Goal: Task Accomplishment & Management: Manage account settings

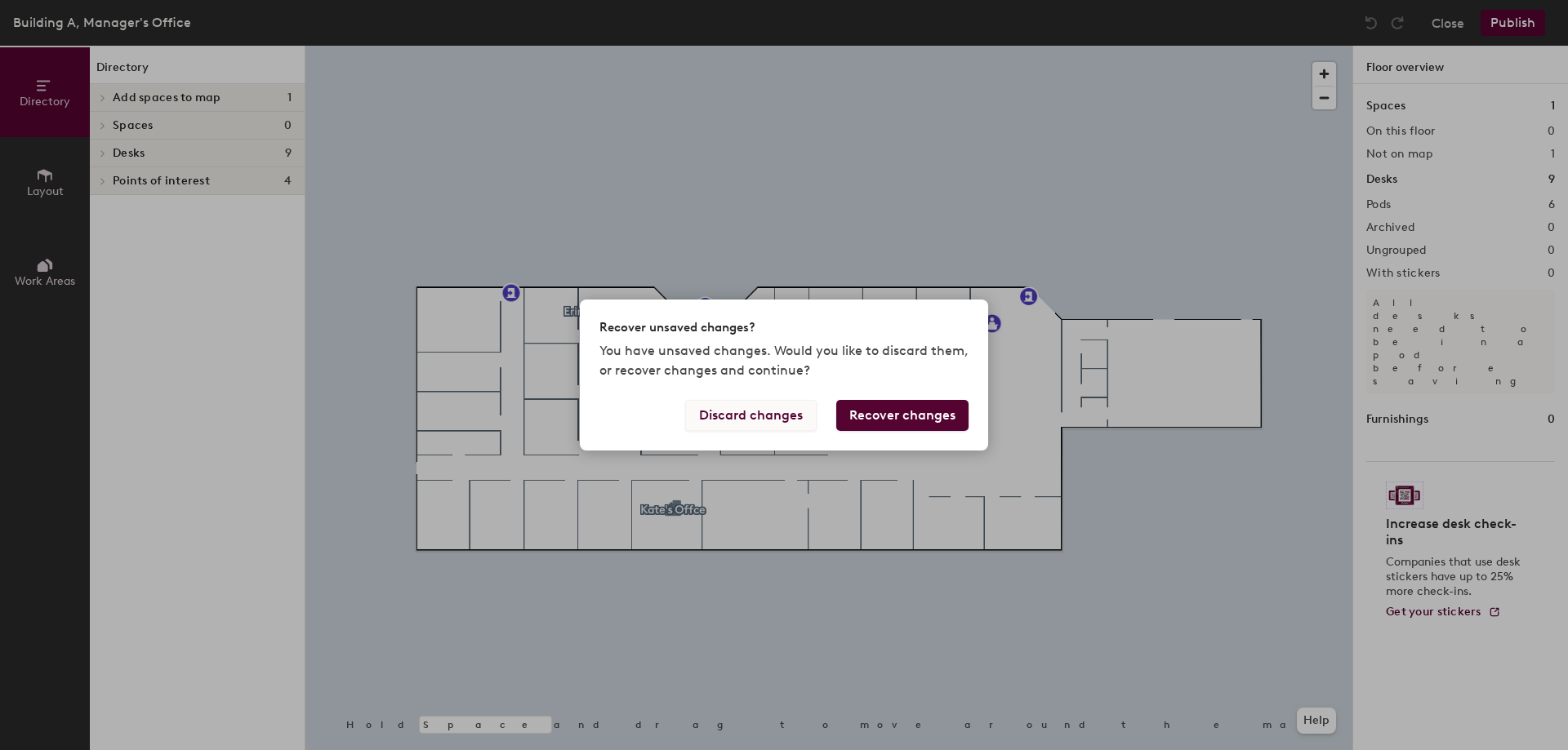
click at [754, 418] on button "Discard changes" at bounding box center [750, 416] width 131 height 31
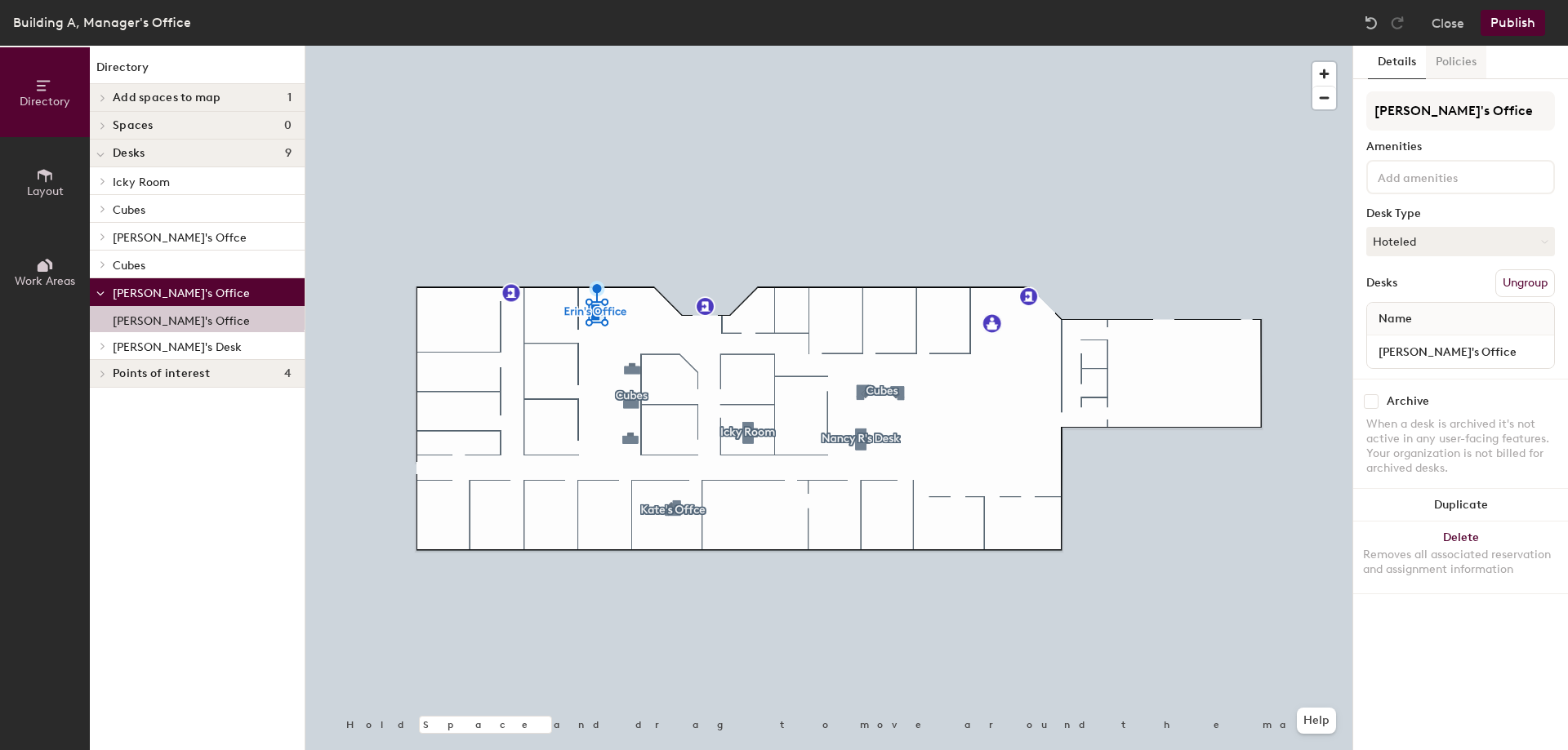
click at [1458, 65] on button "Policies" at bounding box center [1456, 62] width 61 height 33
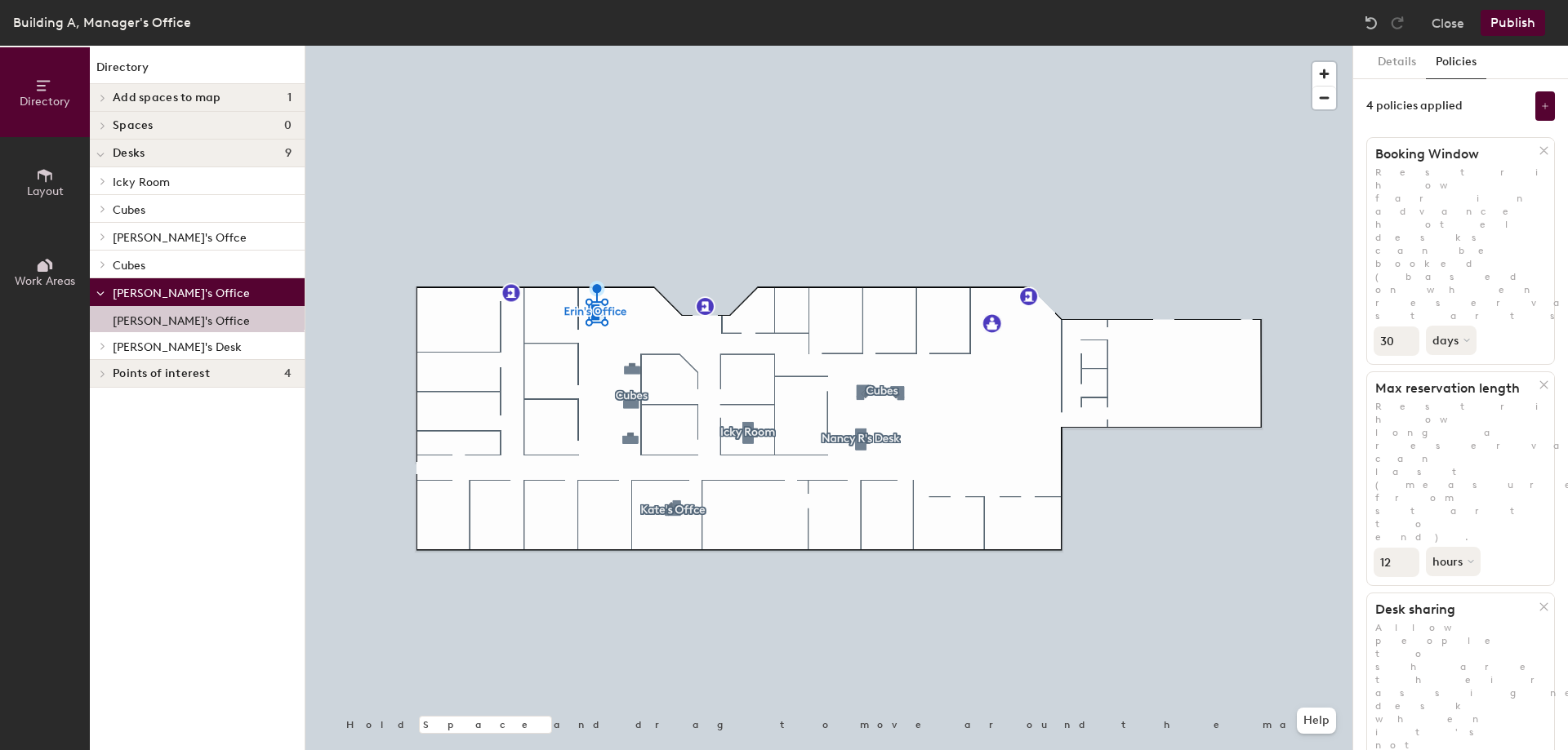
click at [1395, 326] on input "30" at bounding box center [1395, 341] width 46 height 29
click at [1503, 323] on div "30 days" at bounding box center [1460, 339] width 187 height 33
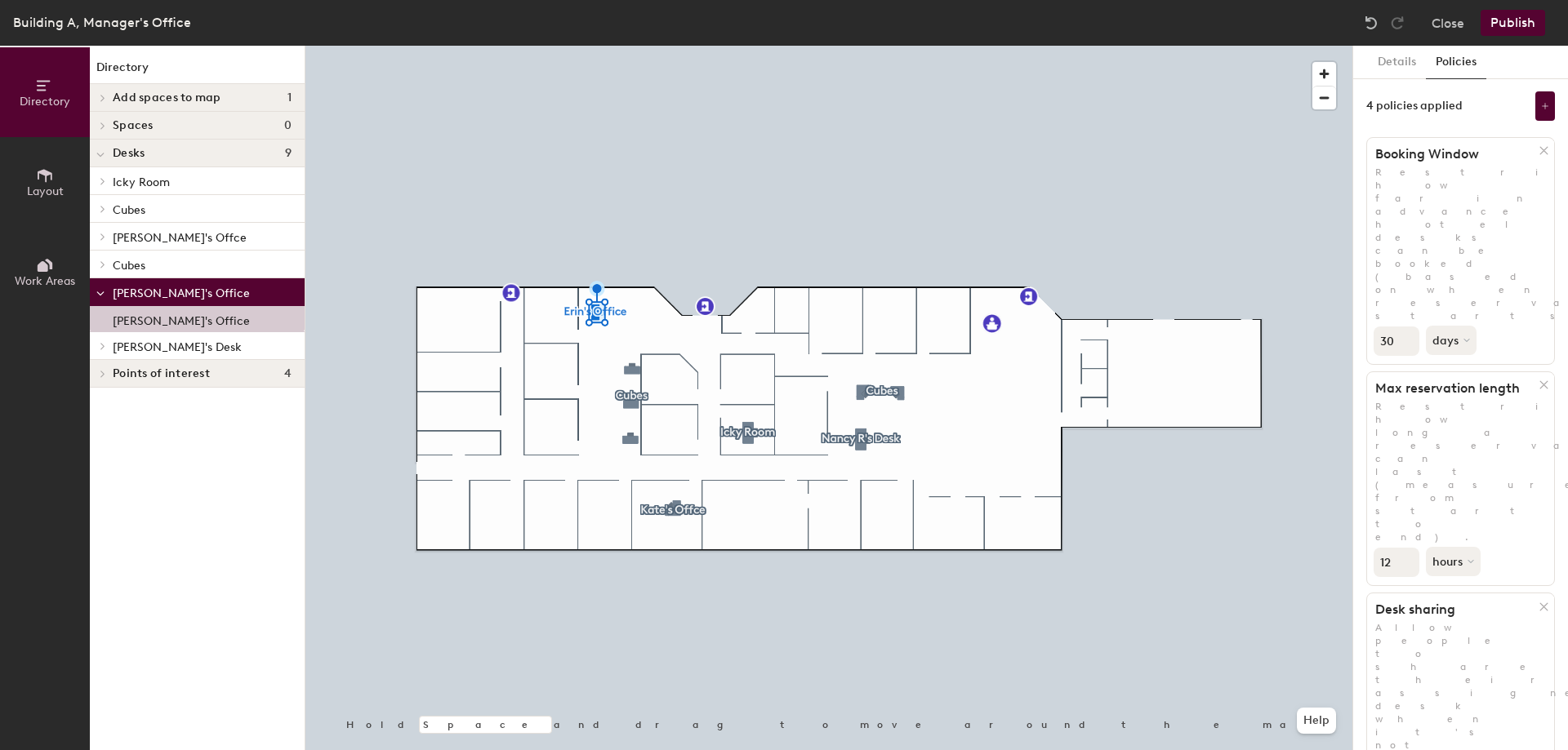
click at [654, 46] on div at bounding box center [829, 46] width 1047 height 0
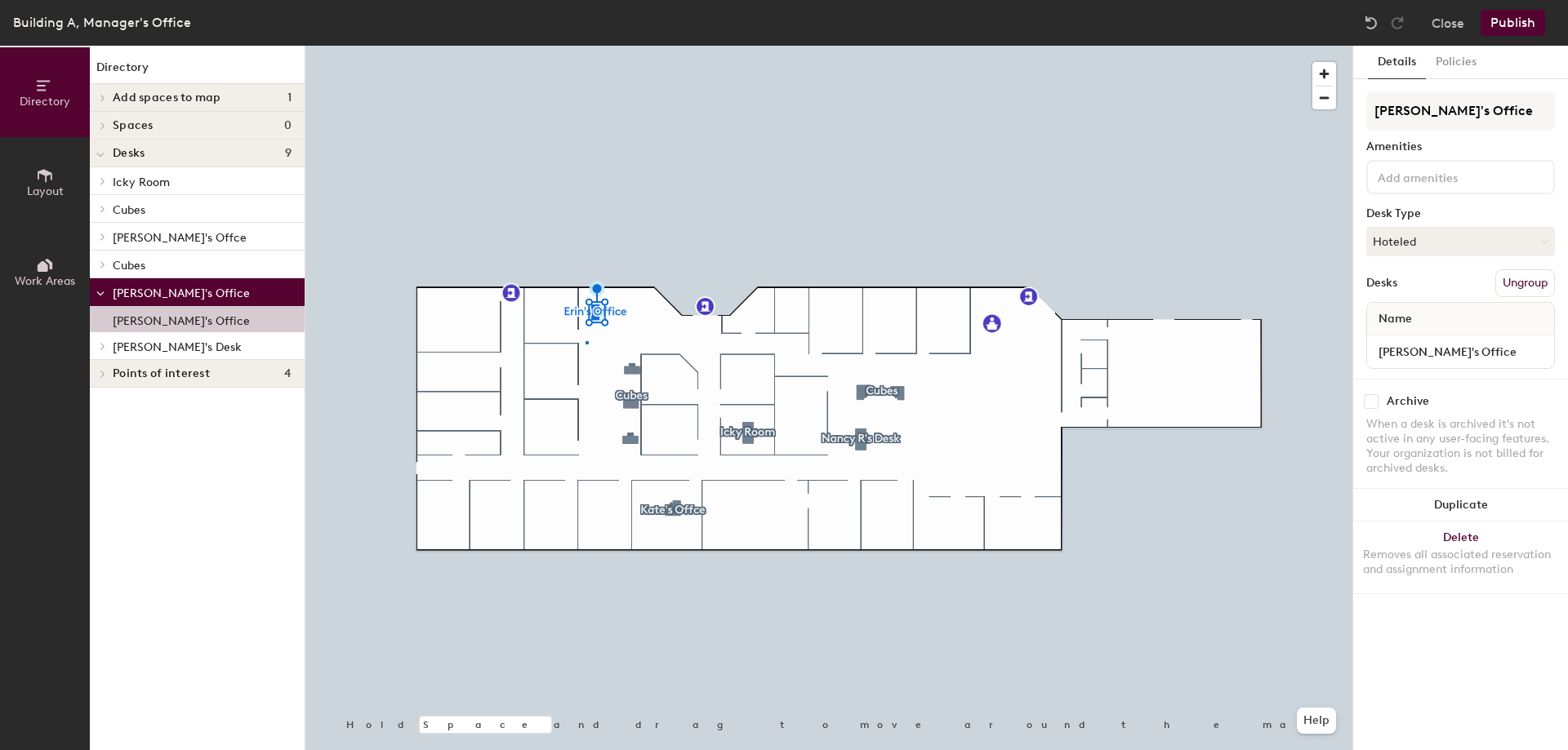
click at [586, 46] on div at bounding box center [829, 46] width 1047 height 0
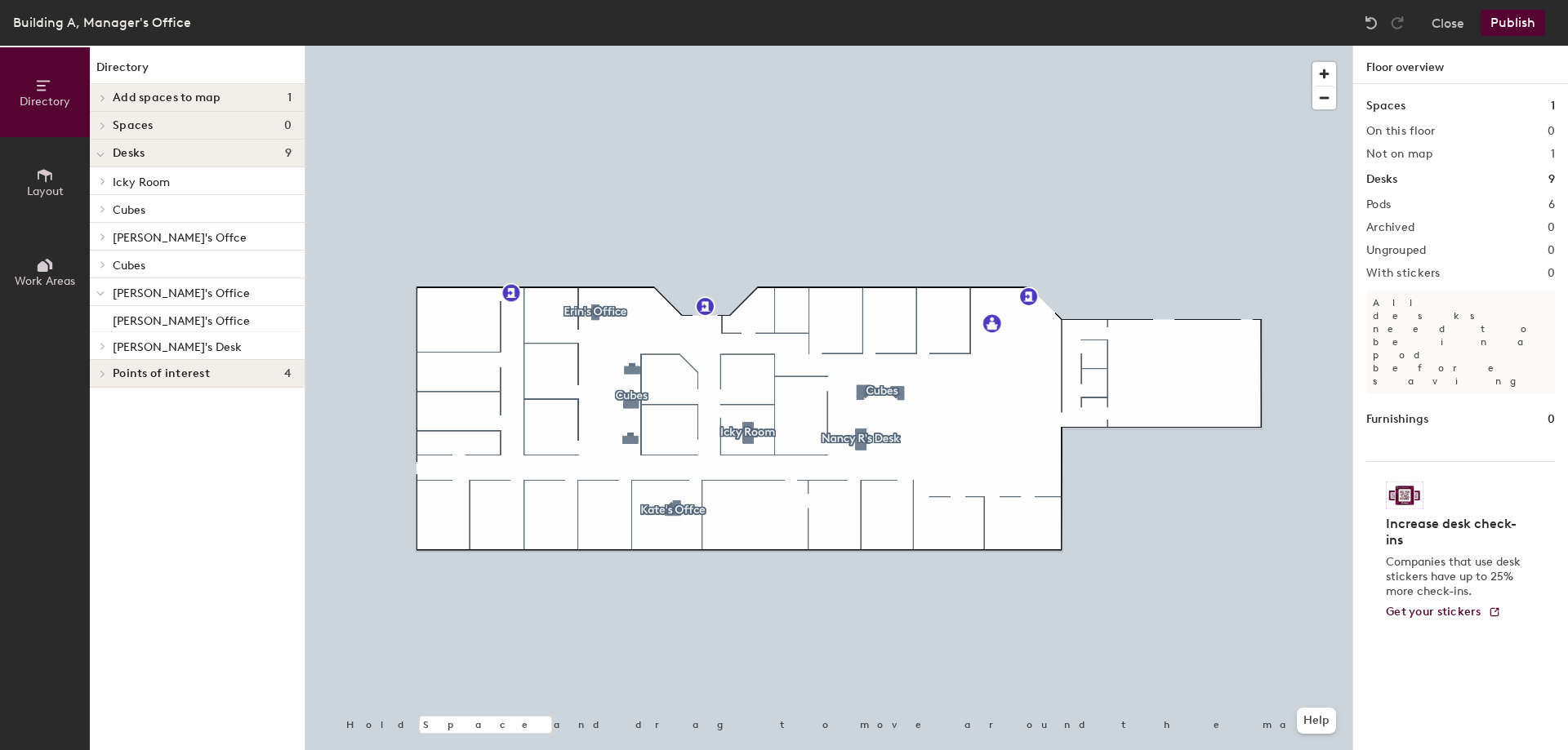
click at [103, 293] on icon at bounding box center [100, 294] width 6 height 4
click at [103, 293] on icon at bounding box center [103, 291] width 4 height 6
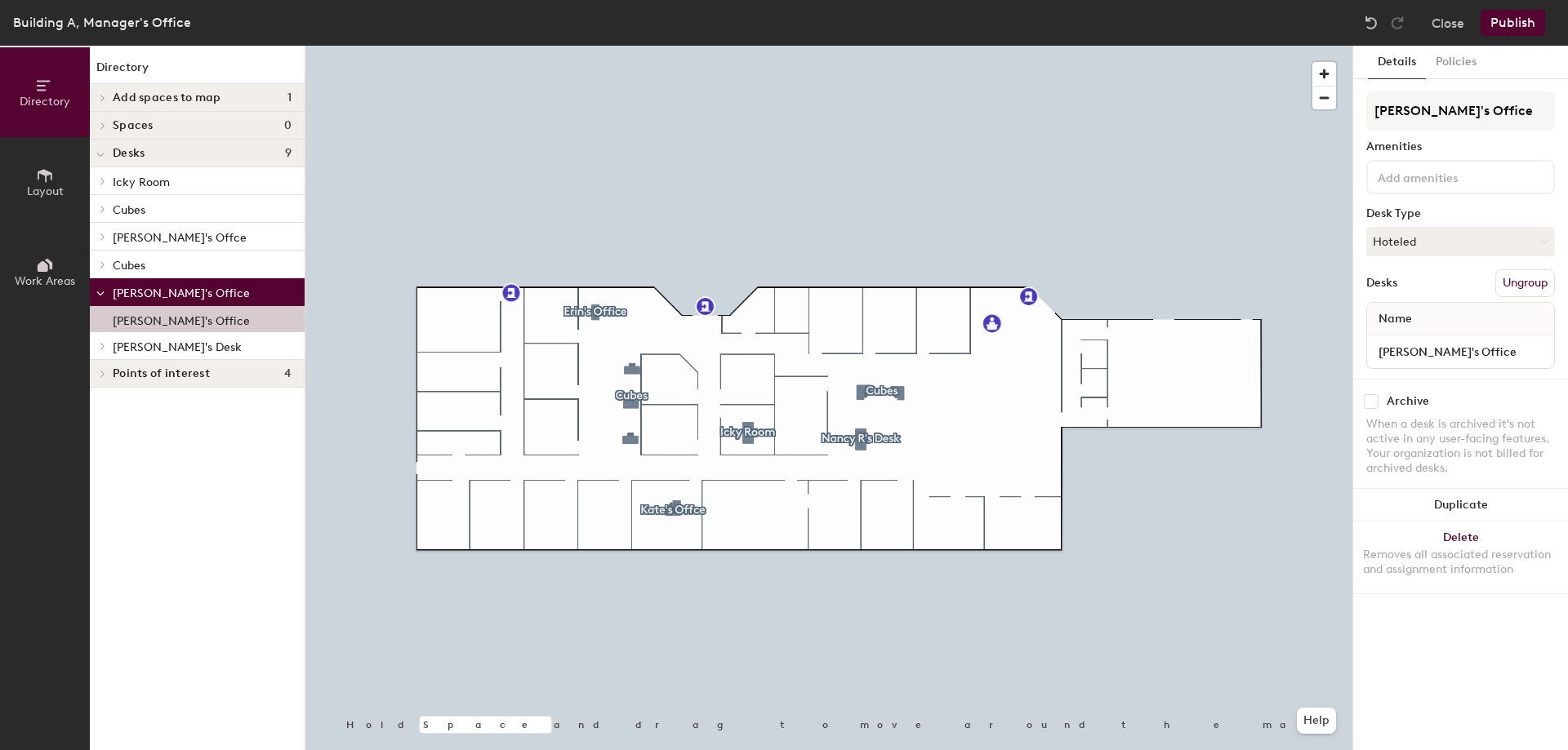
click at [161, 319] on p "[PERSON_NAME]'s Office" at bounding box center [181, 318] width 137 height 19
click at [1455, 55] on button "Policies" at bounding box center [1456, 62] width 61 height 33
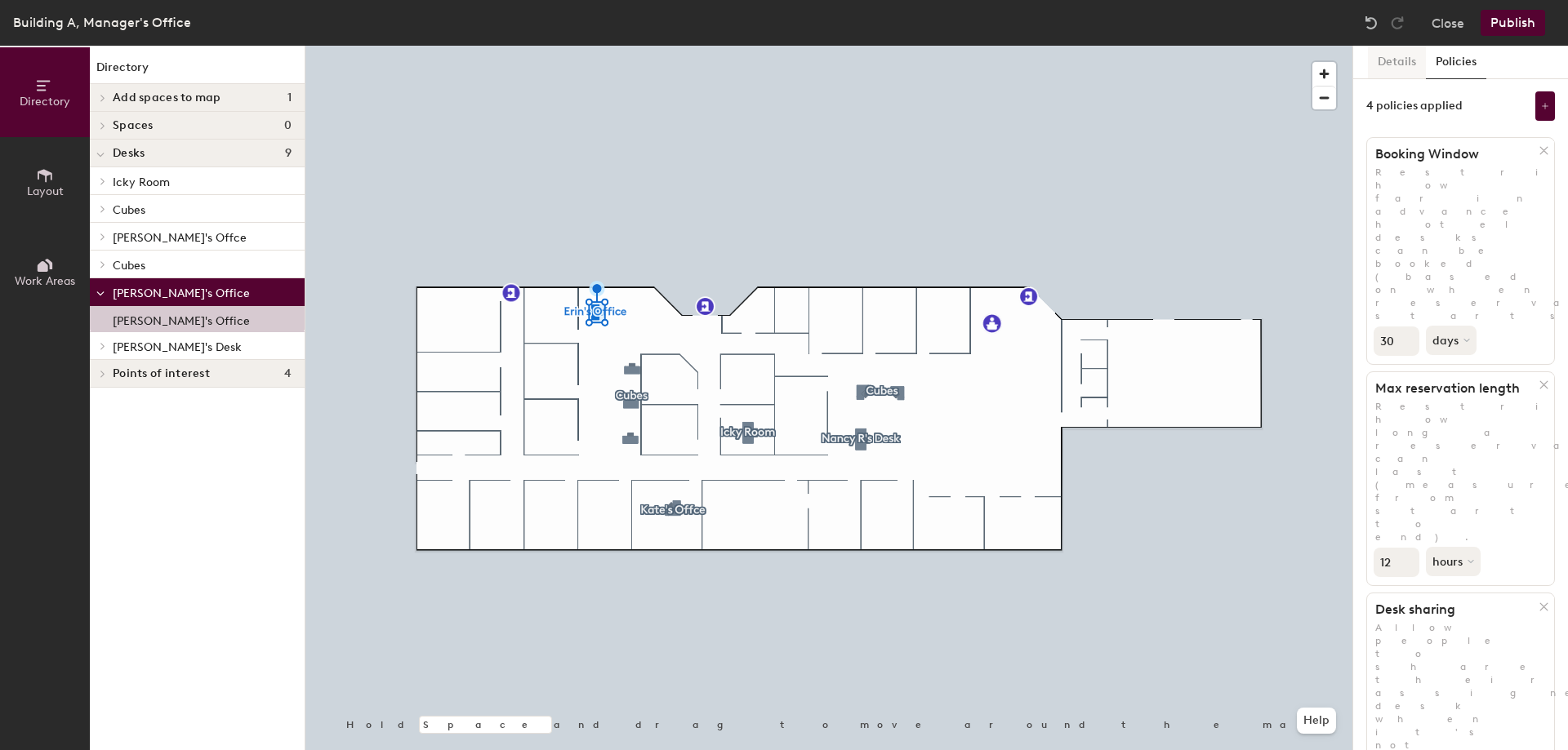
click at [1413, 61] on button "Details" at bounding box center [1396, 62] width 58 height 33
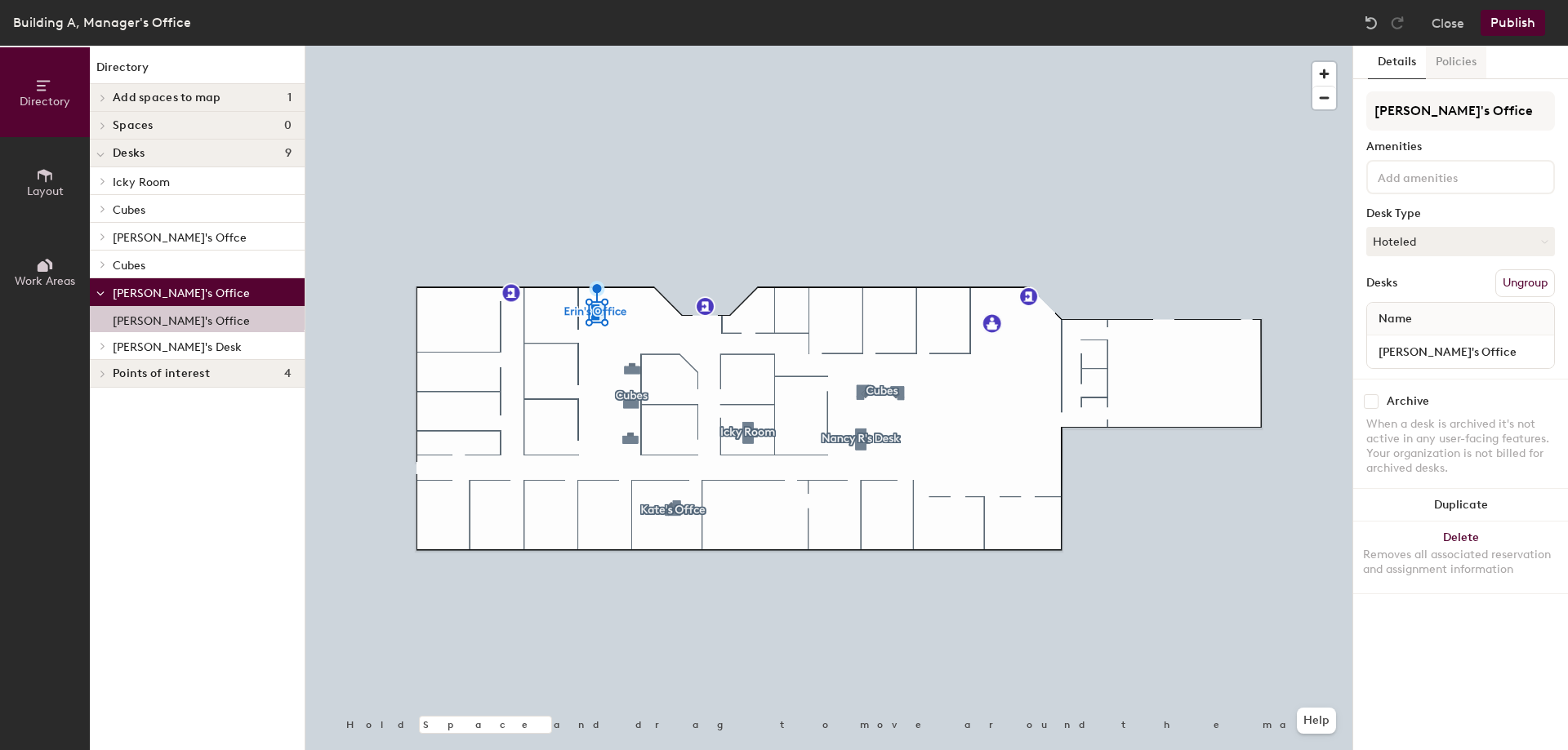
click at [1454, 63] on button "Policies" at bounding box center [1456, 62] width 61 height 33
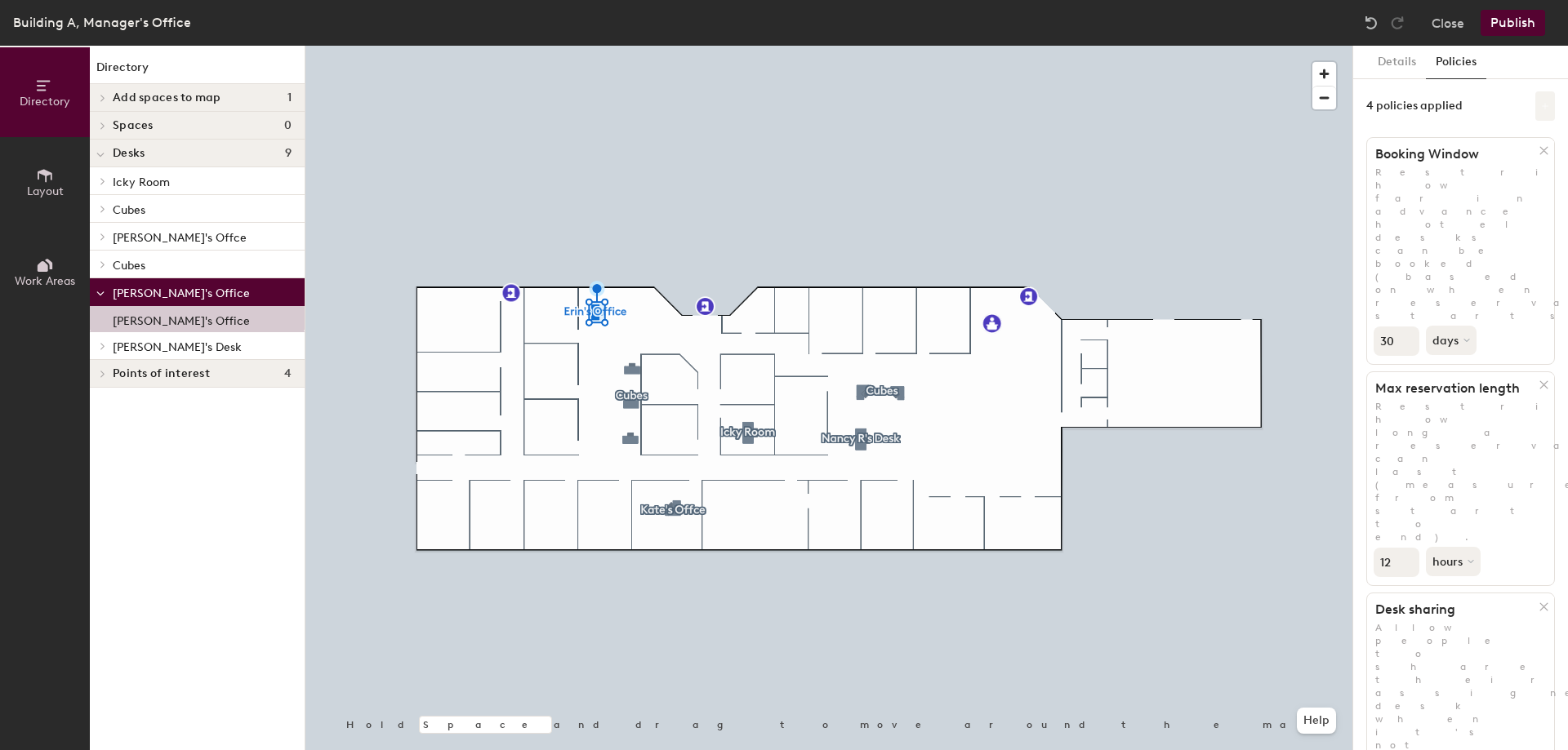
click at [1545, 103] on icon at bounding box center [1544, 105] width 8 height 8
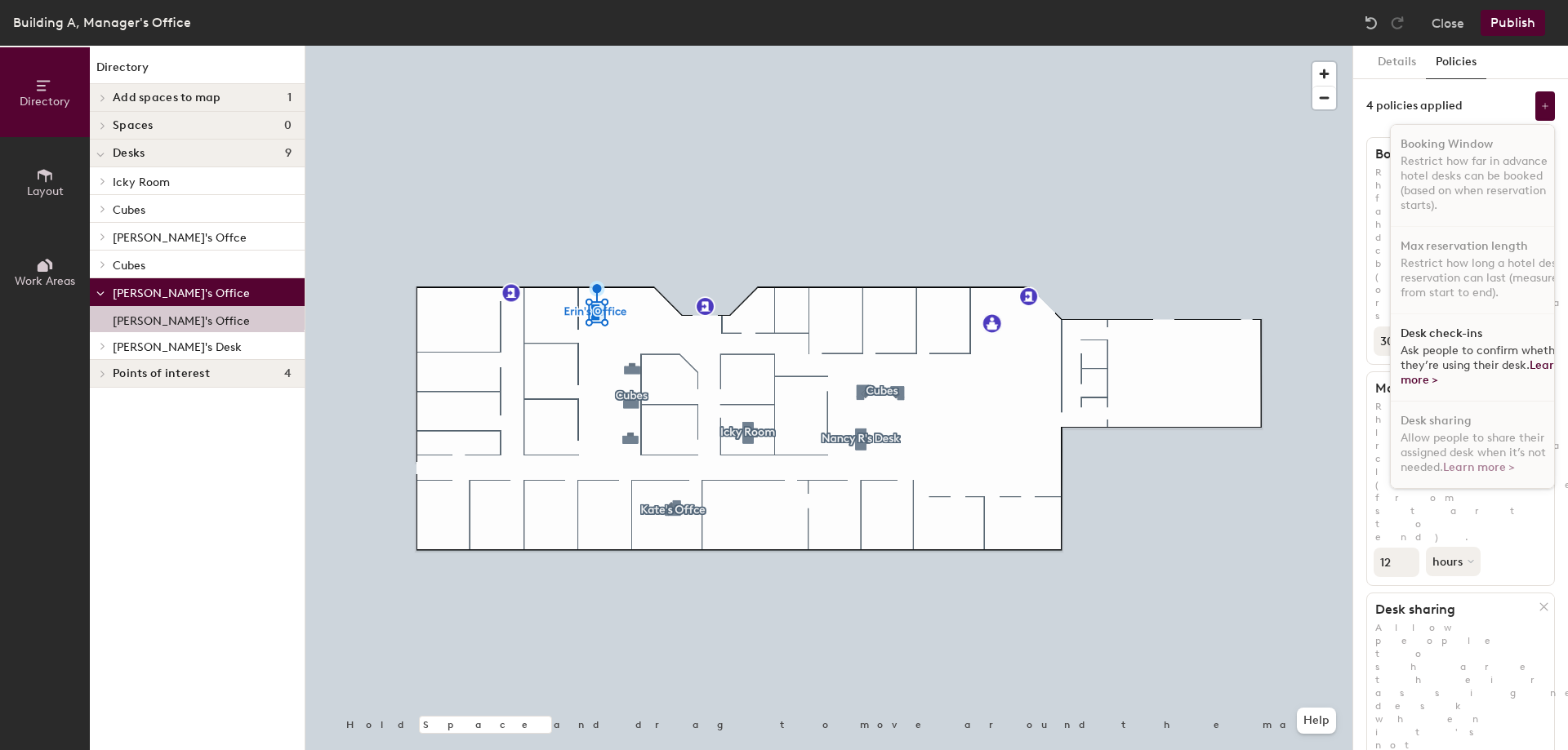
scroll to position [10, 0]
click at [1433, 261] on p "Restrict how long a hotel desk reservation can last (measured from start to end…" at bounding box center [1484, 278] width 168 height 44
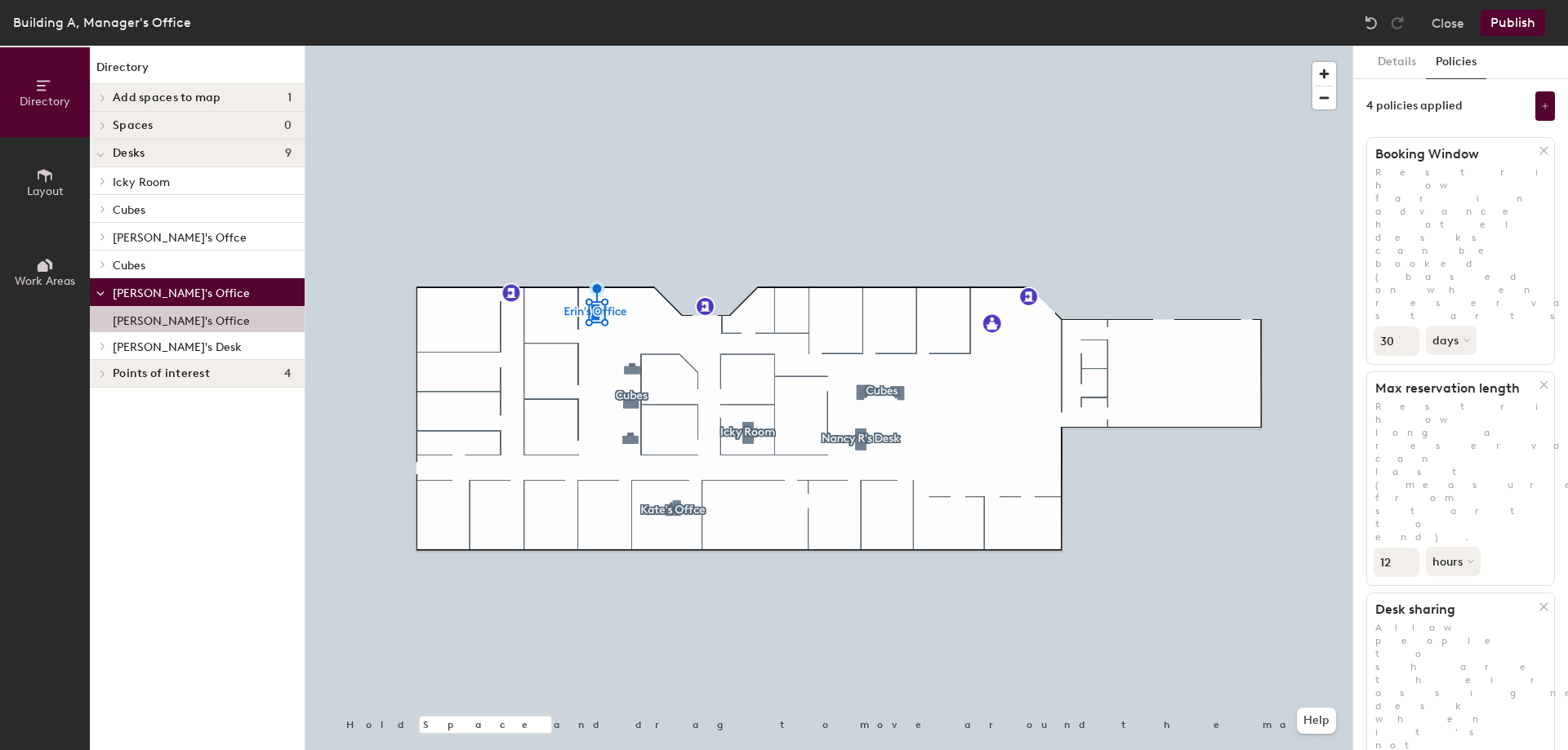
click at [1383, 548] on input "12" at bounding box center [1395, 562] width 46 height 29
click at [1511, 544] on div "12 hours" at bounding box center [1460, 560] width 187 height 33
click at [1548, 103] on icon at bounding box center [1544, 105] width 8 height 8
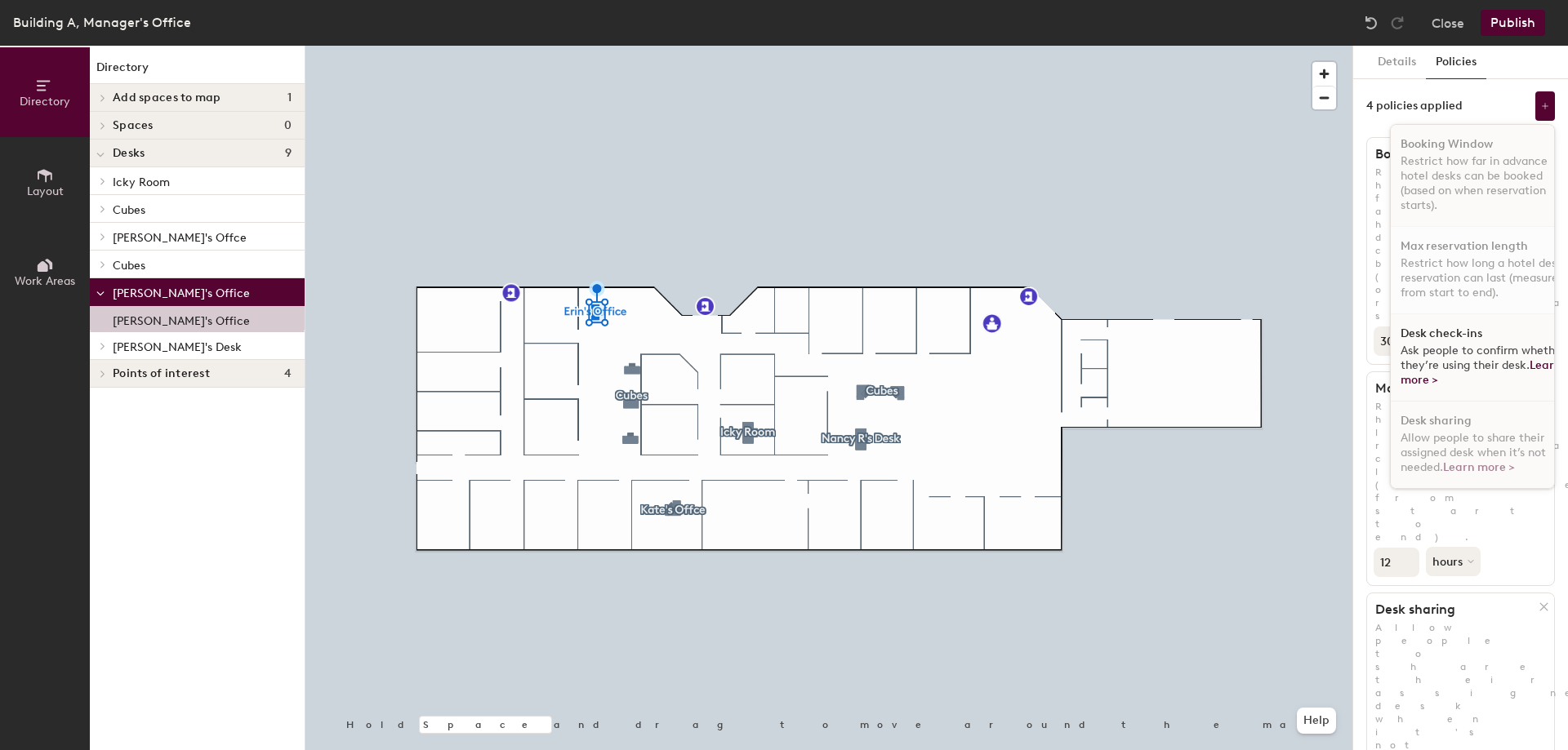
scroll to position [0, 0]
drag, startPoint x: 1420, startPoint y: 82, endPoint x: 1526, endPoint y: 59, distance: 108.5
click at [1526, 59] on div "Details Policies" at bounding box center [1460, 62] width 215 height 33
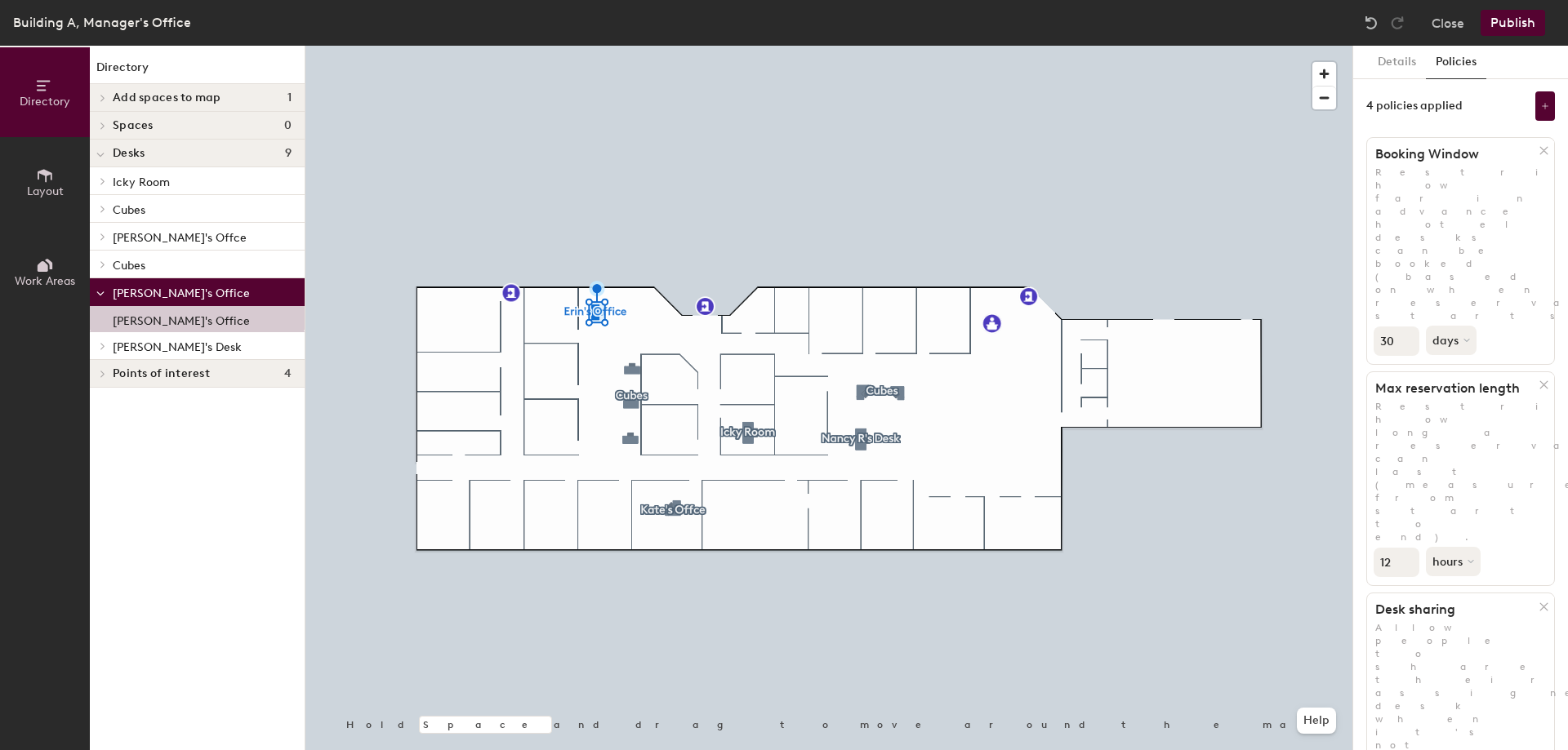
click at [1471, 636] on div "Details Policies 4 policies applied Booking Window Restrict how far in advance …" at bounding box center [1460, 398] width 215 height 704
drag, startPoint x: 1416, startPoint y: 587, endPoint x: 1365, endPoint y: 565, distance: 55.5
click at [1416, 588] on div "Details Policies 4 policies applied Booking Window Restrict how far in advance …" at bounding box center [1460, 398] width 215 height 704
click at [99, 156] on icon at bounding box center [100, 155] width 8 height 6
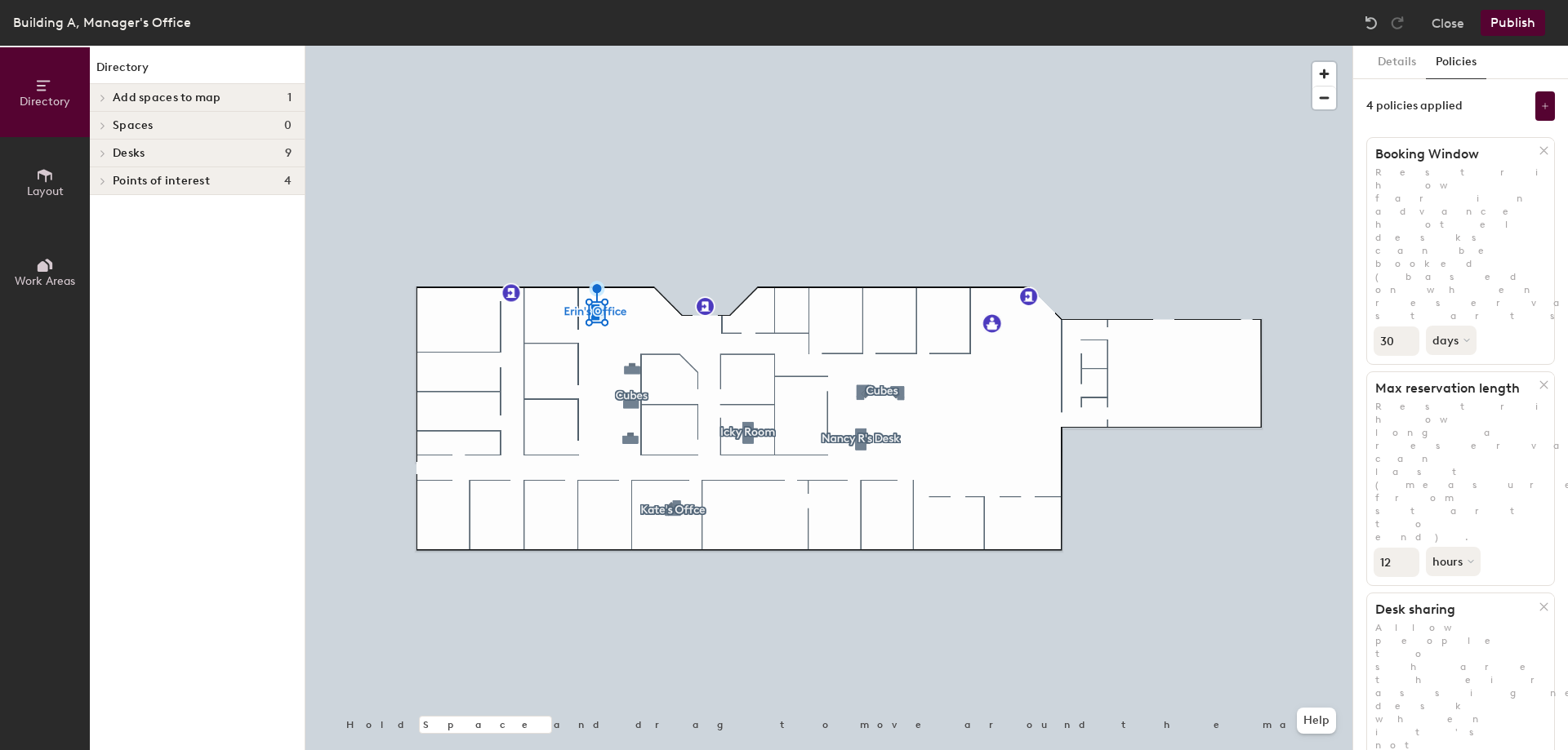
click at [99, 156] on icon at bounding box center [102, 153] width 6 height 8
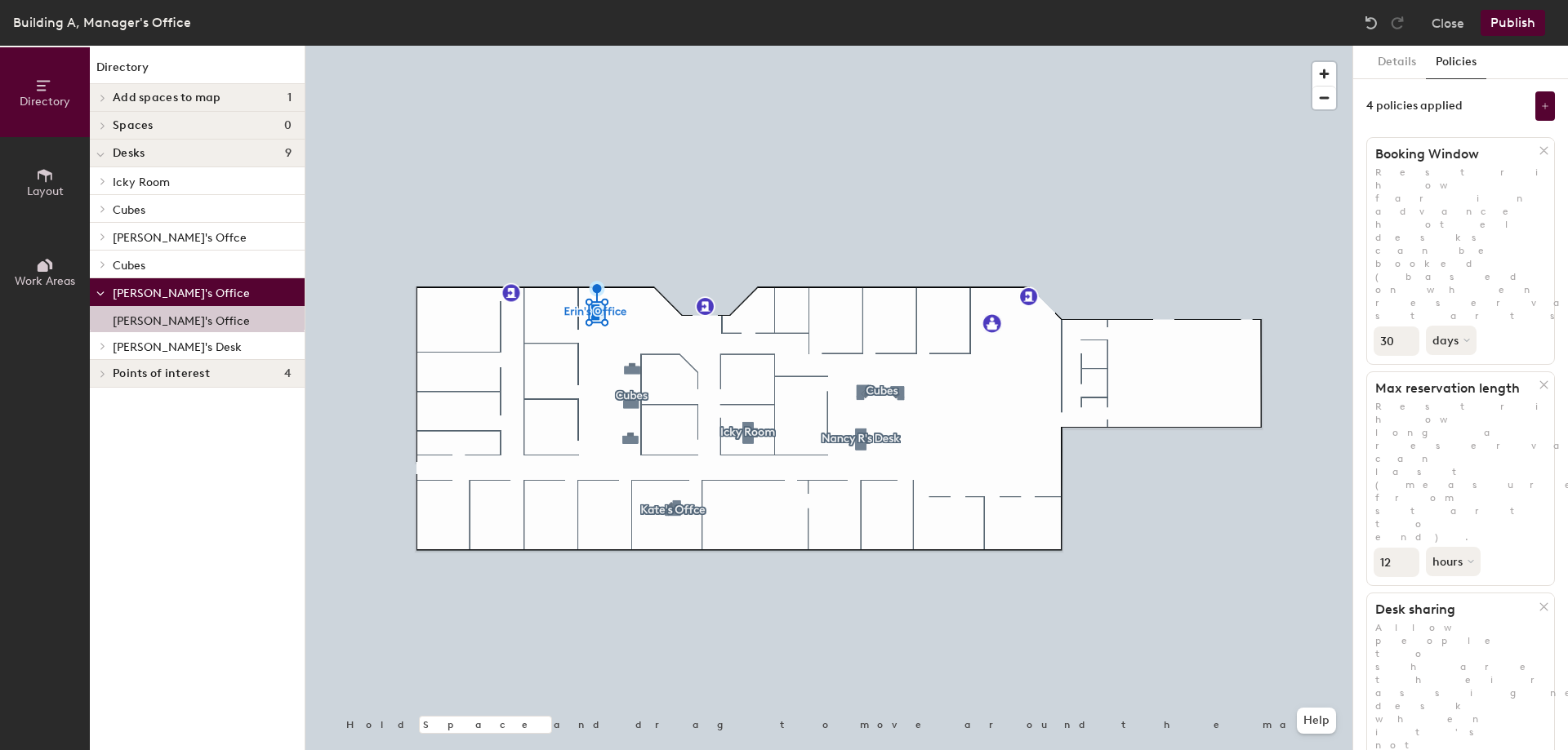
click at [102, 122] on icon at bounding box center [102, 125] width 6 height 8
click at [101, 127] on icon at bounding box center [100, 127] width 8 height 6
click at [1383, 58] on button "Details" at bounding box center [1396, 62] width 58 height 33
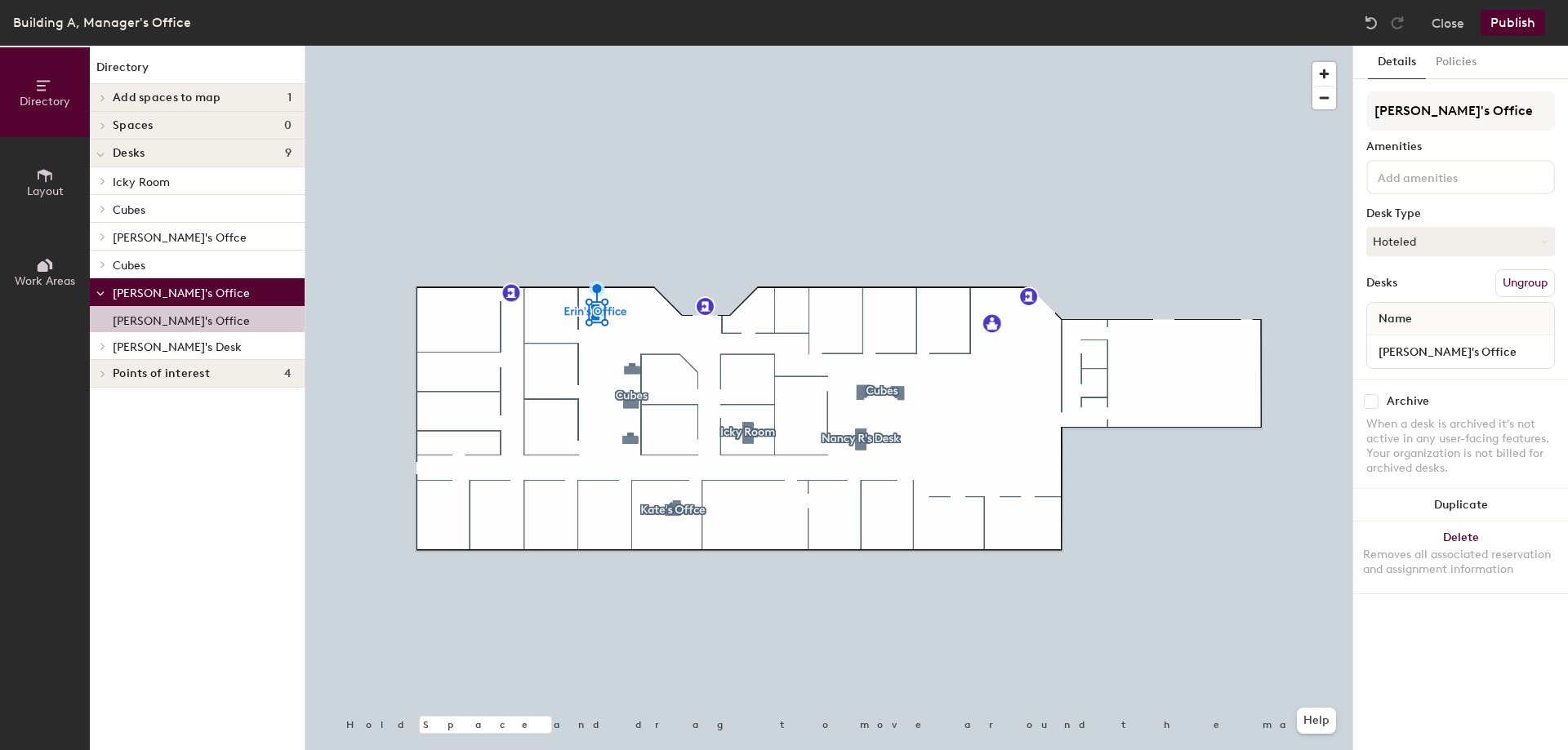
click at [1519, 283] on button "Ungroup" at bounding box center [1524, 282] width 60 height 28
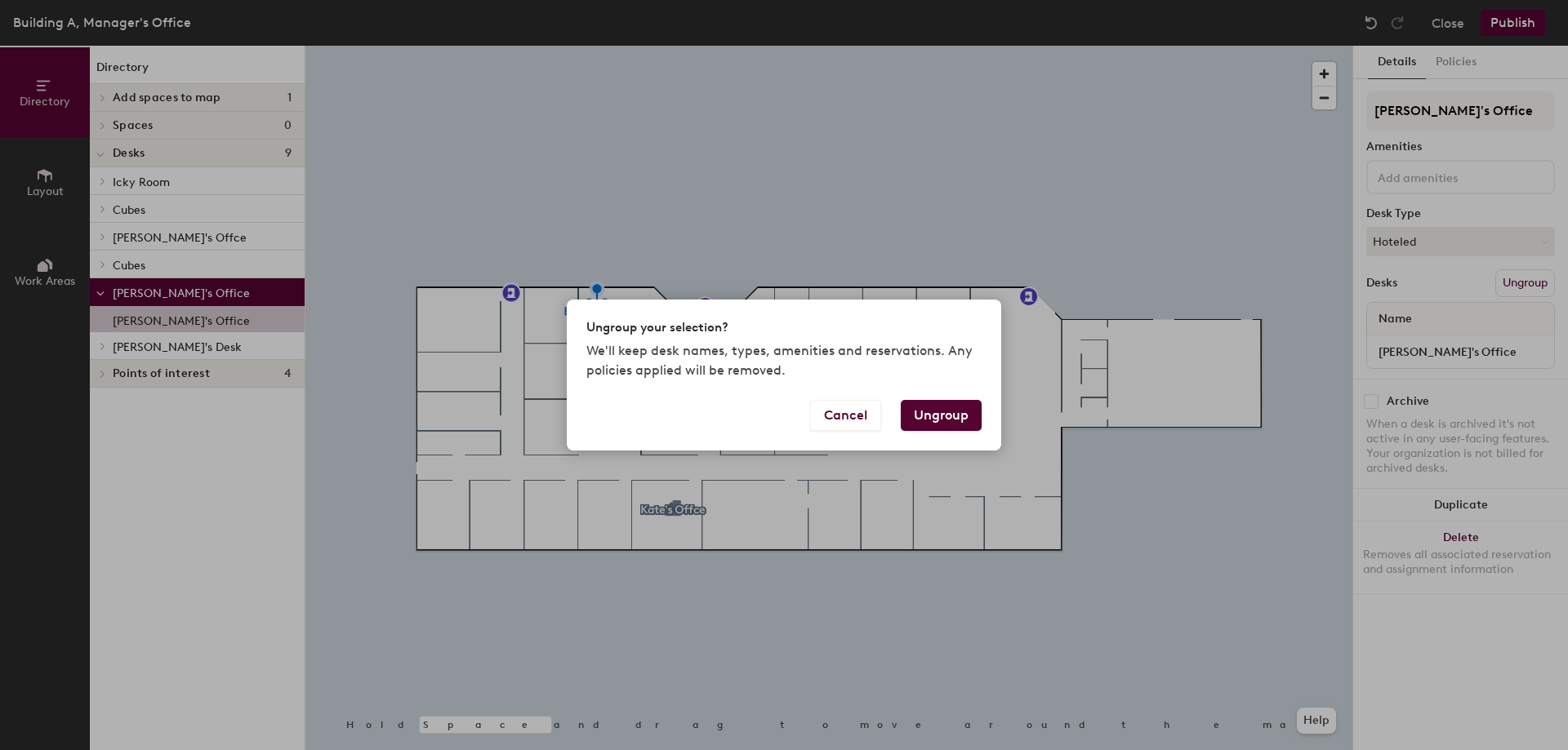
click at [936, 419] on button "Ungroup" at bounding box center [940, 416] width 80 height 31
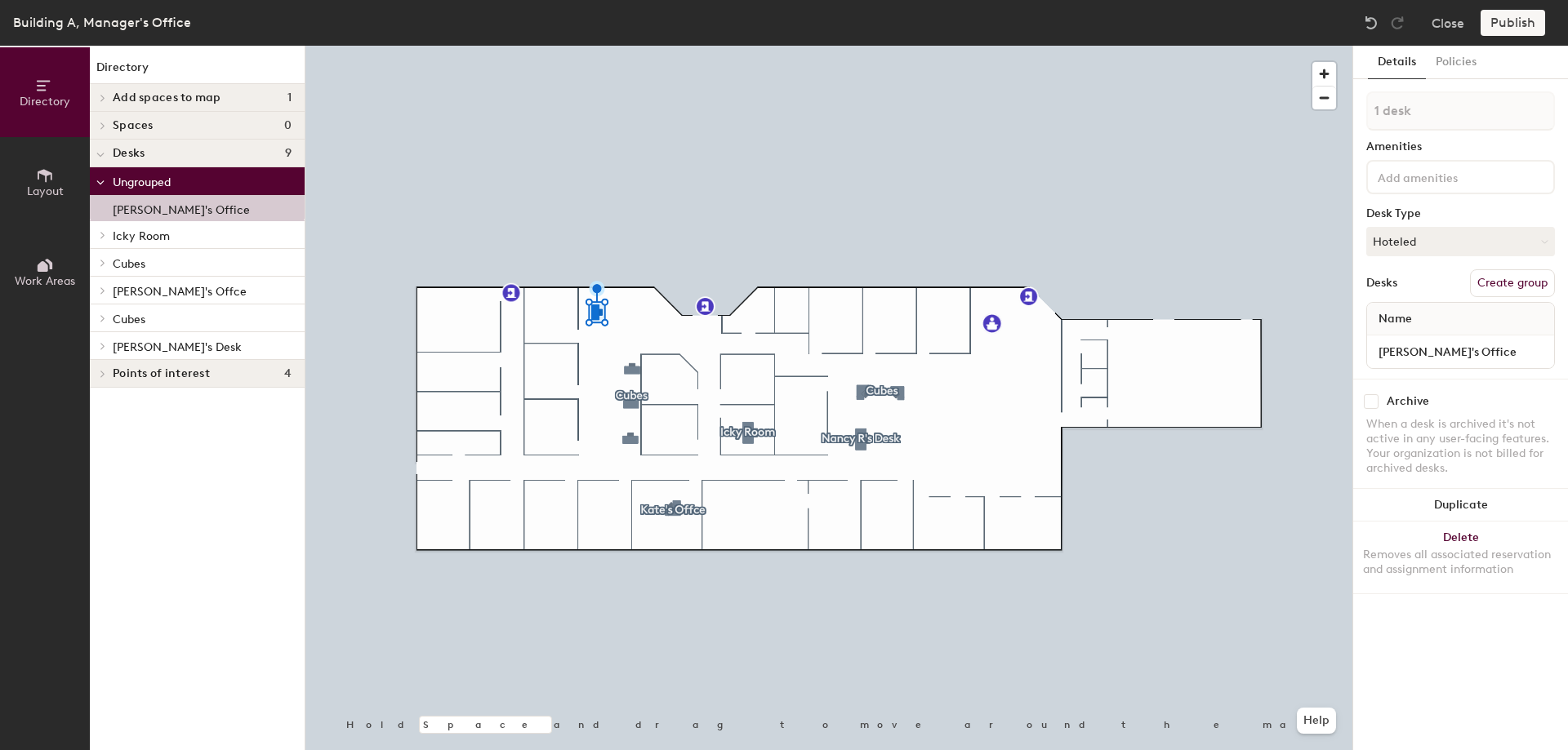
click at [1395, 163] on div at bounding box center [1460, 177] width 189 height 34
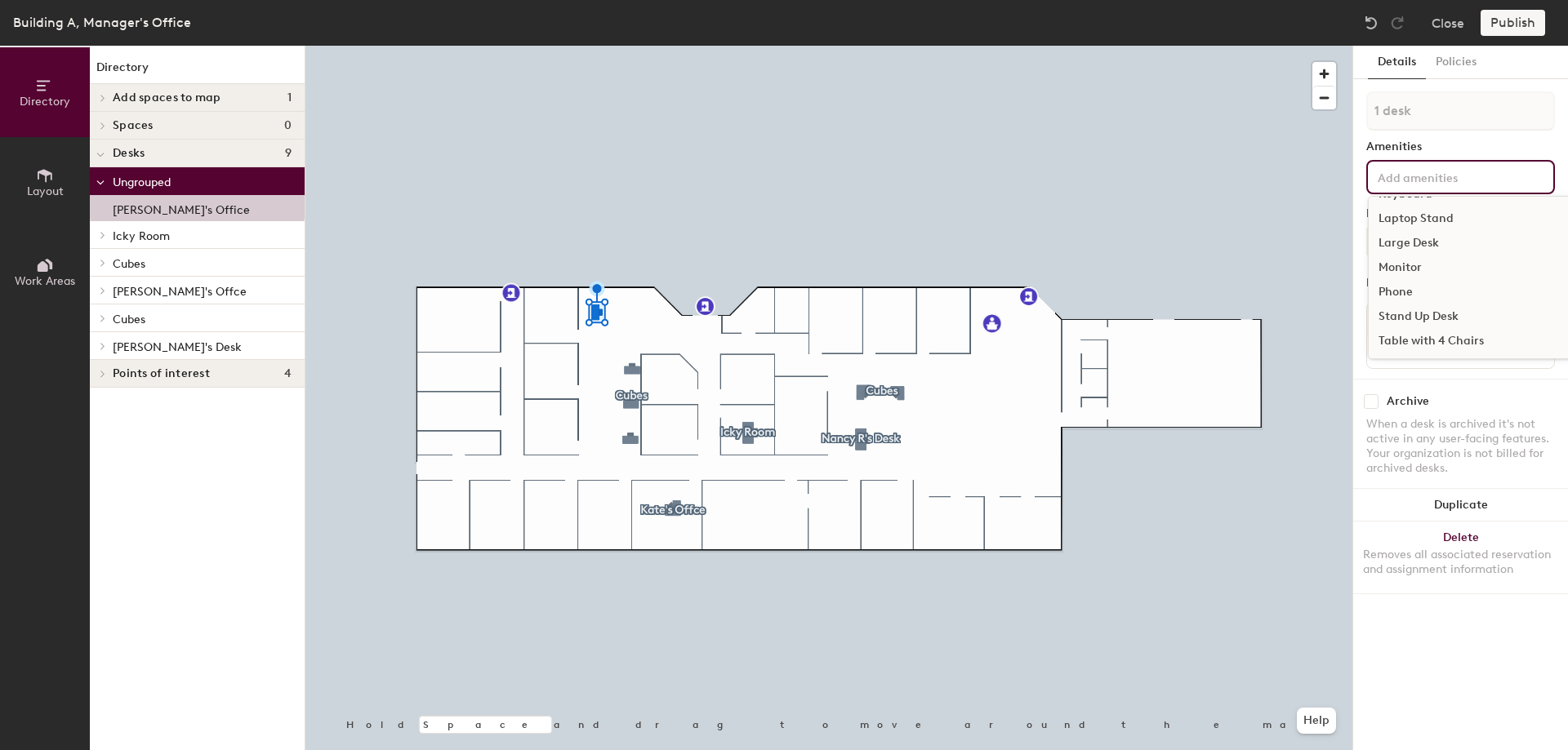
scroll to position [121, 0]
click at [1459, 56] on button "Policies" at bounding box center [1456, 62] width 61 height 33
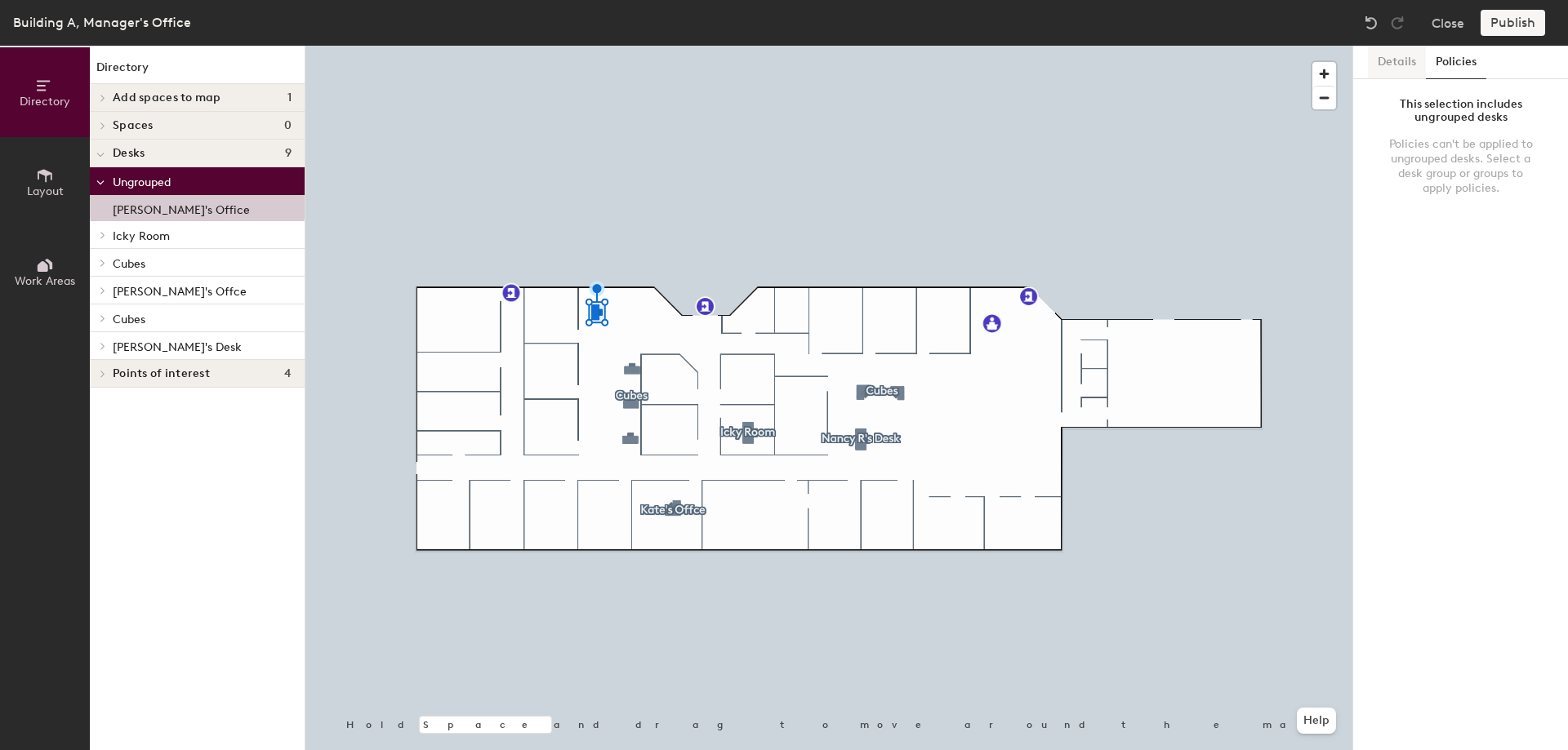
click at [1405, 63] on button "Details" at bounding box center [1396, 62] width 58 height 33
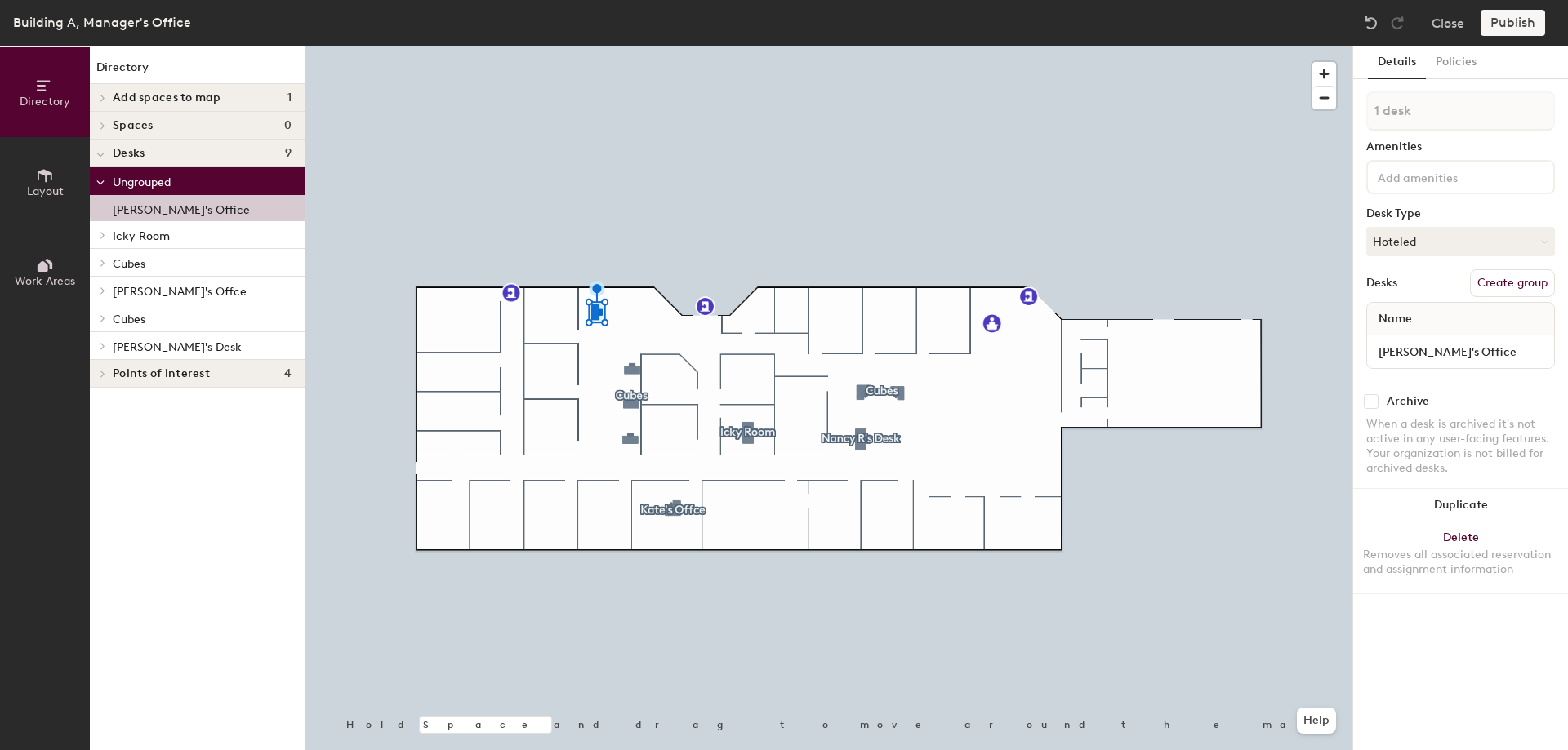
click at [1501, 281] on button "Create group" at bounding box center [1512, 282] width 85 height 28
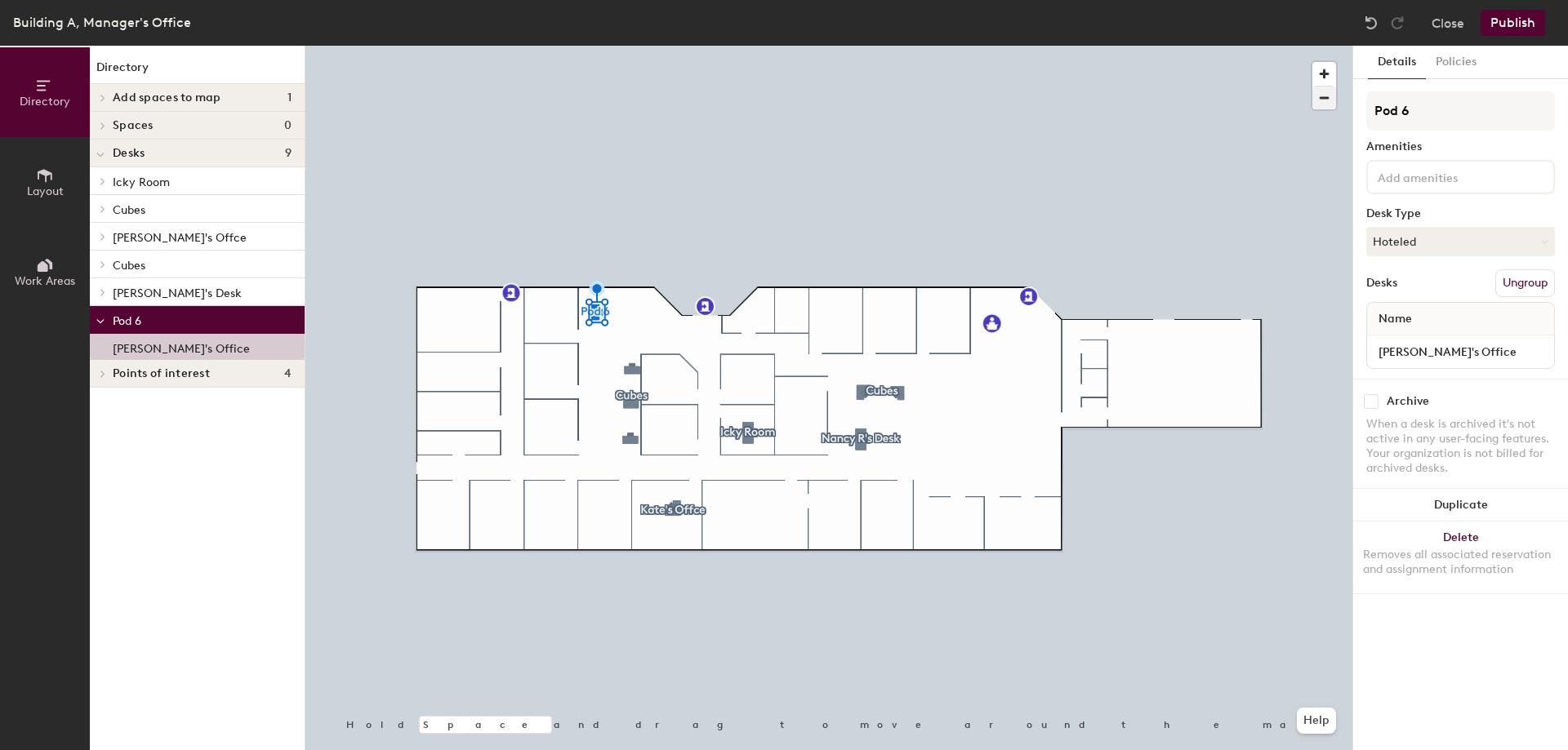
click at [1287, 108] on div "Directory Layout Work Areas Directory Add spaces to map 1 [PERSON_NAME]'s Offic…" at bounding box center [784, 398] width 1568 height 704
click at [135, 351] on p "[PERSON_NAME]'s Office" at bounding box center [181, 346] width 137 height 19
click at [1395, 108] on input "Erins Office" at bounding box center [1460, 111] width 189 height 39
type input "[PERSON_NAME]'s Office"
click at [1466, 244] on button "Hoteled" at bounding box center [1460, 241] width 189 height 29
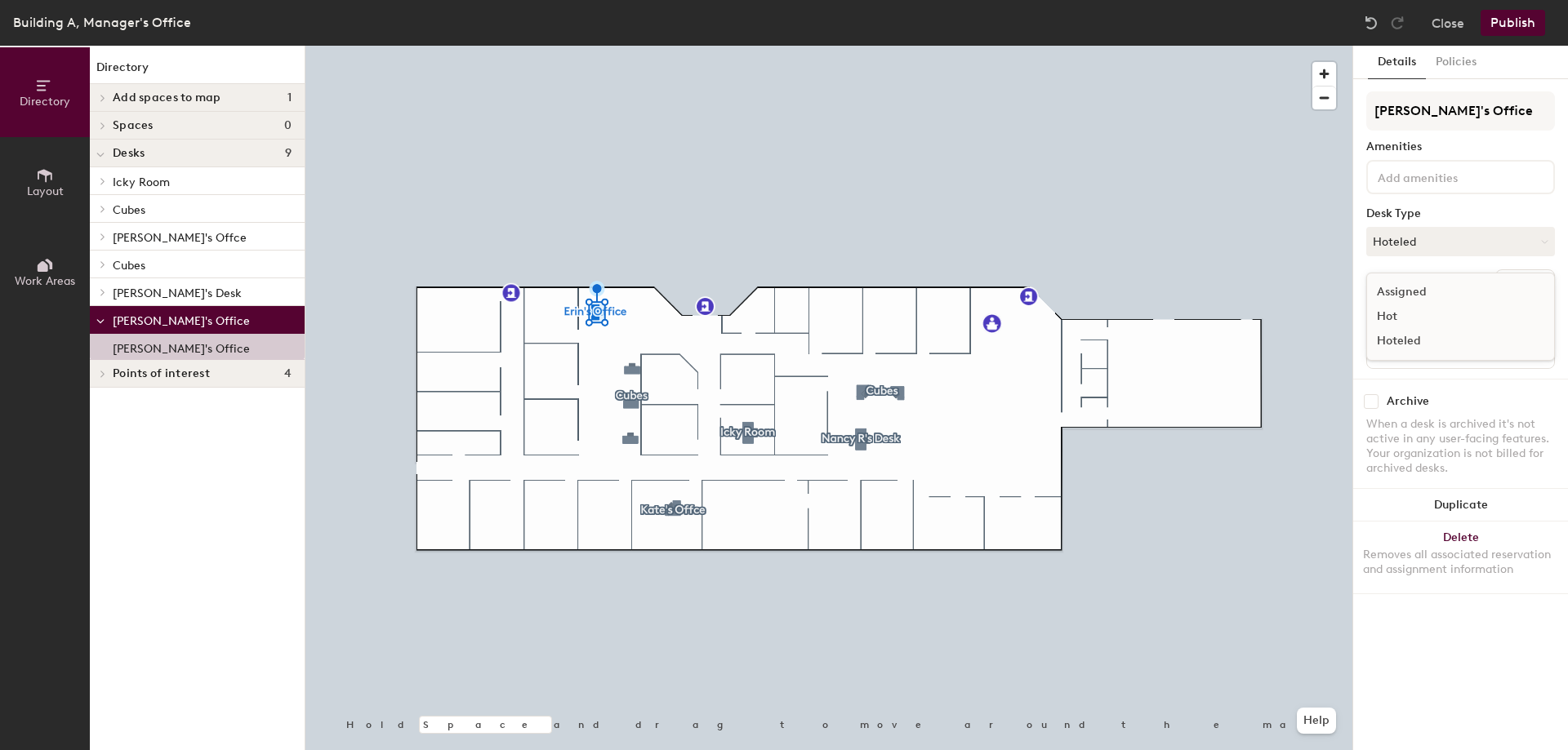
click at [1394, 316] on div "Hot" at bounding box center [1448, 316] width 164 height 24
click at [1451, 63] on button "Policies" at bounding box center [1456, 62] width 61 height 33
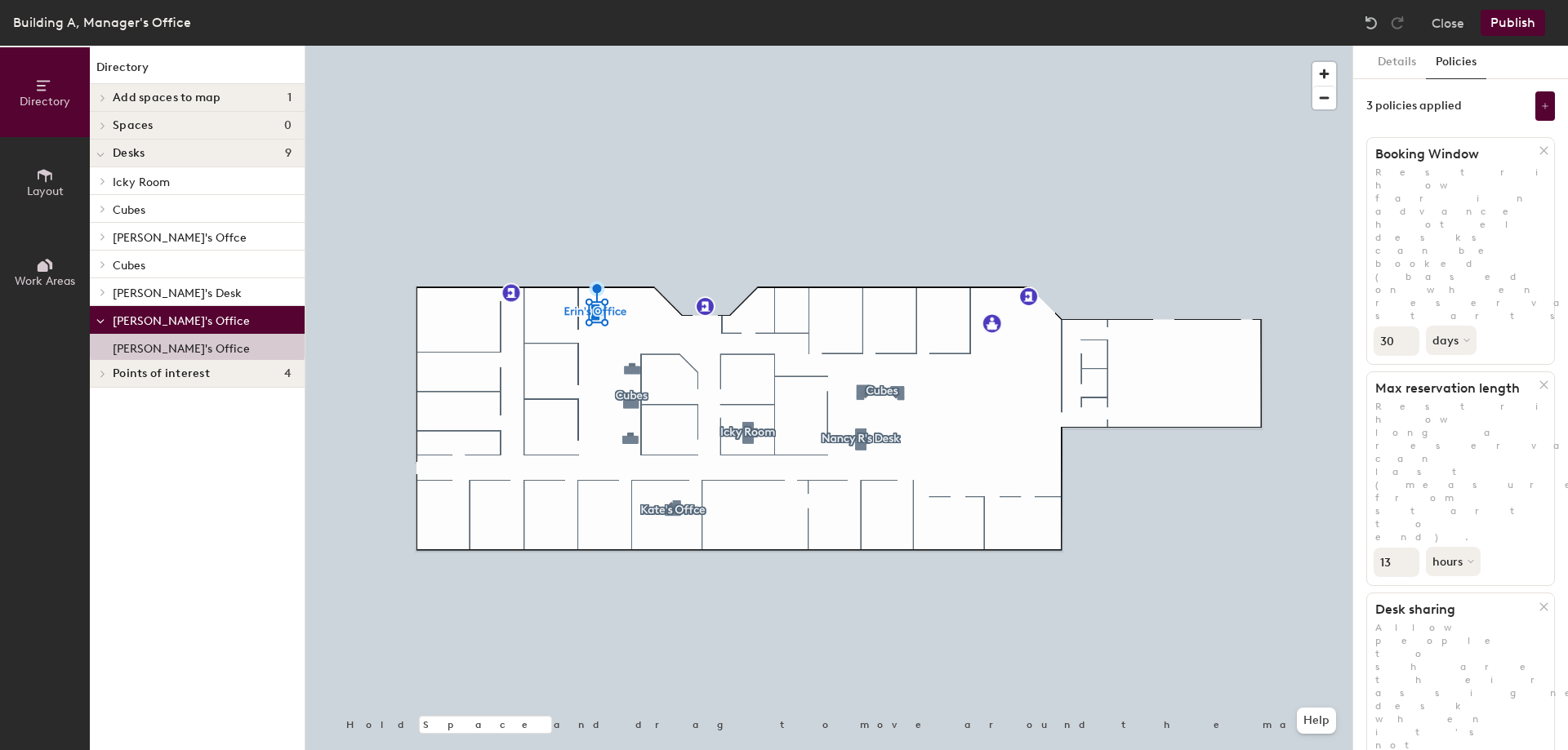
click at [1407, 548] on input "13" at bounding box center [1395, 562] width 46 height 29
type input "12"
click at [1406, 548] on input "12" at bounding box center [1395, 562] width 46 height 29
click at [1465, 482] on div "Details Policies 3 policies applied Booking Window Restrict how far in advance …" at bounding box center [1460, 398] width 215 height 704
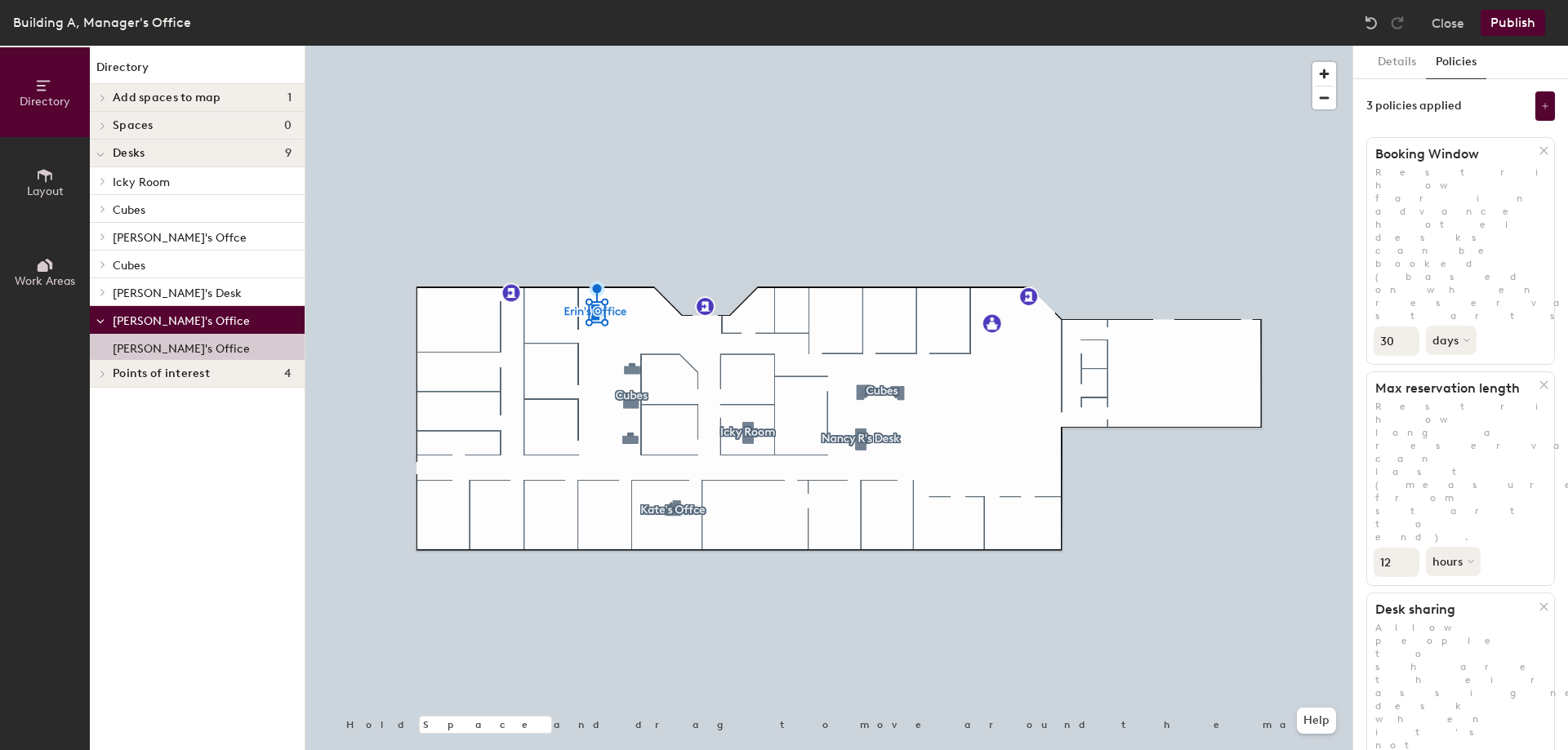
click at [1508, 544] on div "12 hours" at bounding box center [1460, 560] width 187 height 33
click at [1448, 61] on button "Policies" at bounding box center [1456, 62] width 61 height 33
click at [1541, 113] on button at bounding box center [1545, 105] width 20 height 29
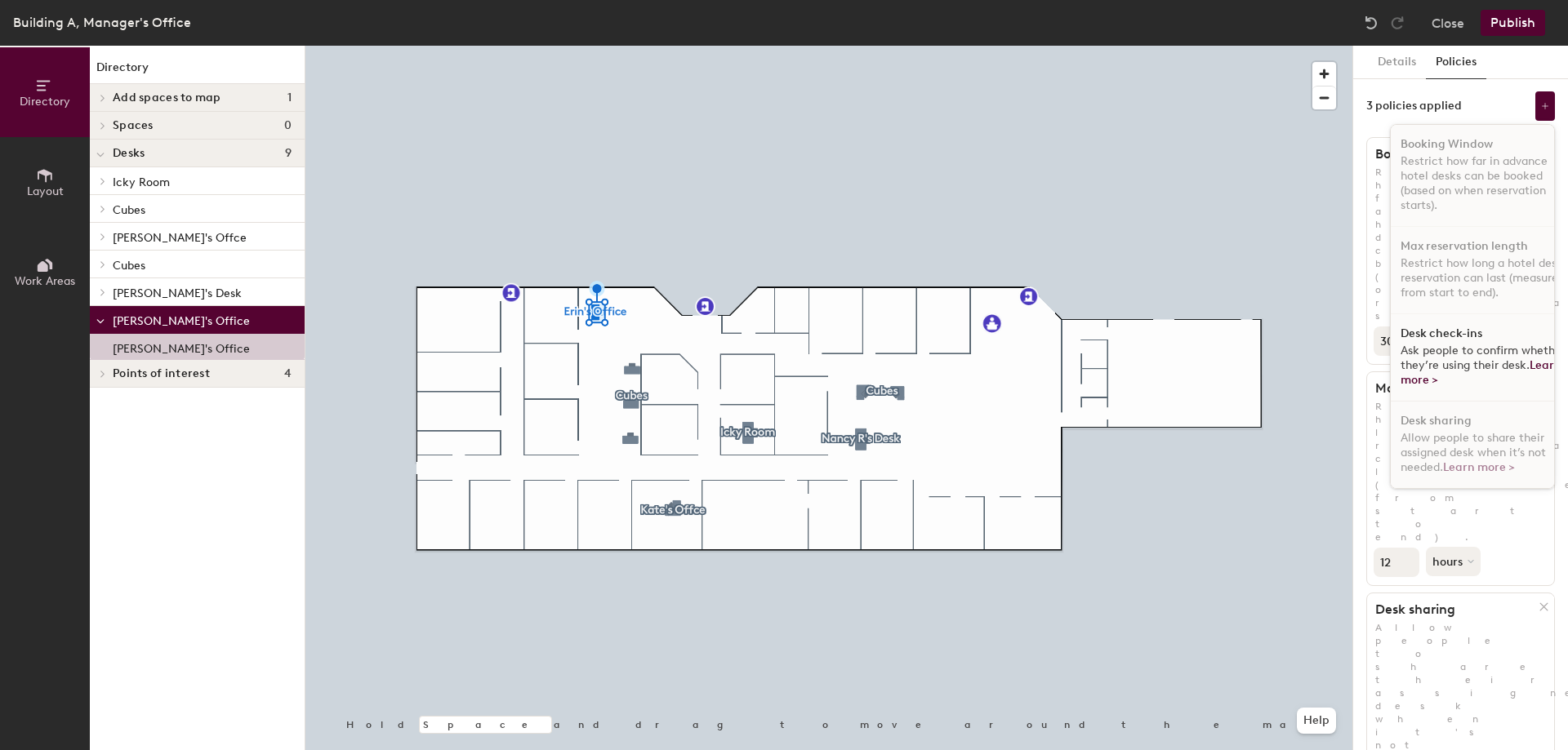
click at [1453, 350] on span "Ask people to confirm whether they’re using their desk. Learn more >" at bounding box center [1482, 365] width 164 height 43
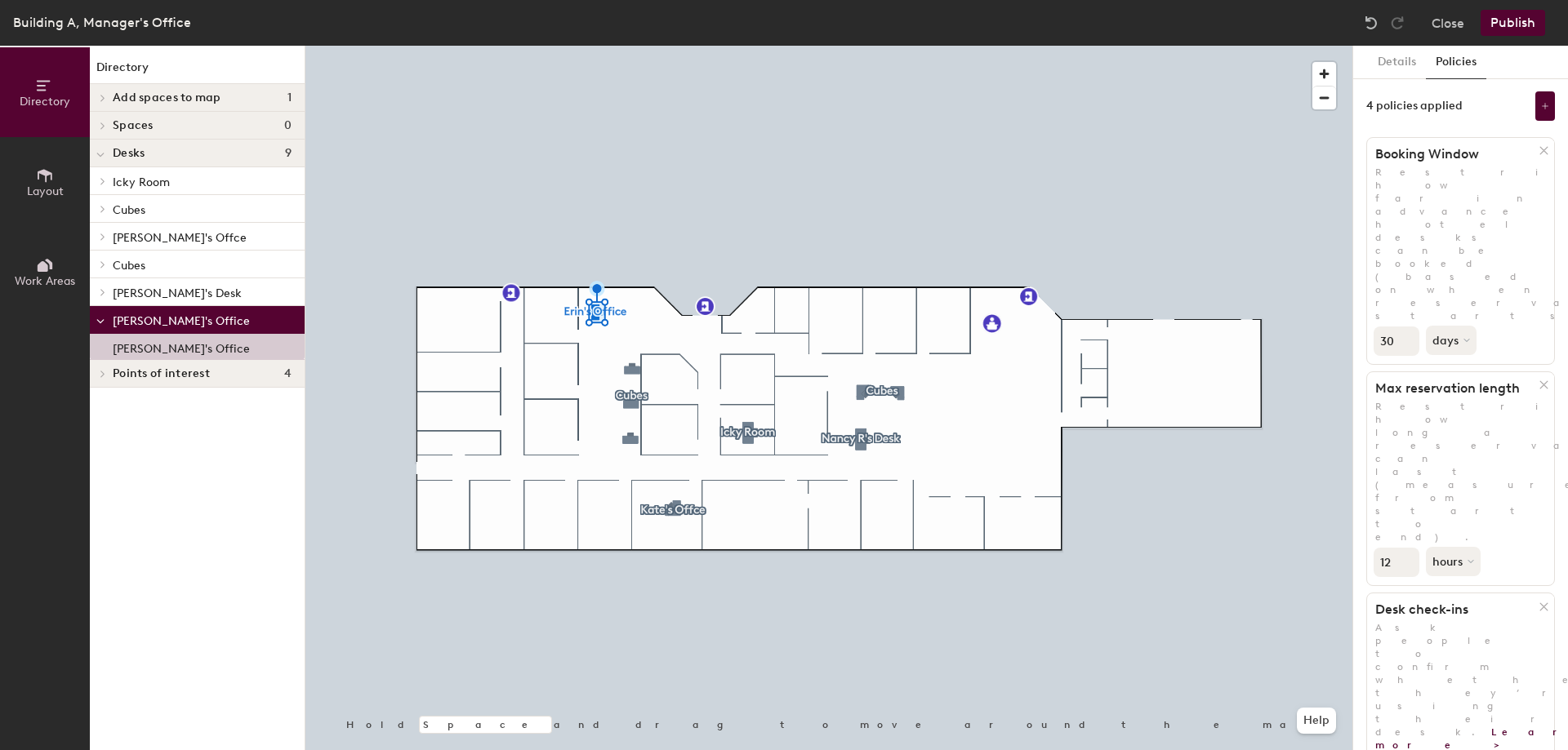
drag, startPoint x: 1538, startPoint y: 457, endPoint x: 1528, endPoint y: 440, distance: 19.7
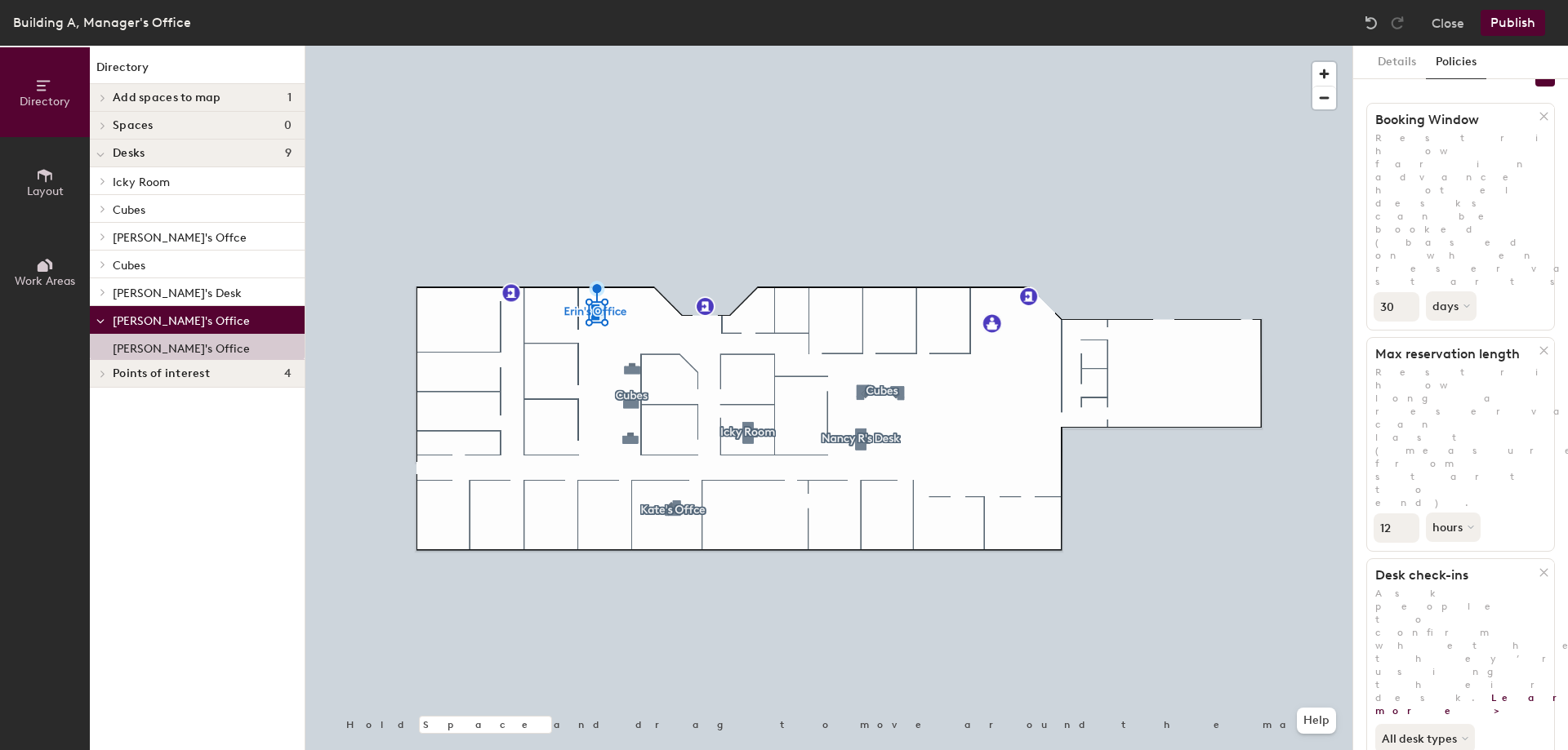
scroll to position [0, 0]
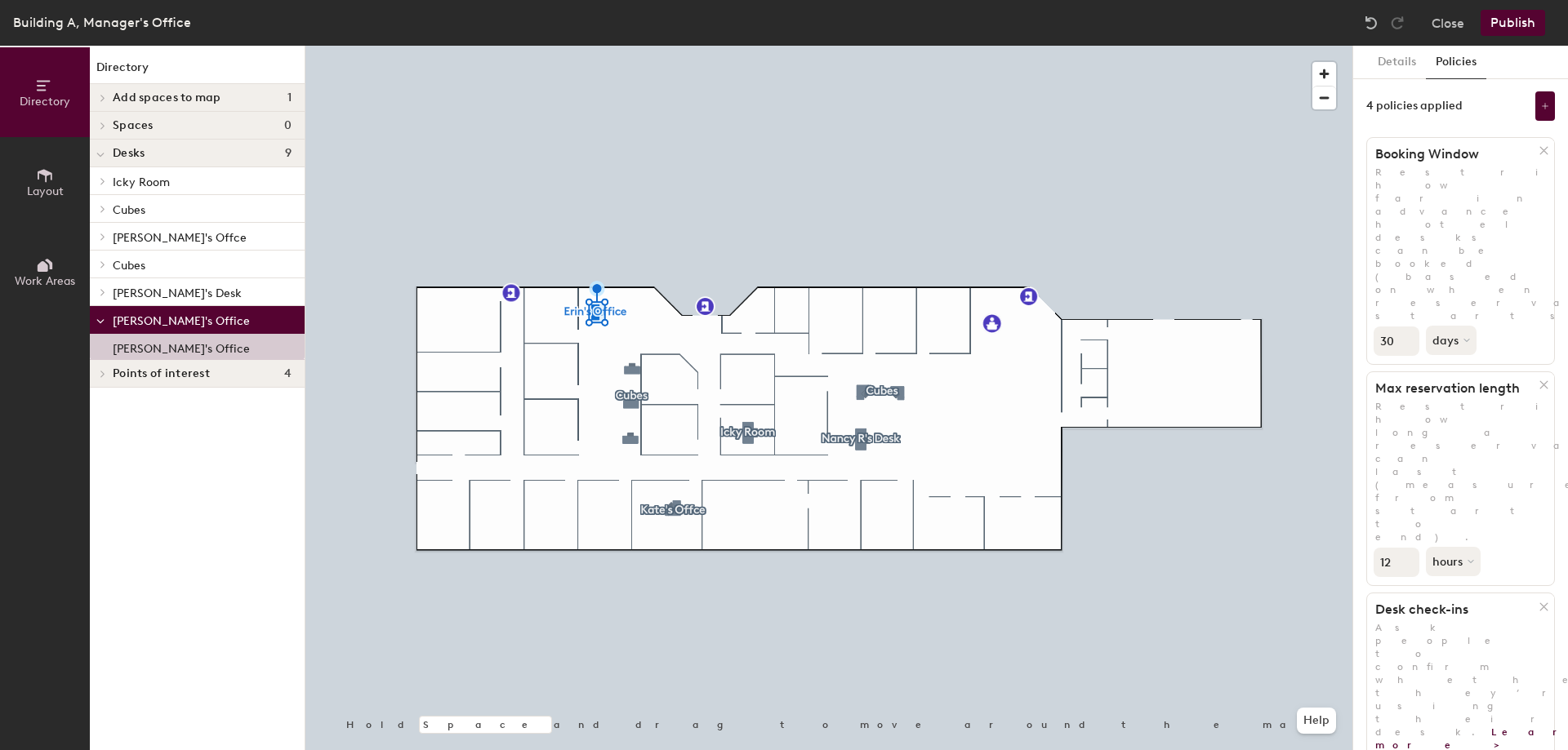
click at [39, 268] on icon at bounding box center [43, 266] width 11 height 11
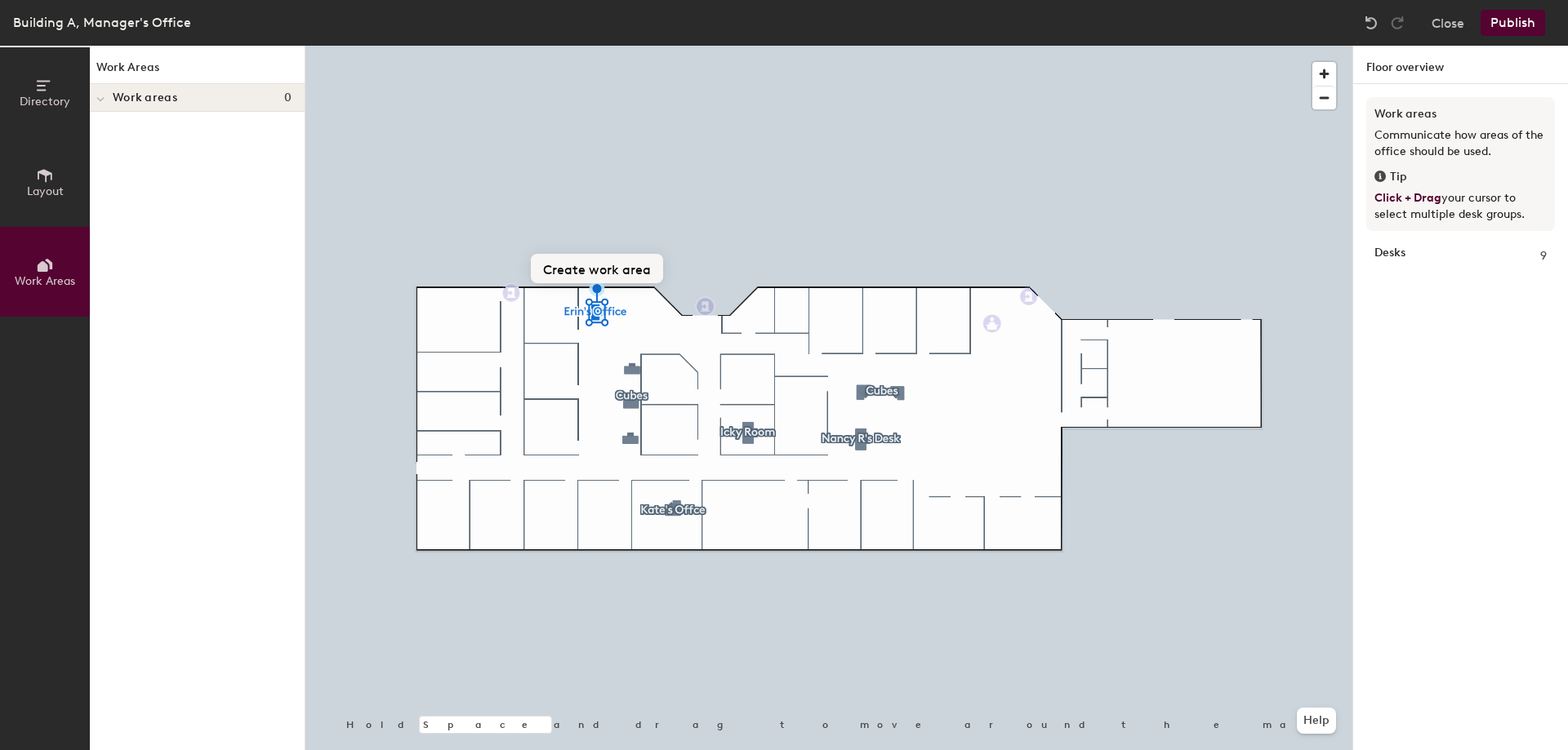
click at [592, 268] on button "Create work area" at bounding box center [597, 268] width 132 height 29
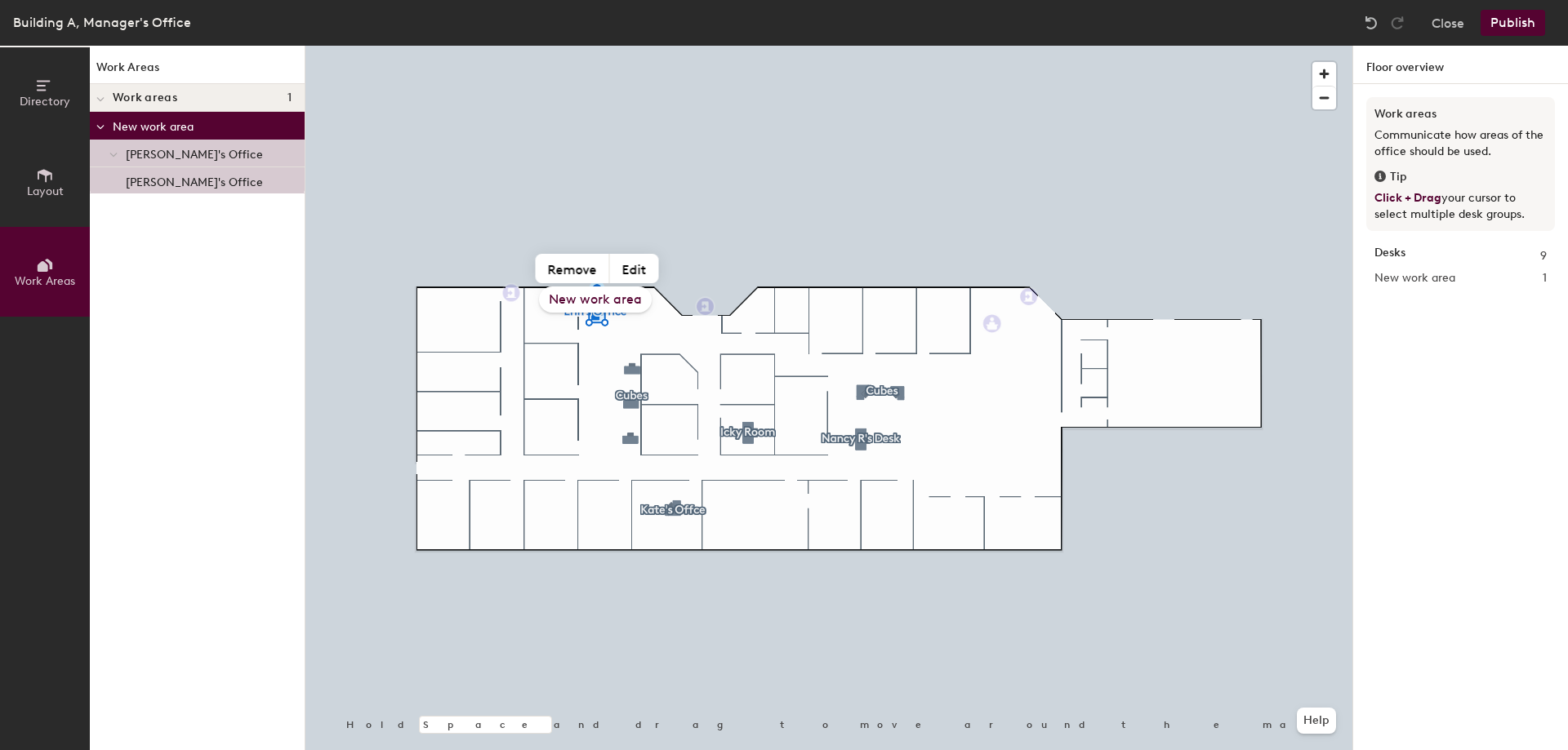
click at [154, 151] on span "[PERSON_NAME]'s Office" at bounding box center [194, 155] width 137 height 14
click at [136, 178] on p "[PERSON_NAME]'s Office" at bounding box center [194, 180] width 137 height 19
click at [607, 299] on div "New work area" at bounding box center [595, 299] width 113 height 26
click at [636, 271] on button "Edit" at bounding box center [634, 268] width 49 height 29
click at [583, 298] on input "Erins Office" at bounding box center [594, 299] width 164 height 25
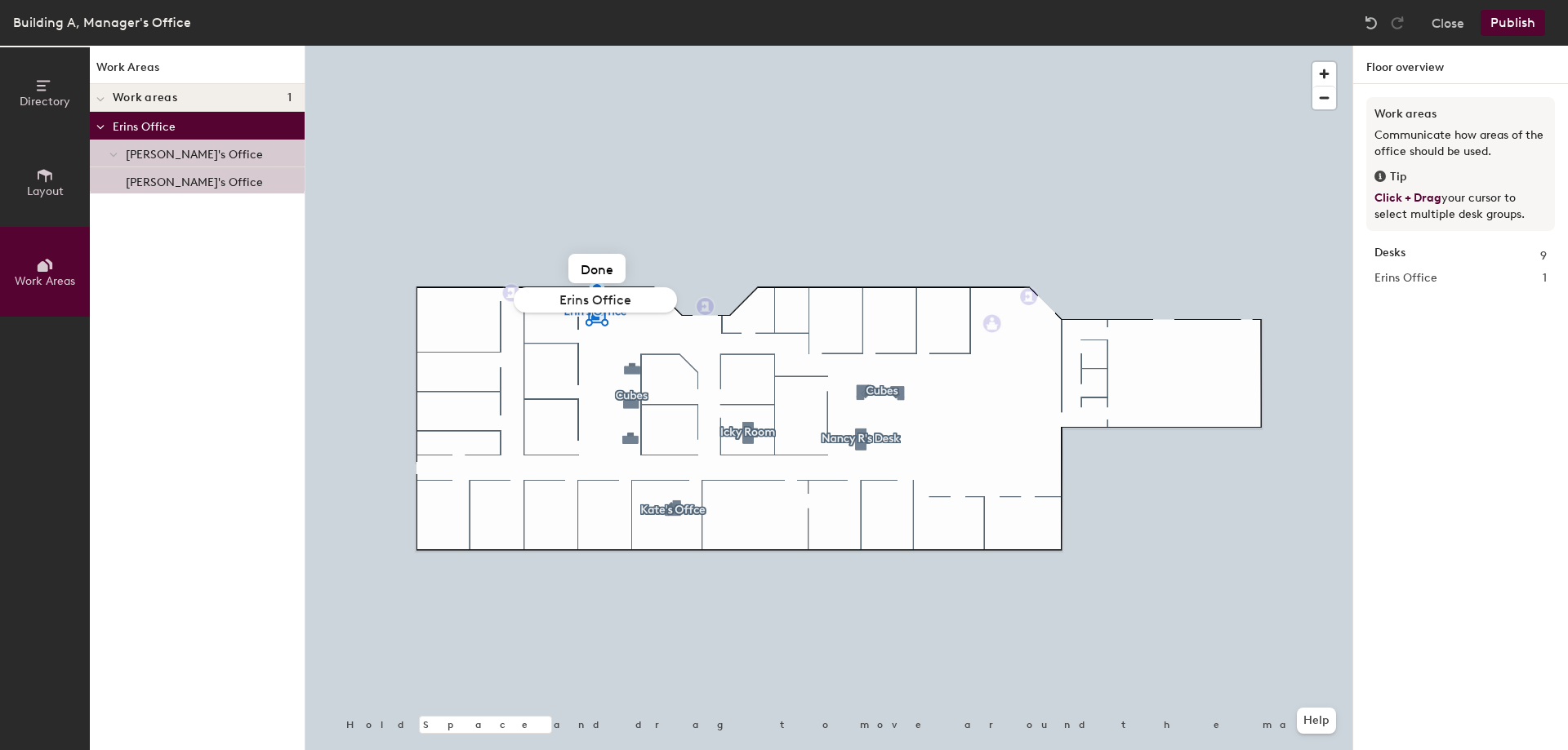
type input "[PERSON_NAME]'s Office"
click at [586, 297] on div "[PERSON_NAME]'s Office" at bounding box center [595, 299] width 177 height 26
click at [624, 46] on div at bounding box center [829, 46] width 1047 height 0
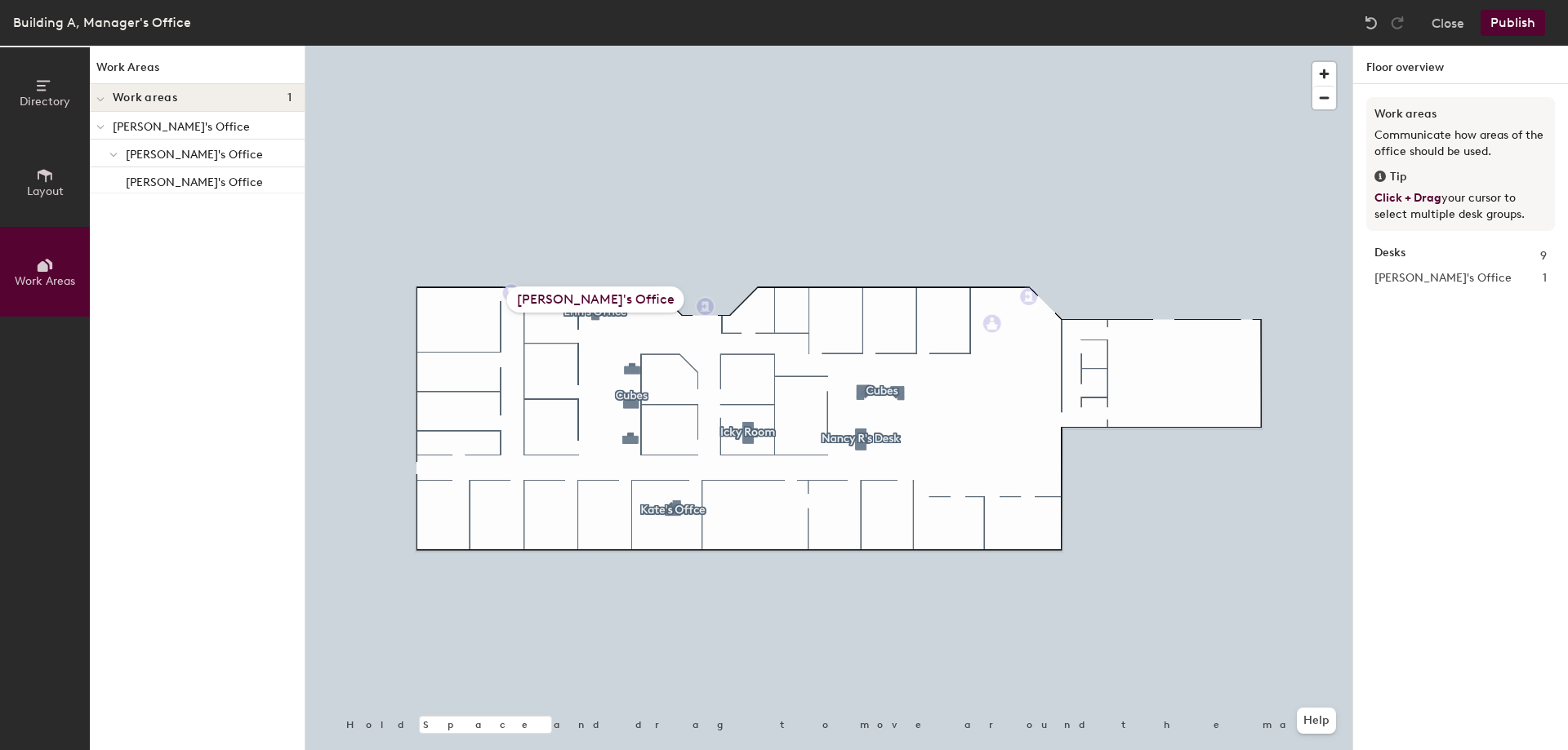
click at [597, 293] on div "[PERSON_NAME]'s Office" at bounding box center [595, 299] width 177 height 26
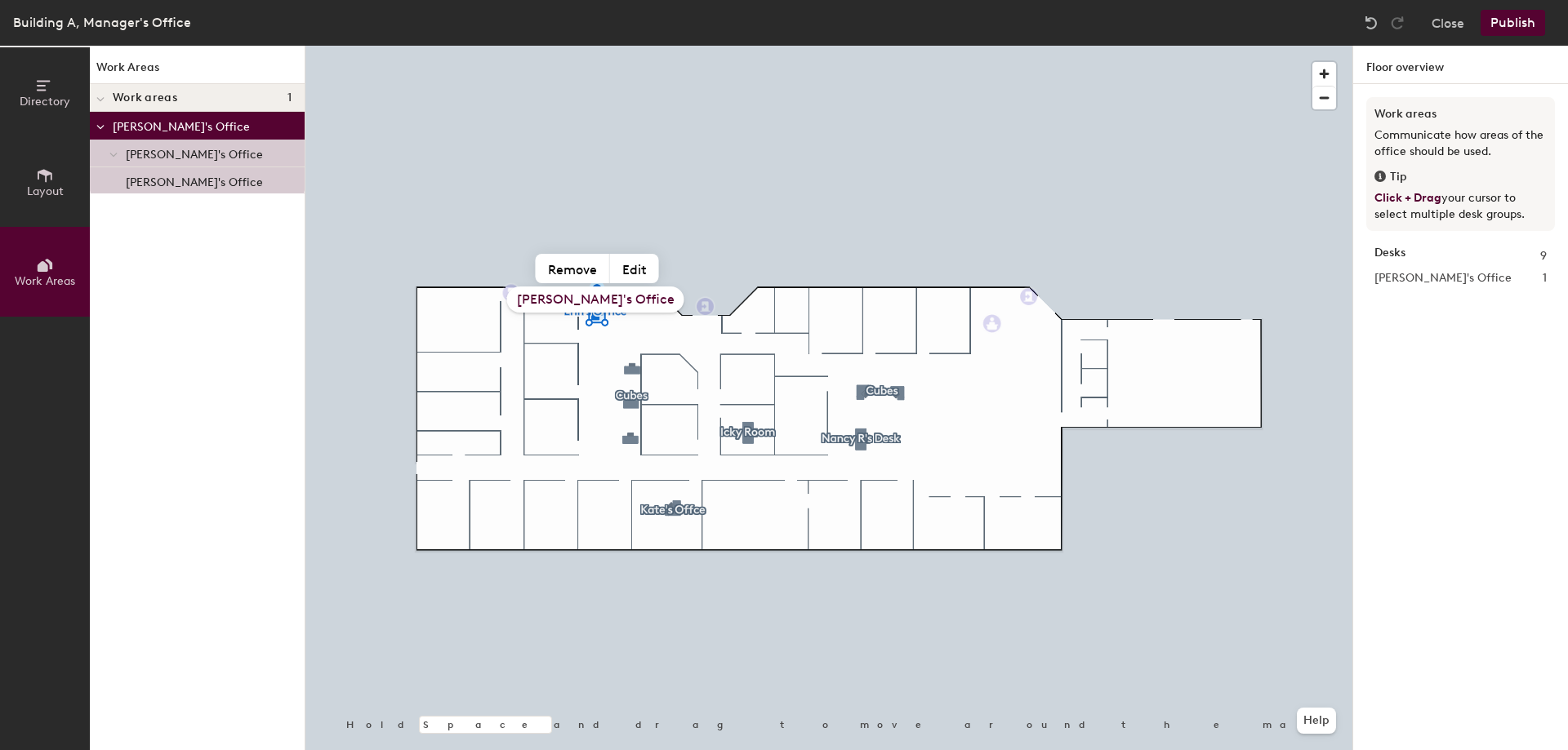
click at [99, 131] on span at bounding box center [100, 127] width 8 height 14
click at [99, 121] on div at bounding box center [100, 125] width 21 height 27
click at [116, 152] on icon at bounding box center [113, 155] width 8 height 6
click at [114, 156] on icon at bounding box center [116, 153] width 4 height 6
click at [169, 179] on p "[PERSON_NAME]'s Office" at bounding box center [194, 180] width 137 height 19
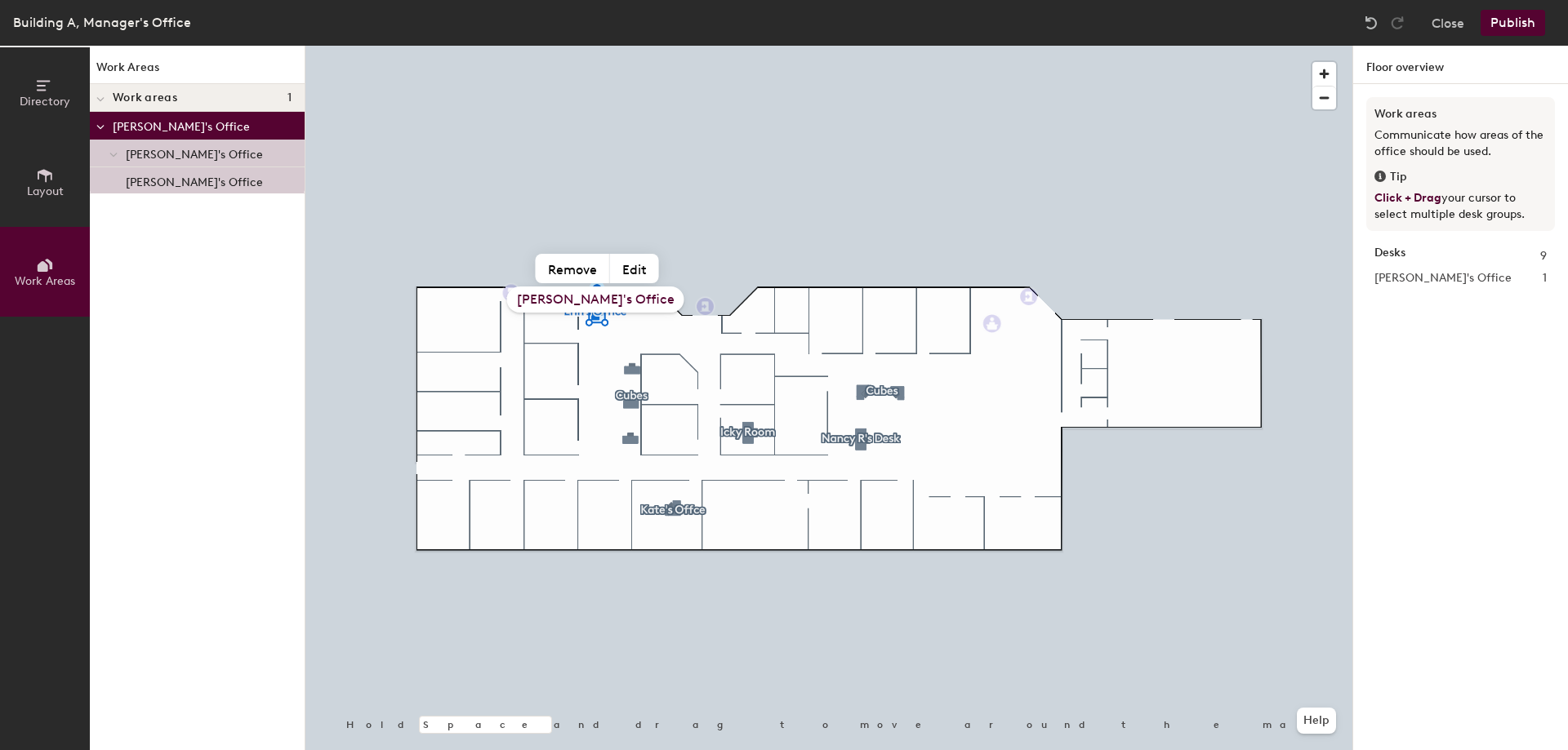
click at [597, 299] on div "[PERSON_NAME]'s Office" at bounding box center [595, 299] width 177 height 26
click at [561, 265] on button "Remove" at bounding box center [572, 268] width 74 height 29
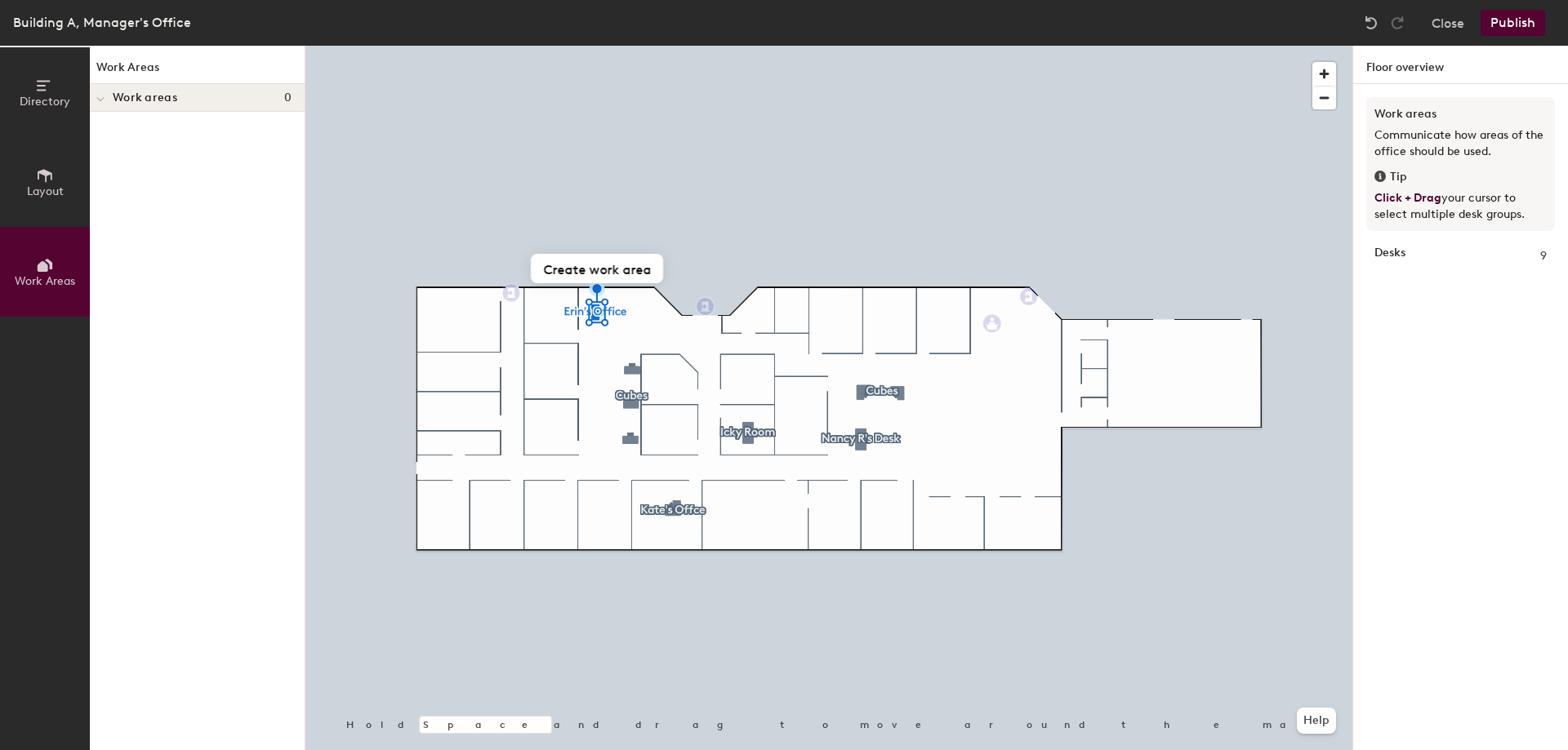
click at [104, 98] on icon at bounding box center [100, 100] width 6 height 4
click at [57, 180] on button "Layout" at bounding box center [45, 181] width 89 height 89
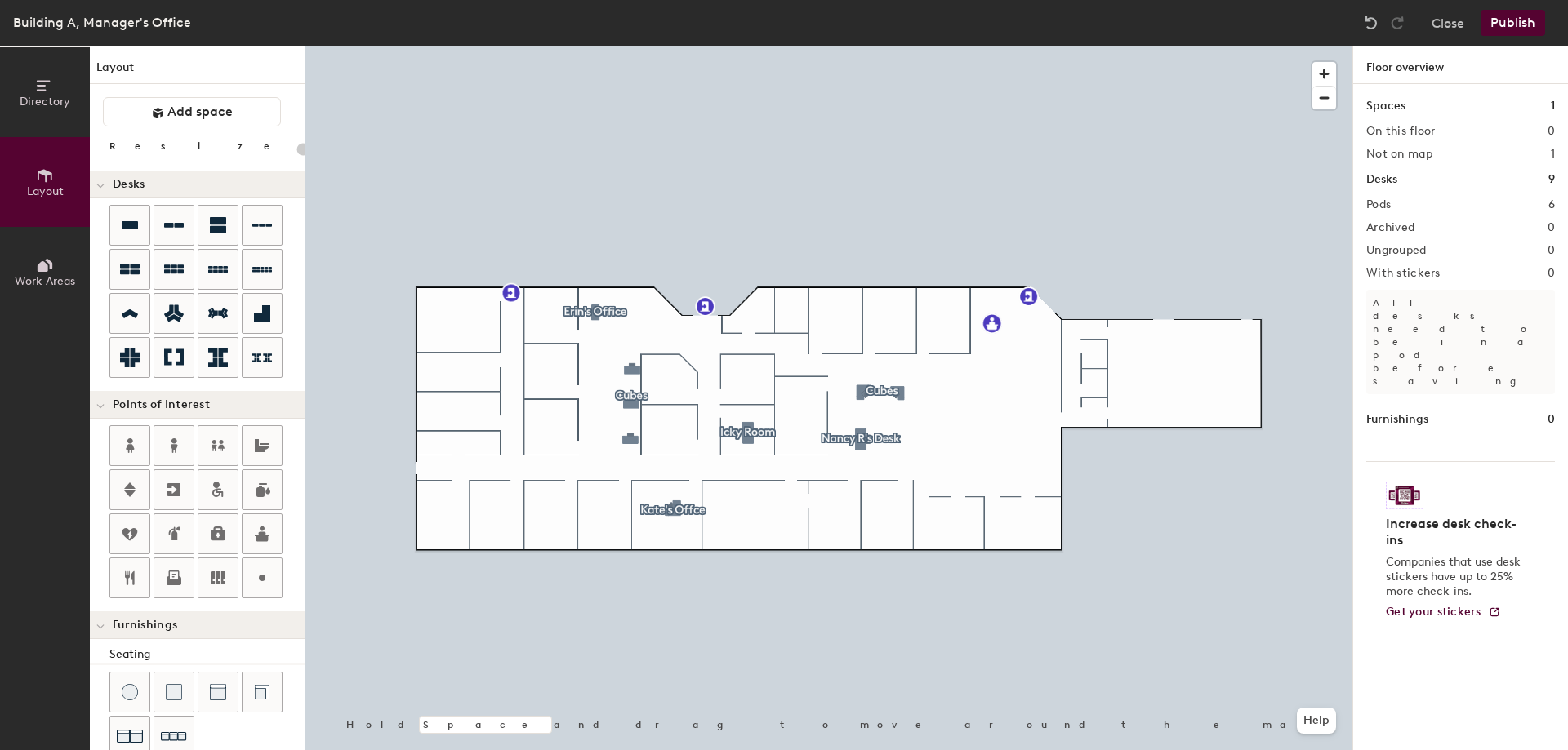
click at [57, 80] on button "Directory" at bounding box center [45, 92] width 89 height 89
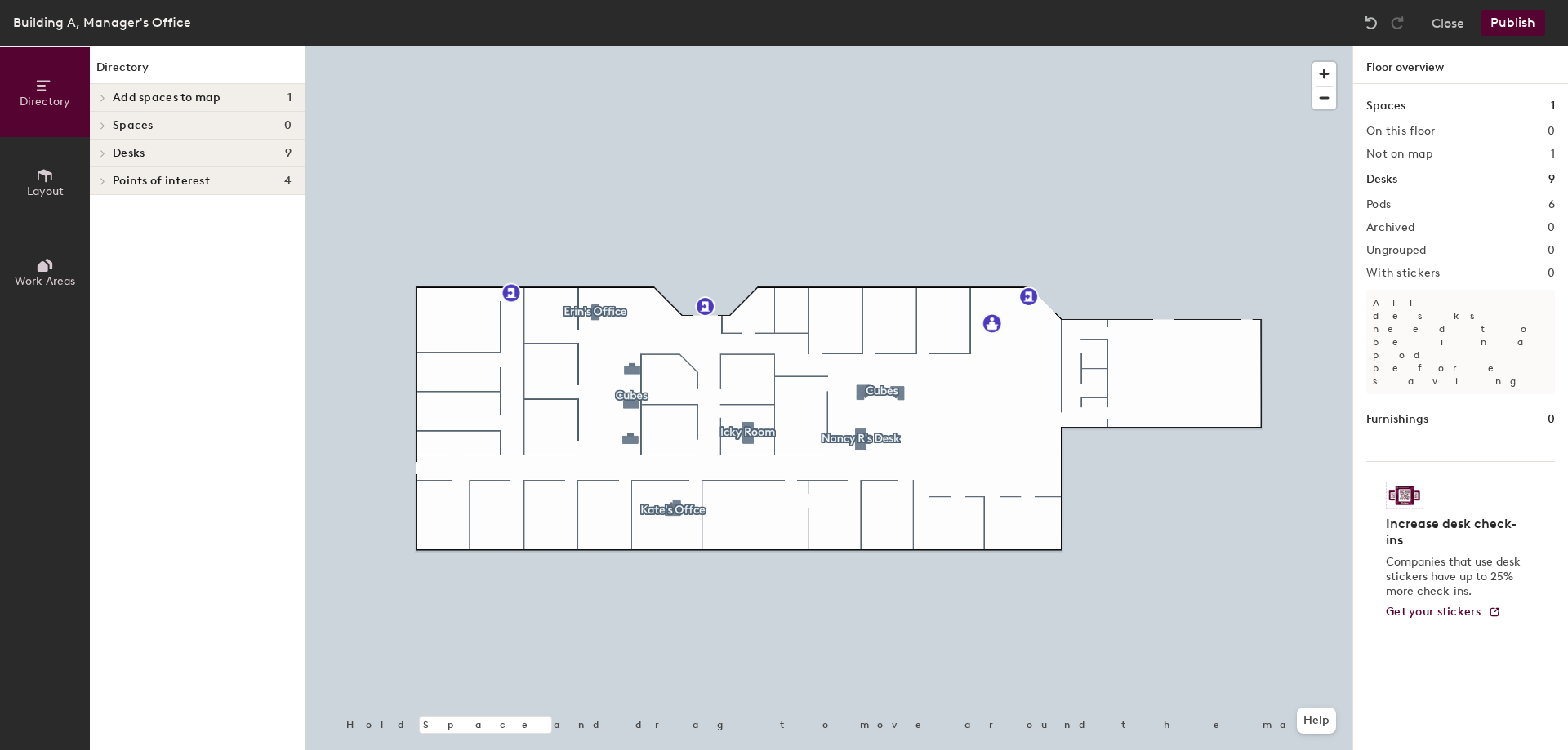
click at [99, 181] on icon at bounding box center [102, 181] width 6 height 8
click at [106, 150] on span at bounding box center [102, 153] width 14 height 8
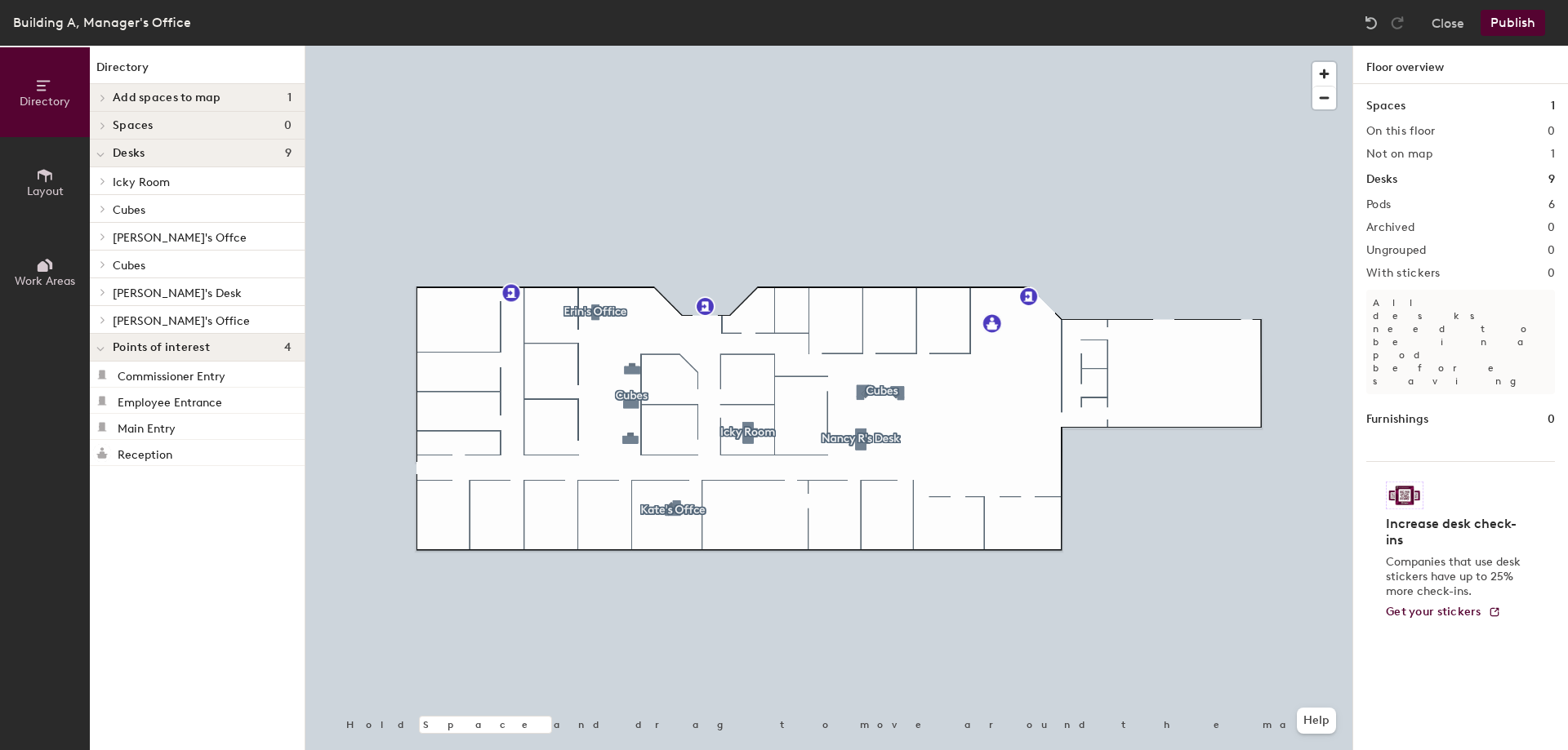
click at [102, 121] on div at bounding box center [100, 125] width 21 height 27
click at [104, 98] on icon at bounding box center [103, 97] width 4 height 6
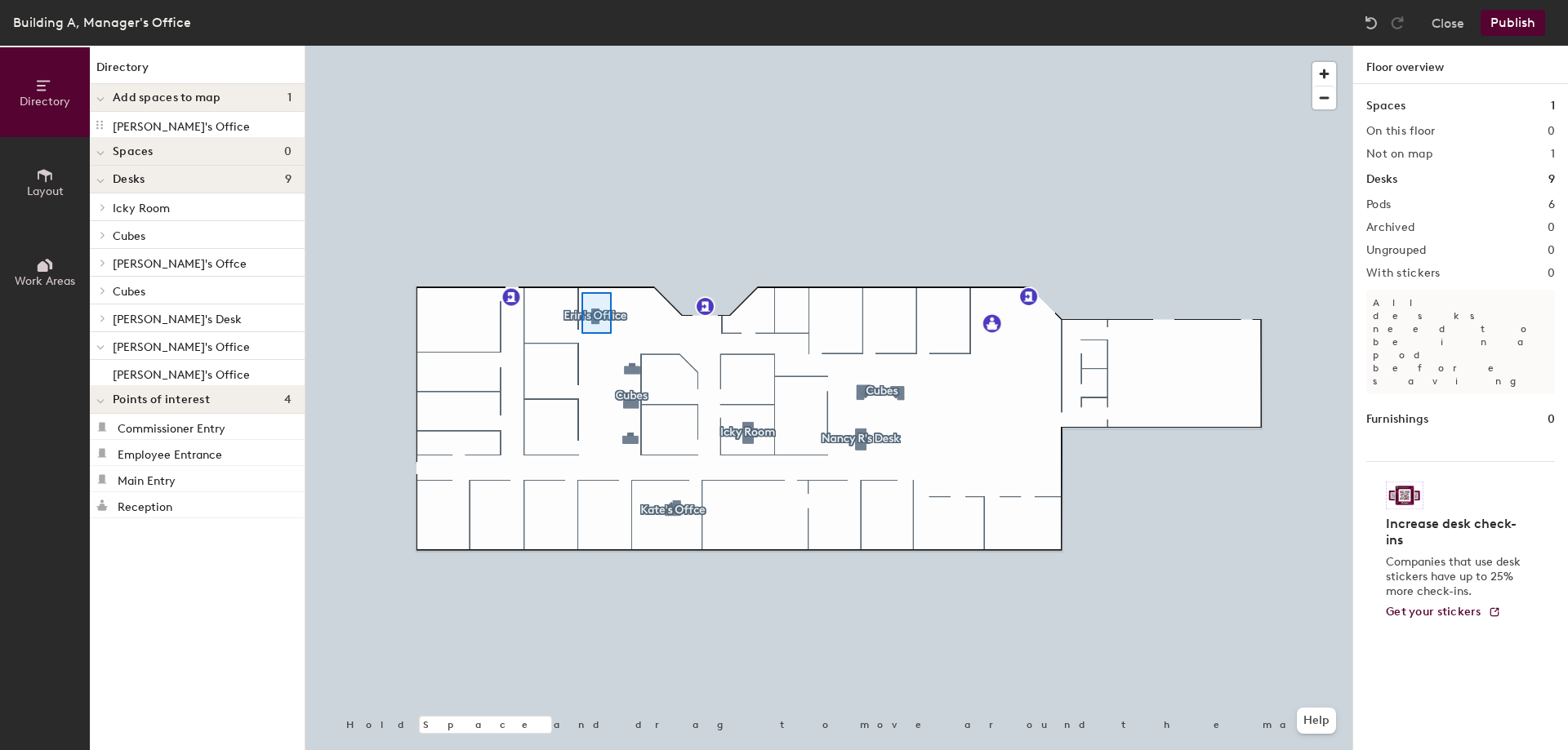
click at [581, 46] on div at bounding box center [829, 46] width 1047 height 0
click at [605, 46] on div at bounding box center [829, 46] width 1047 height 0
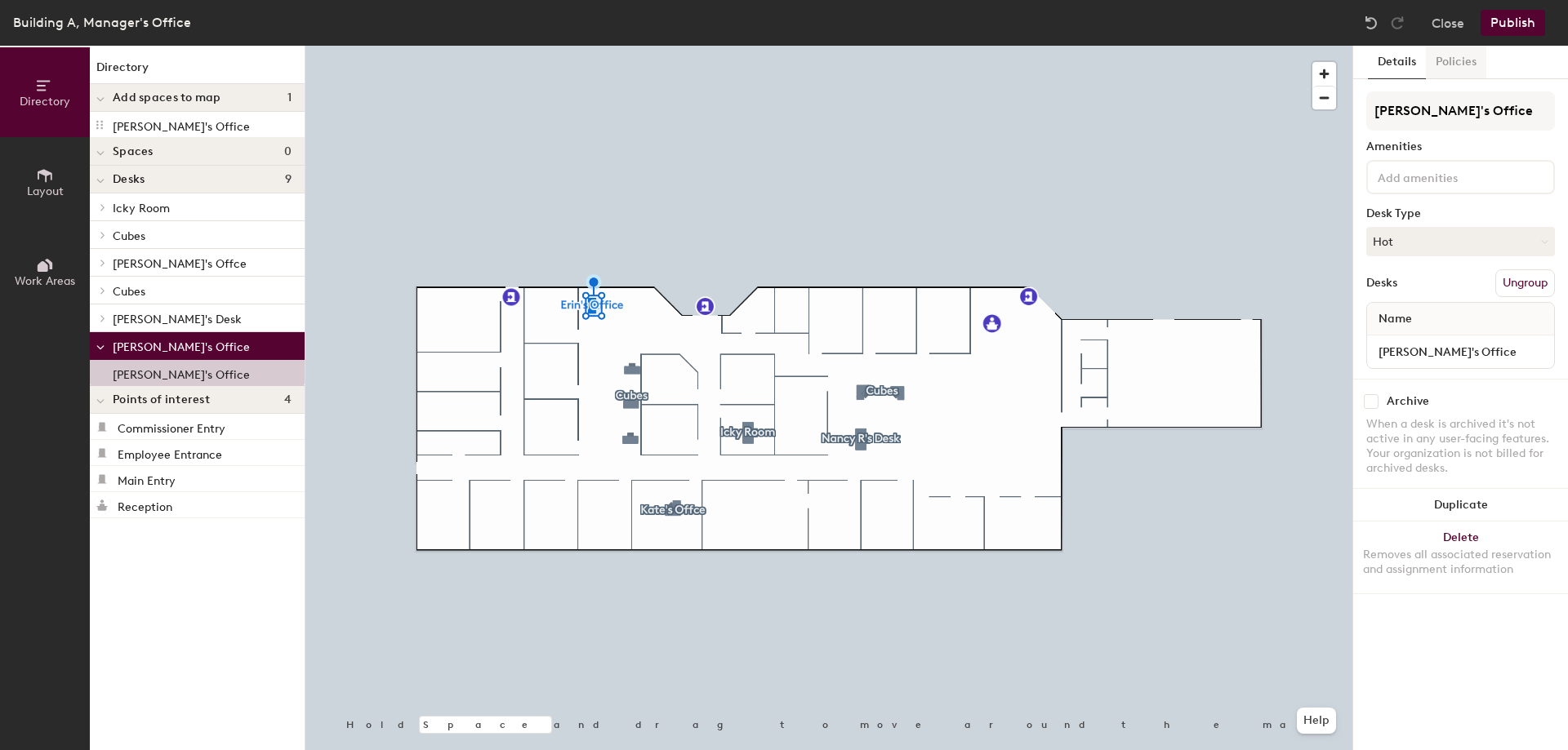
click at [1460, 64] on button "Policies" at bounding box center [1456, 62] width 61 height 33
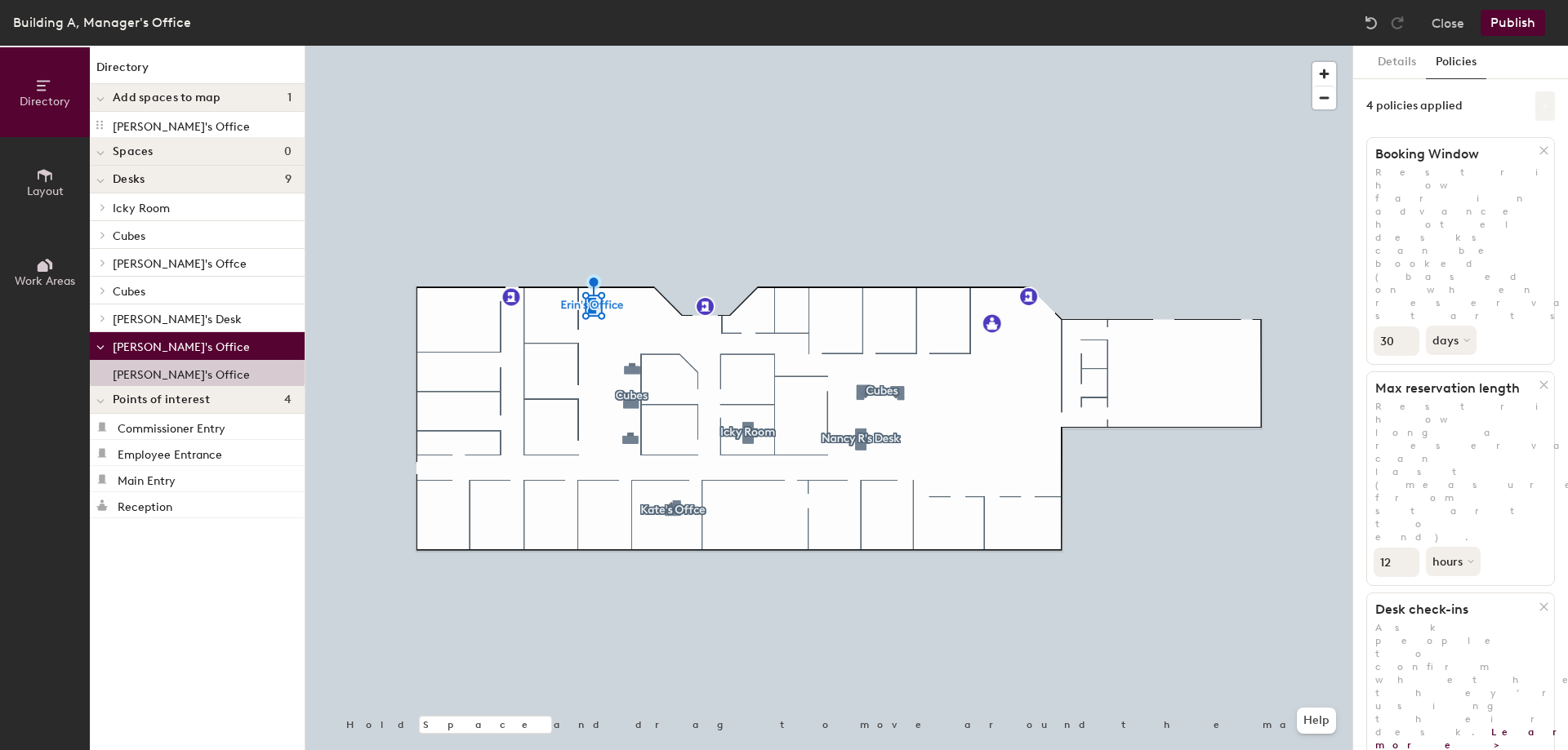
click at [1540, 107] on icon at bounding box center [1544, 105] width 8 height 8
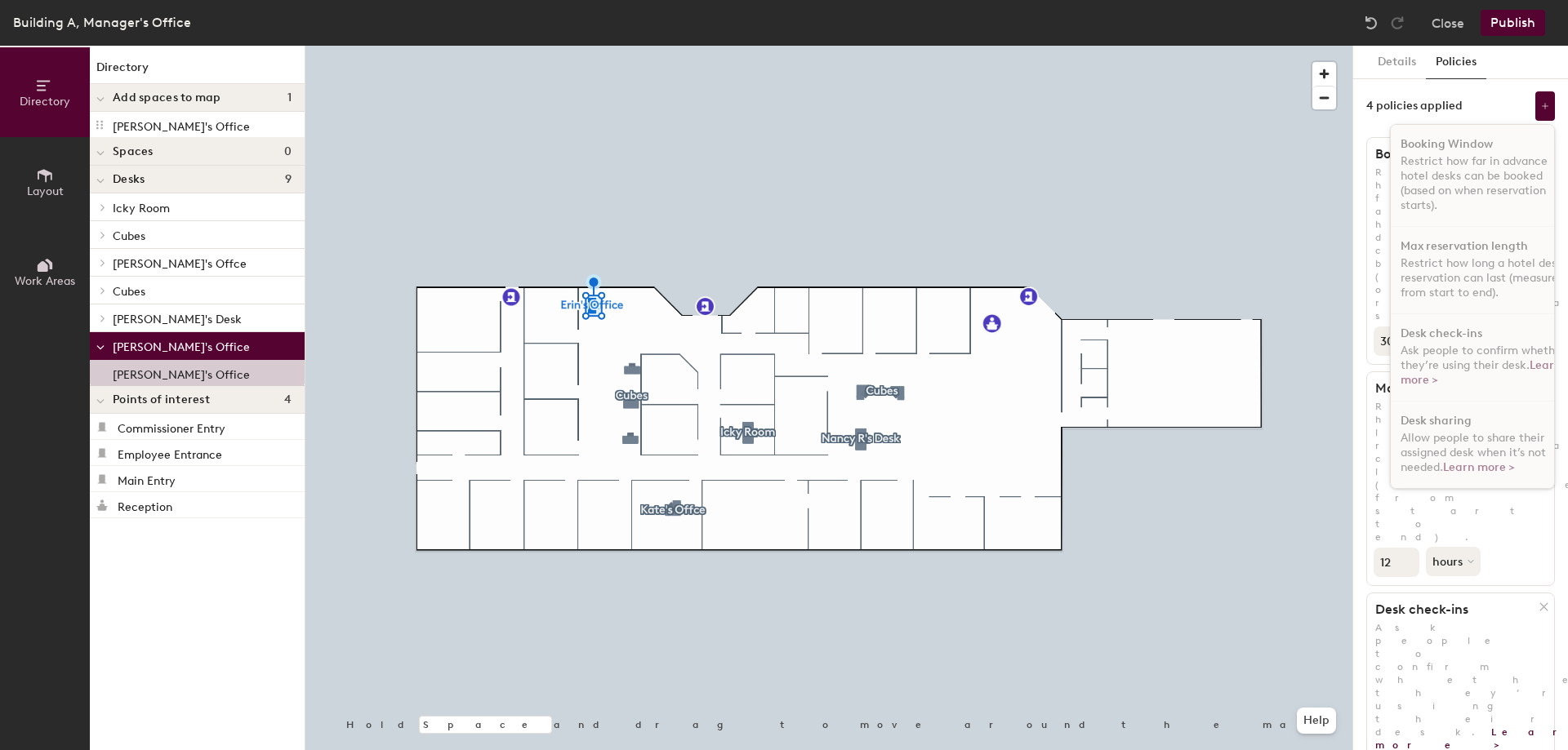
click at [1475, 102] on div "4 policies applied Booking Window Restrict how far in advance hotel desks can b…" at bounding box center [1460, 105] width 189 height 29
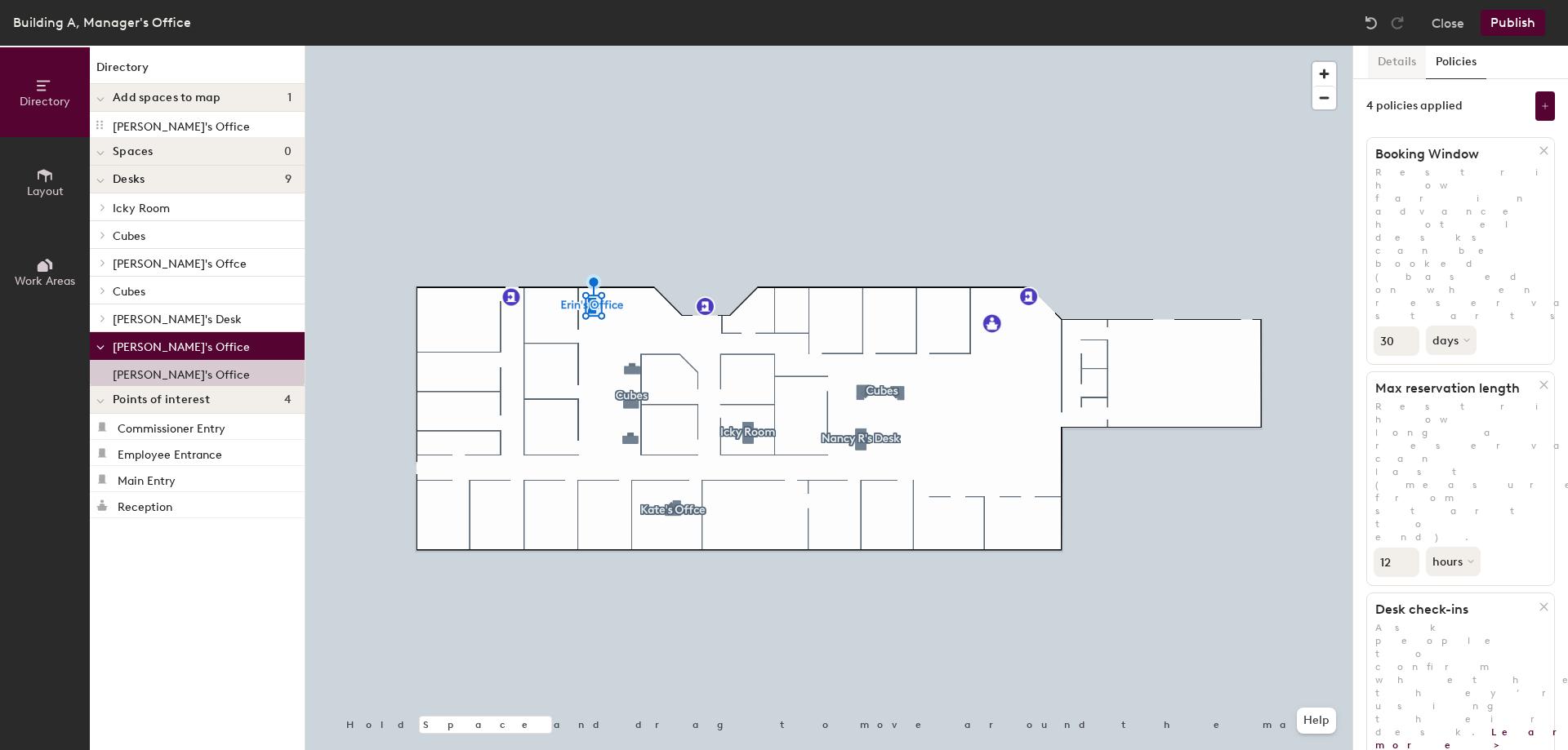
click at [1408, 62] on button "Details" at bounding box center [1396, 62] width 58 height 33
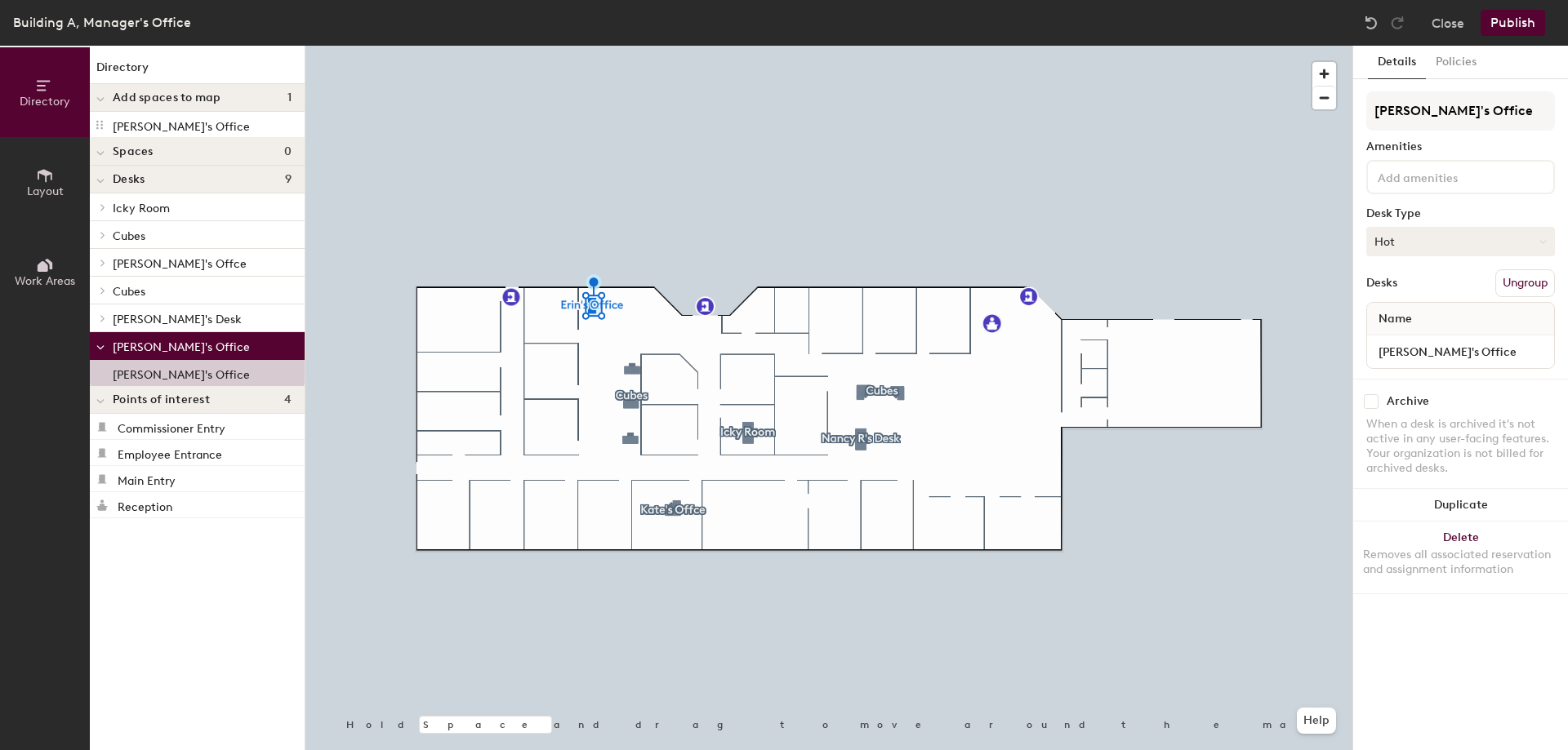
click at [1416, 243] on button "Hot" at bounding box center [1460, 241] width 189 height 29
click at [1387, 314] on div "Hot" at bounding box center [1448, 316] width 164 height 24
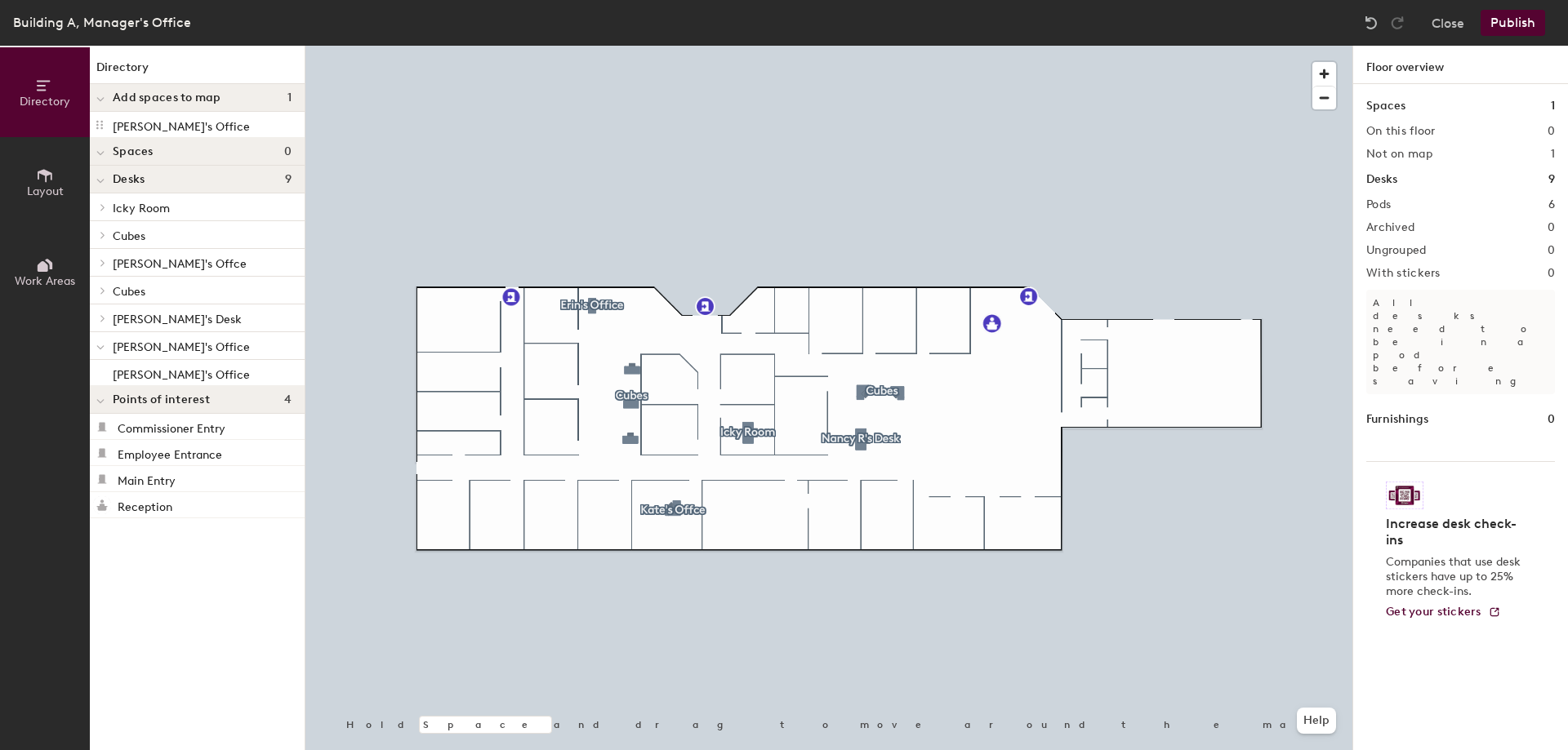
click at [1417, 152] on h2 "Not on map" at bounding box center [1399, 154] width 66 height 13
click at [1446, 23] on button "Close" at bounding box center [1447, 22] width 33 height 26
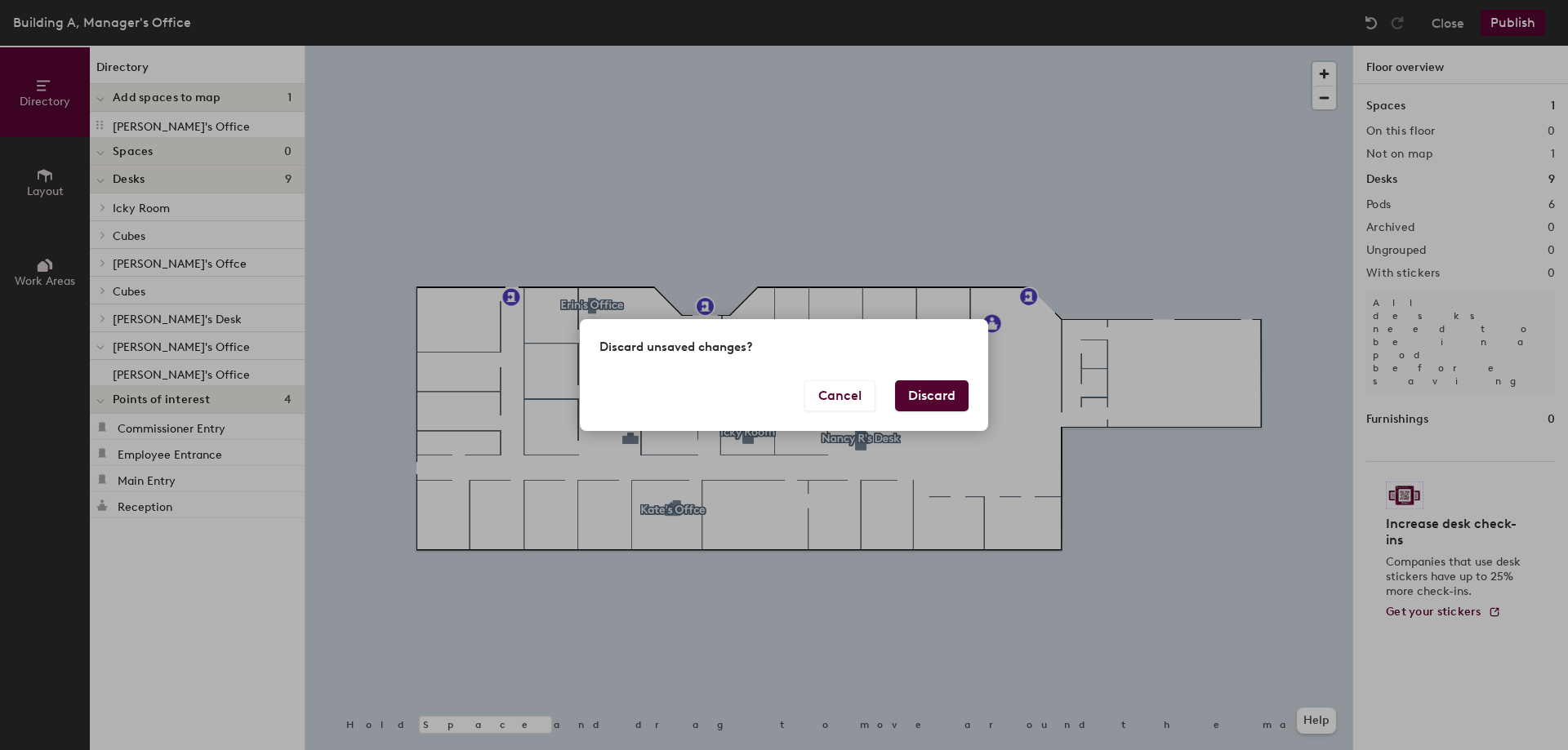
click at [940, 397] on button "Discard" at bounding box center [932, 396] width 73 height 31
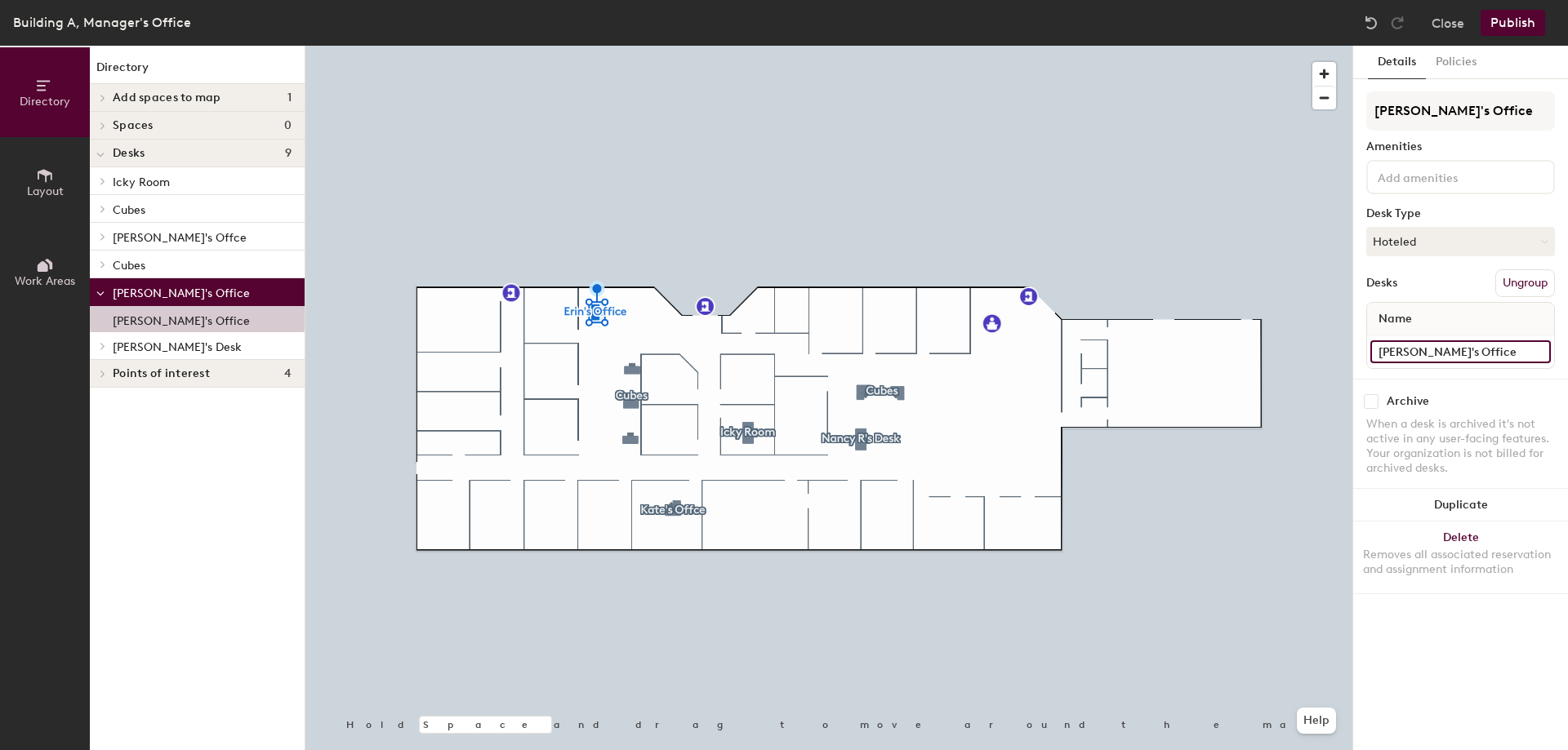
click at [1408, 352] on input "[PERSON_NAME]'s Office" at bounding box center [1461, 352] width 181 height 23
click at [1468, 359] on input "[PERSON_NAME]'s Office" at bounding box center [1461, 352] width 181 height 23
click at [1436, 277] on div "Desks Ungroup" at bounding box center [1460, 282] width 189 height 28
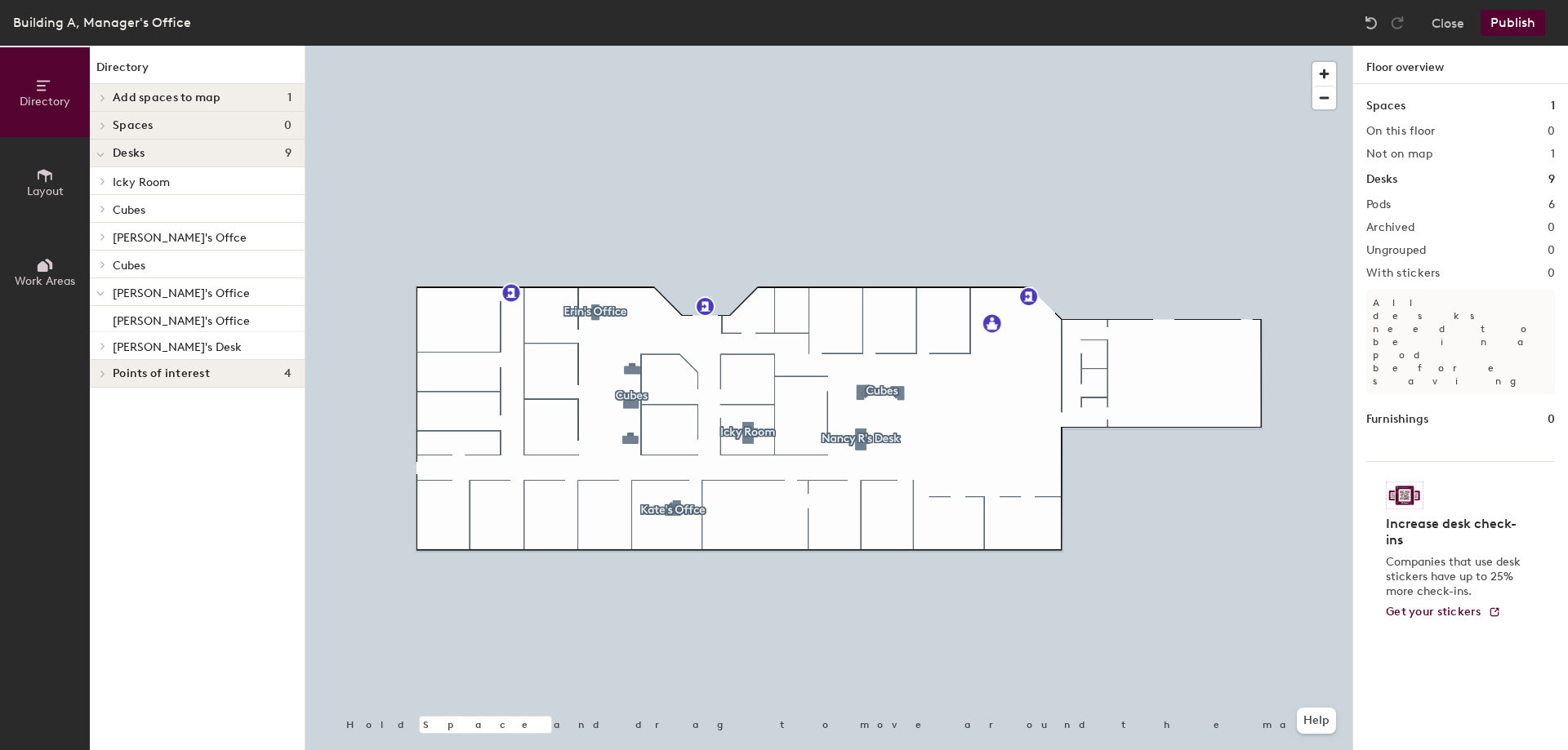
click at [616, 46] on div at bounding box center [829, 46] width 1047 height 0
click at [98, 290] on span at bounding box center [100, 294] width 8 height 14
click at [98, 290] on span at bounding box center [102, 291] width 14 height 8
click at [139, 321] on p "[PERSON_NAME]'s Office" at bounding box center [181, 318] width 137 height 19
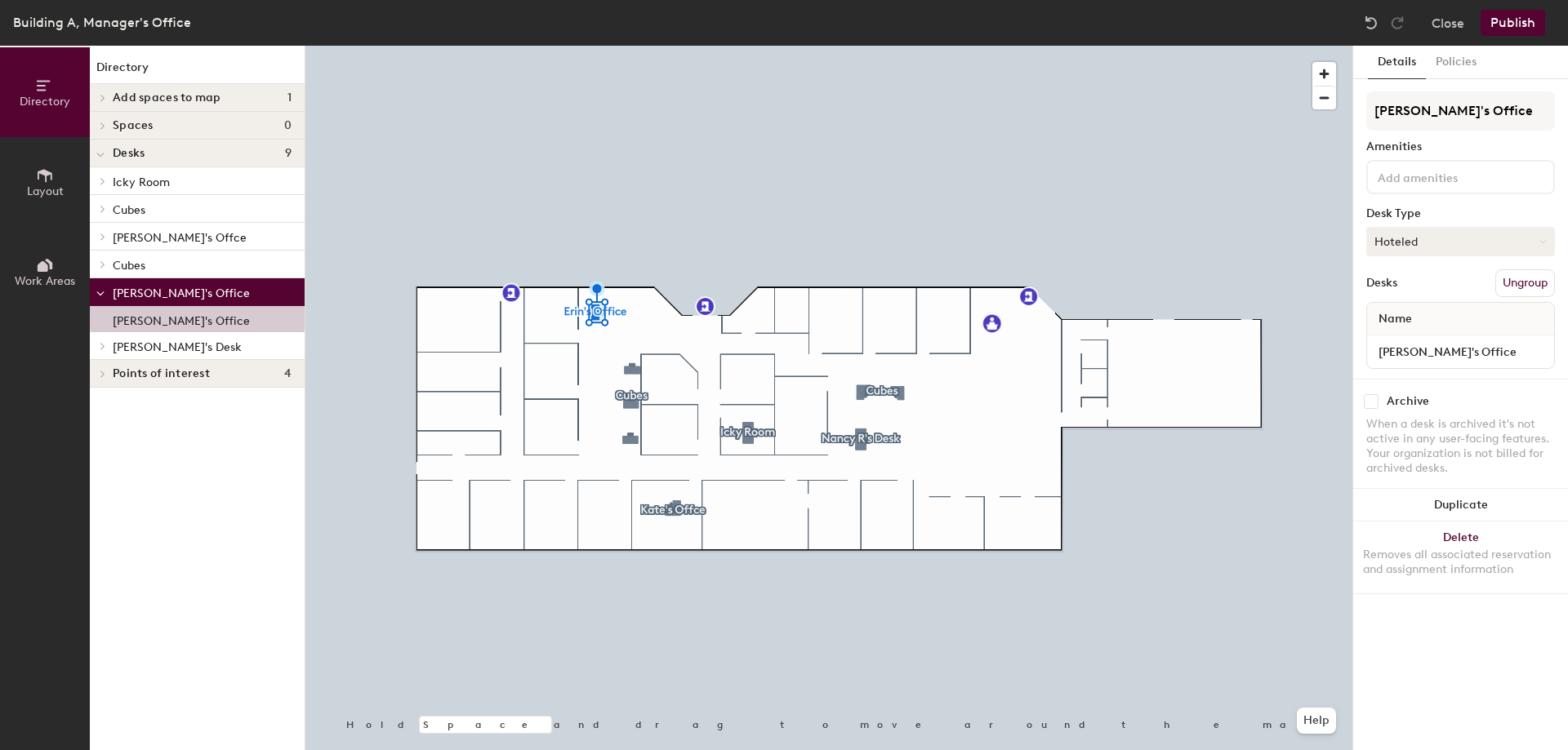
click at [1541, 241] on icon at bounding box center [1542, 241] width 5 height 3
click at [1390, 316] on div "Hot" at bounding box center [1448, 316] width 164 height 24
click at [1262, 46] on div at bounding box center [829, 46] width 1047 height 0
click at [1451, 64] on button "Policies" at bounding box center [1456, 62] width 61 height 33
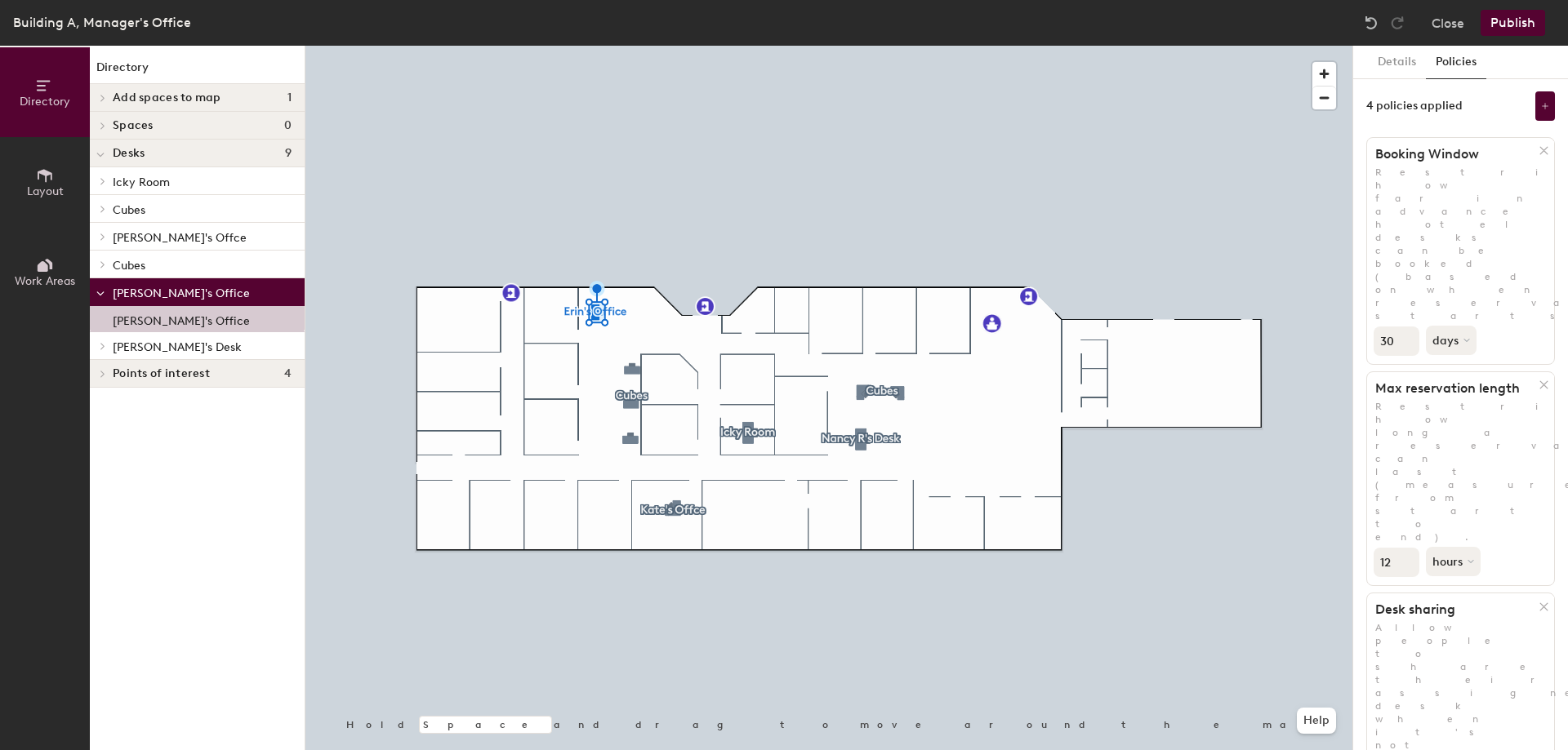
click at [1539, 151] on icon at bounding box center [1544, 151] width 13 height 13
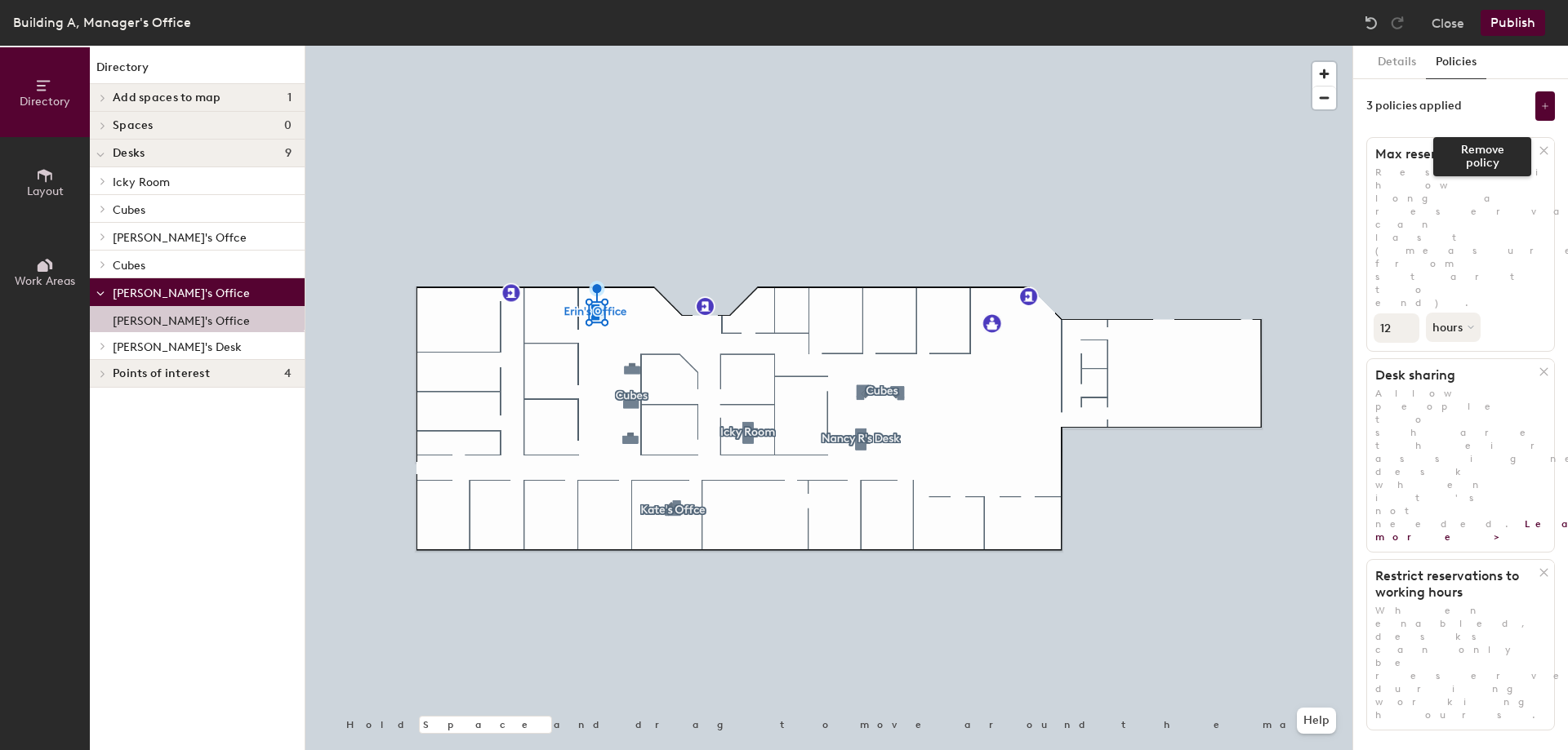
click at [1540, 149] on icon at bounding box center [1544, 151] width 13 height 13
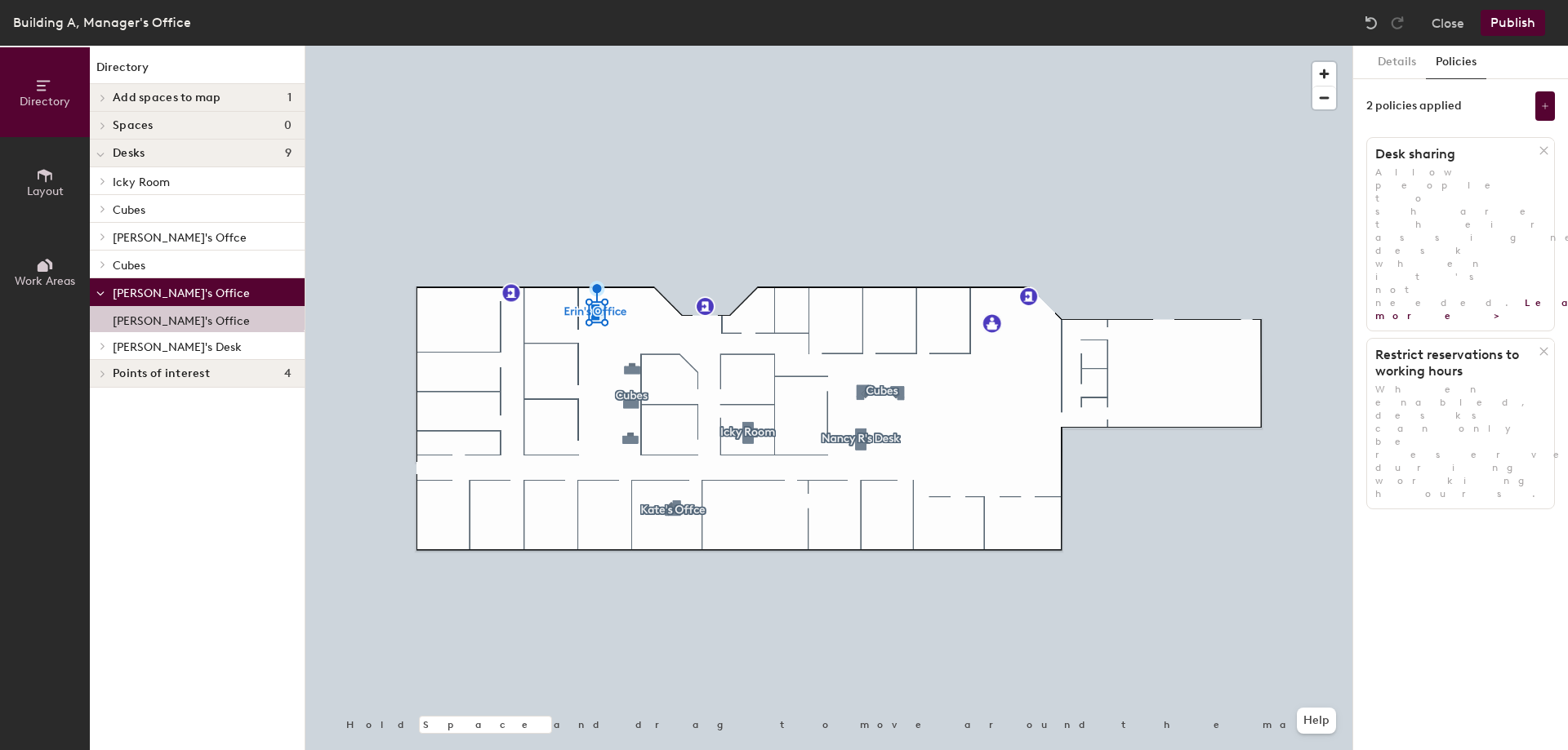
click at [1541, 154] on icon at bounding box center [1543, 150] width 7 height 7
click at [1547, 145] on div at bounding box center [1546, 150] width 16 height 18
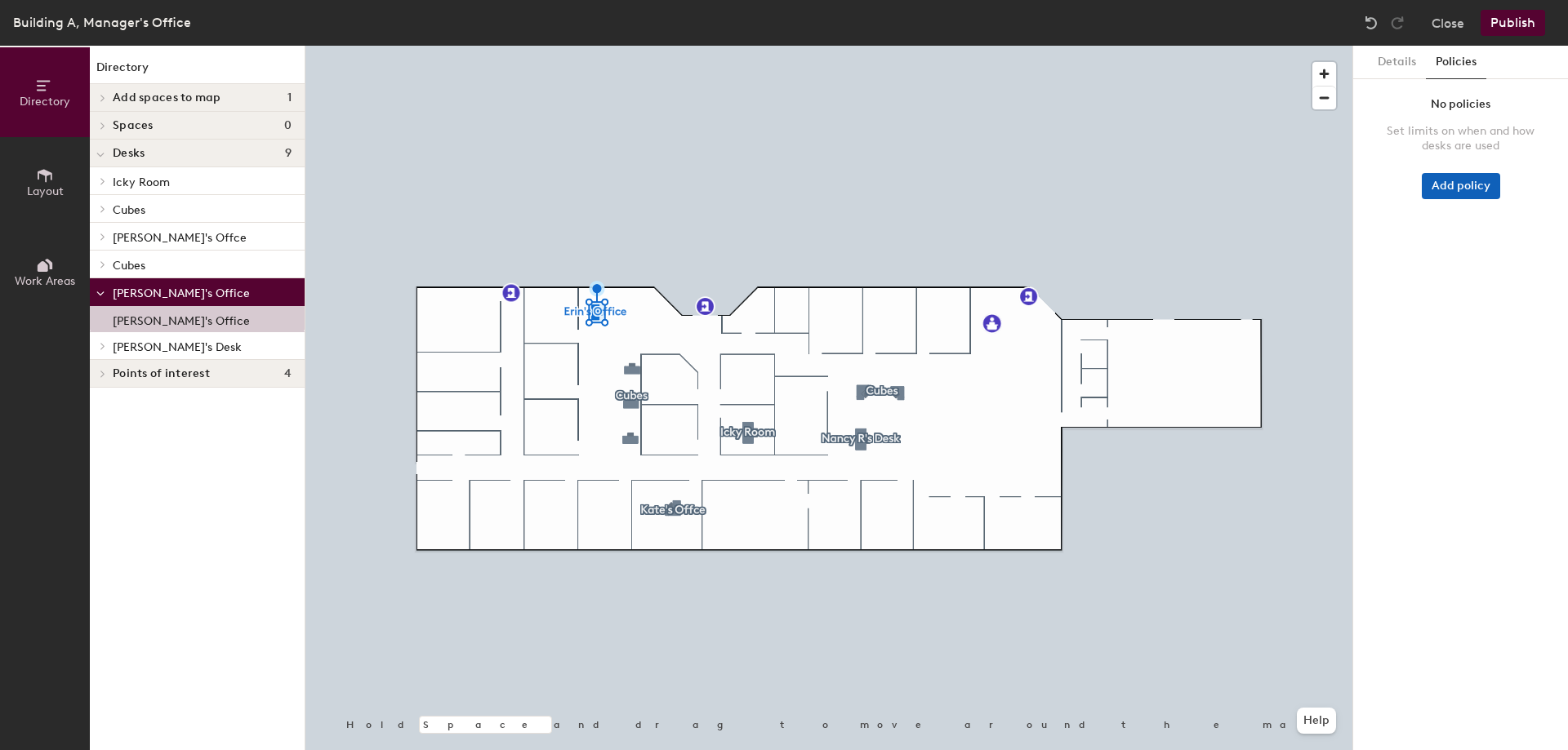
click at [1457, 185] on button "Add policy" at bounding box center [1461, 186] width 79 height 26
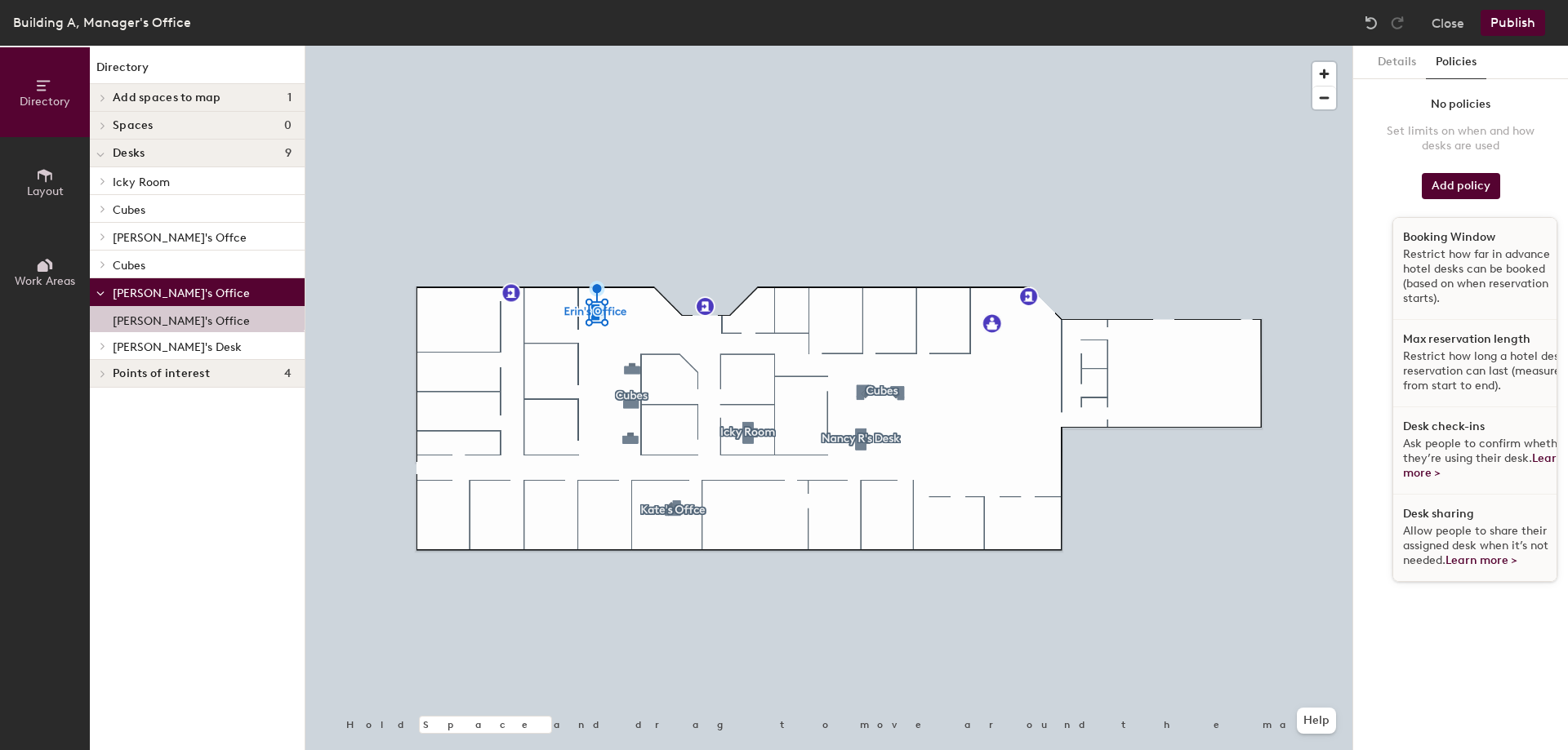
scroll to position [10, 0]
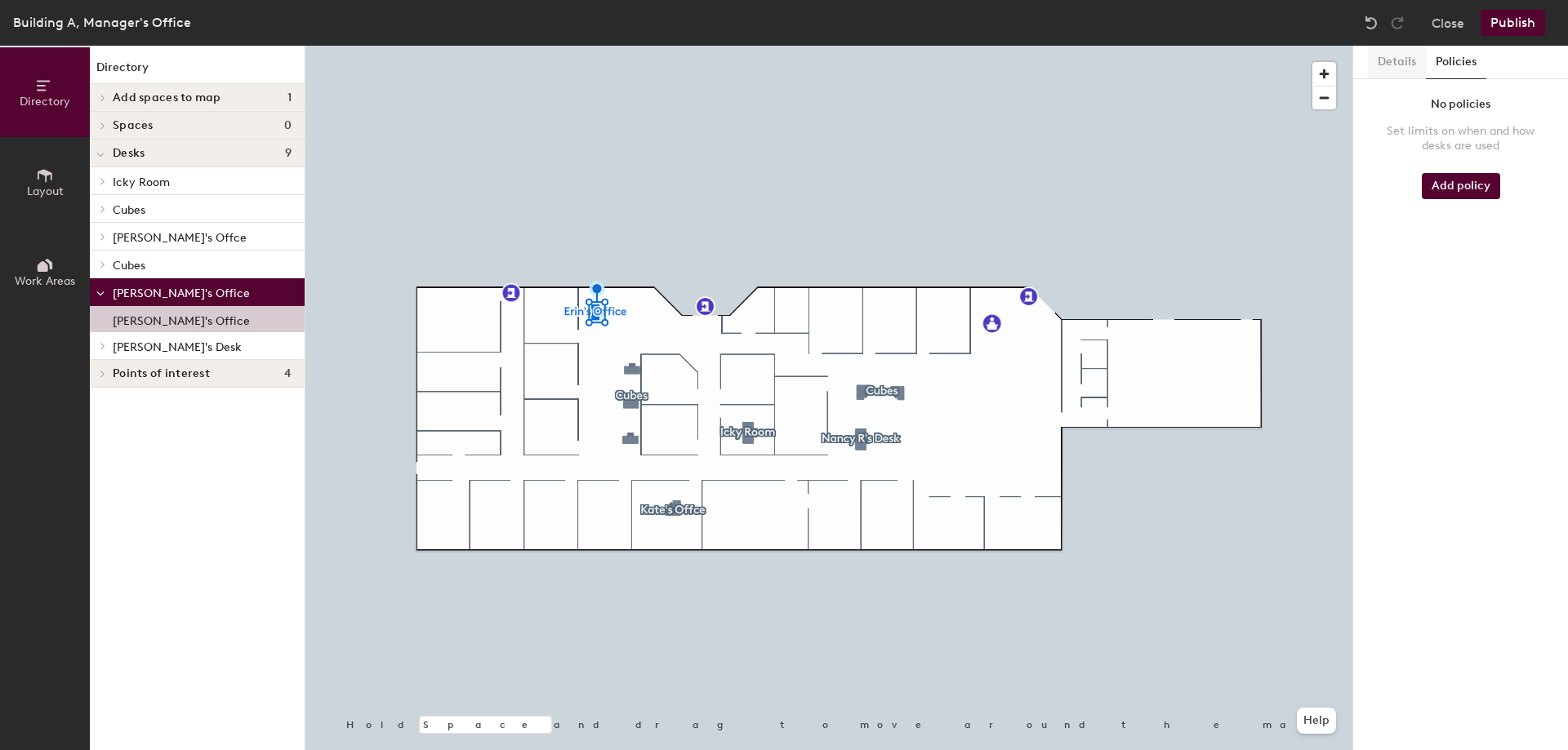
click at [1398, 61] on button "Details" at bounding box center [1396, 62] width 58 height 33
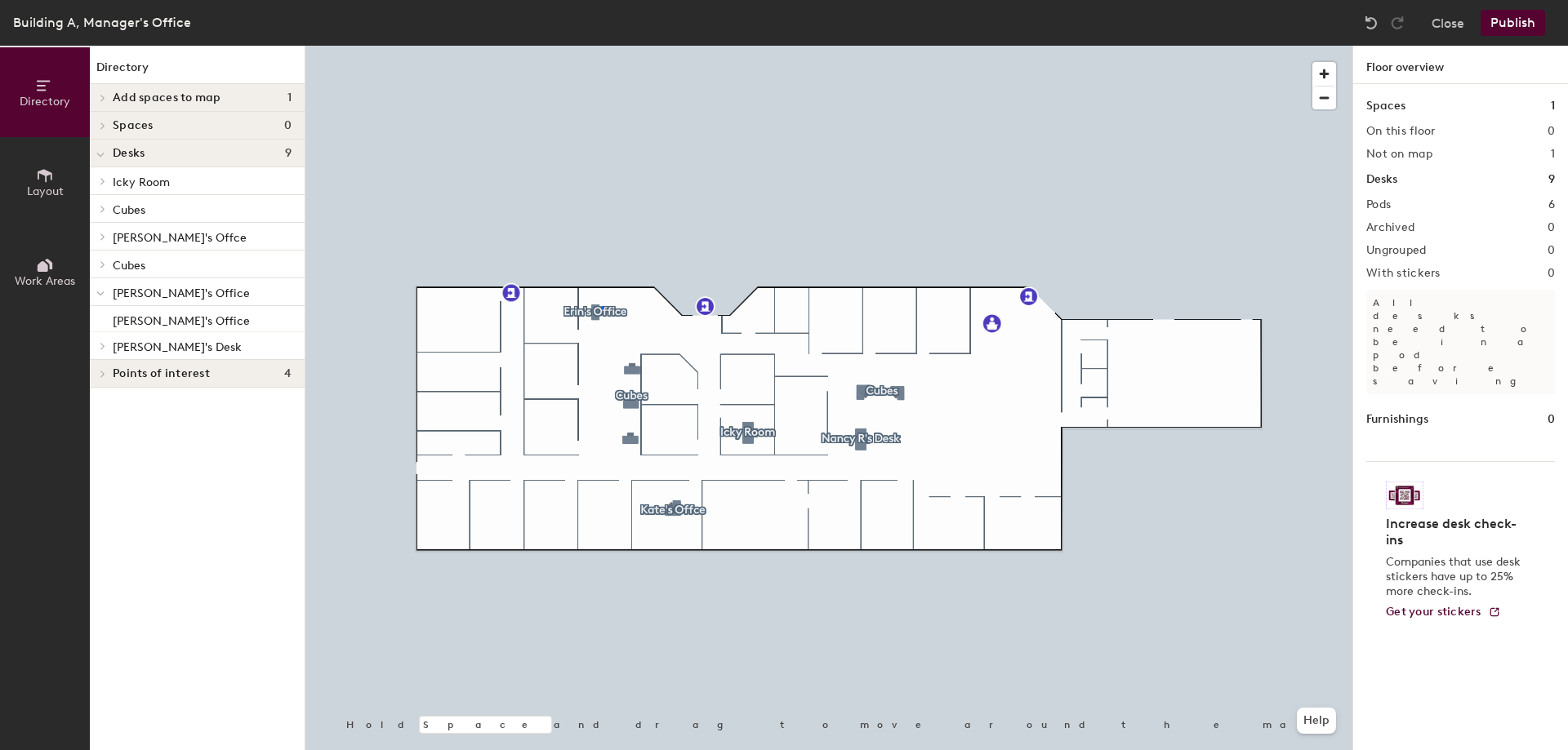
click at [601, 46] on div at bounding box center [829, 46] width 1047 height 0
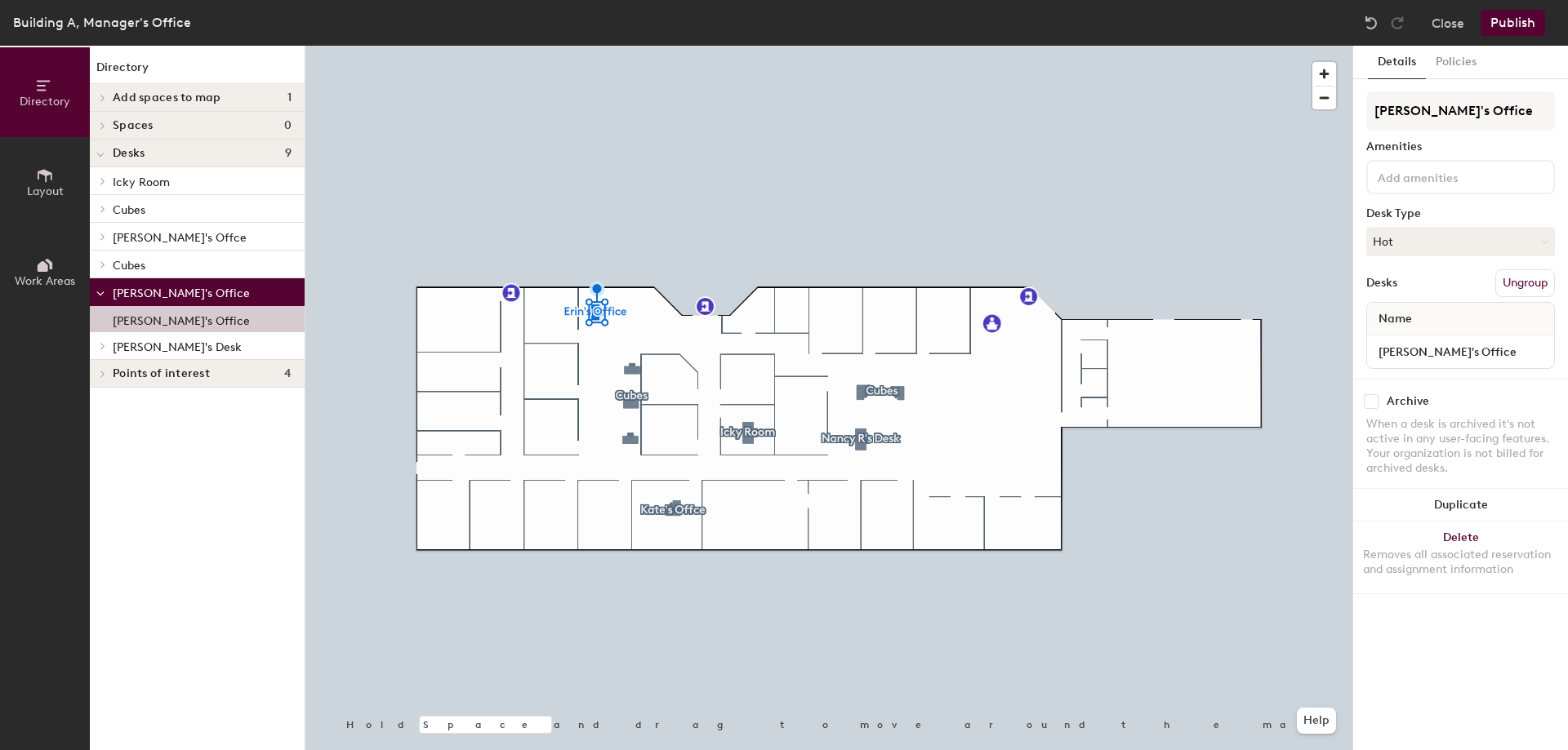
click at [133, 317] on p "[PERSON_NAME]'s Office" at bounding box center [181, 318] width 137 height 19
click at [102, 154] on icon at bounding box center [100, 155] width 8 height 6
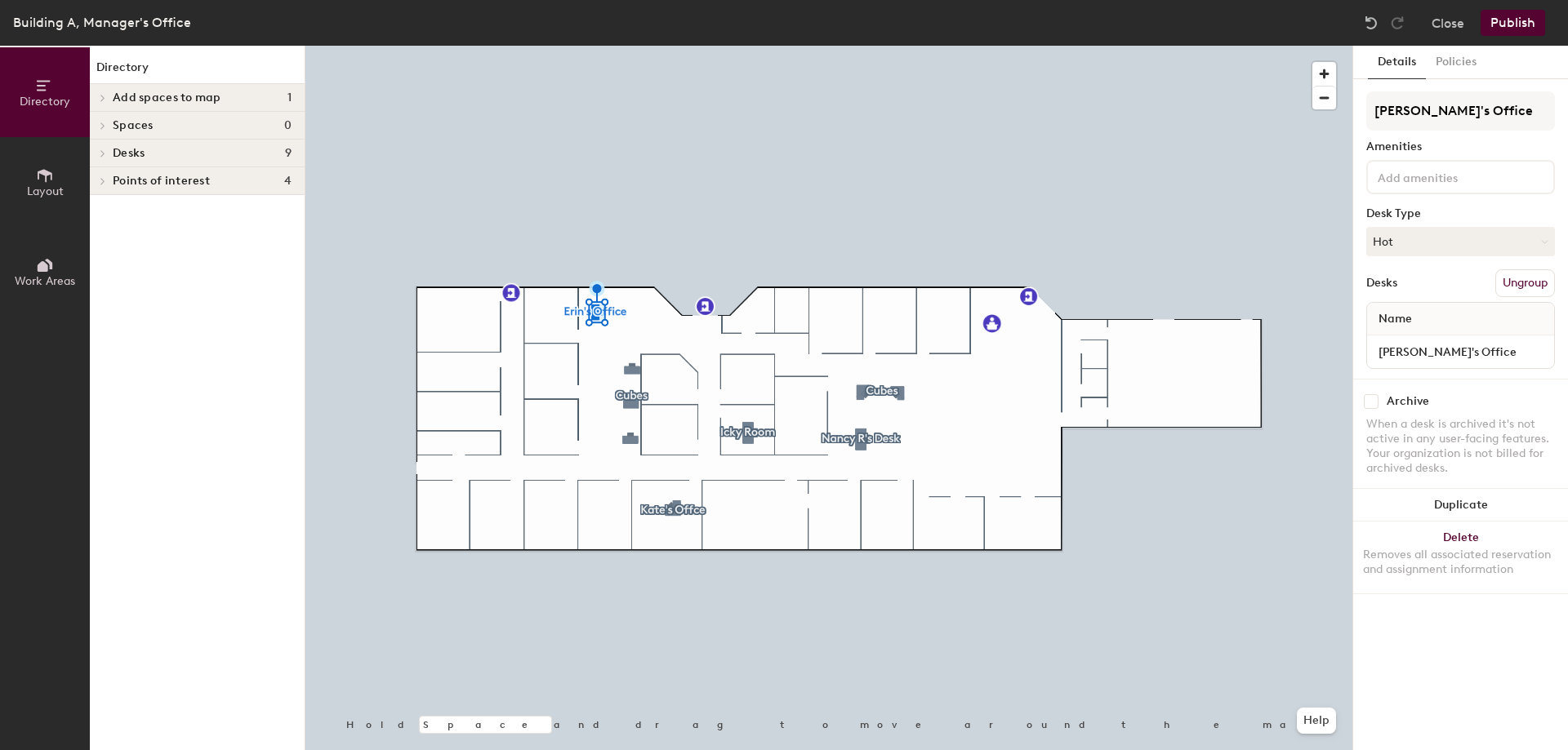
click at [104, 152] on icon at bounding box center [102, 153] width 6 height 8
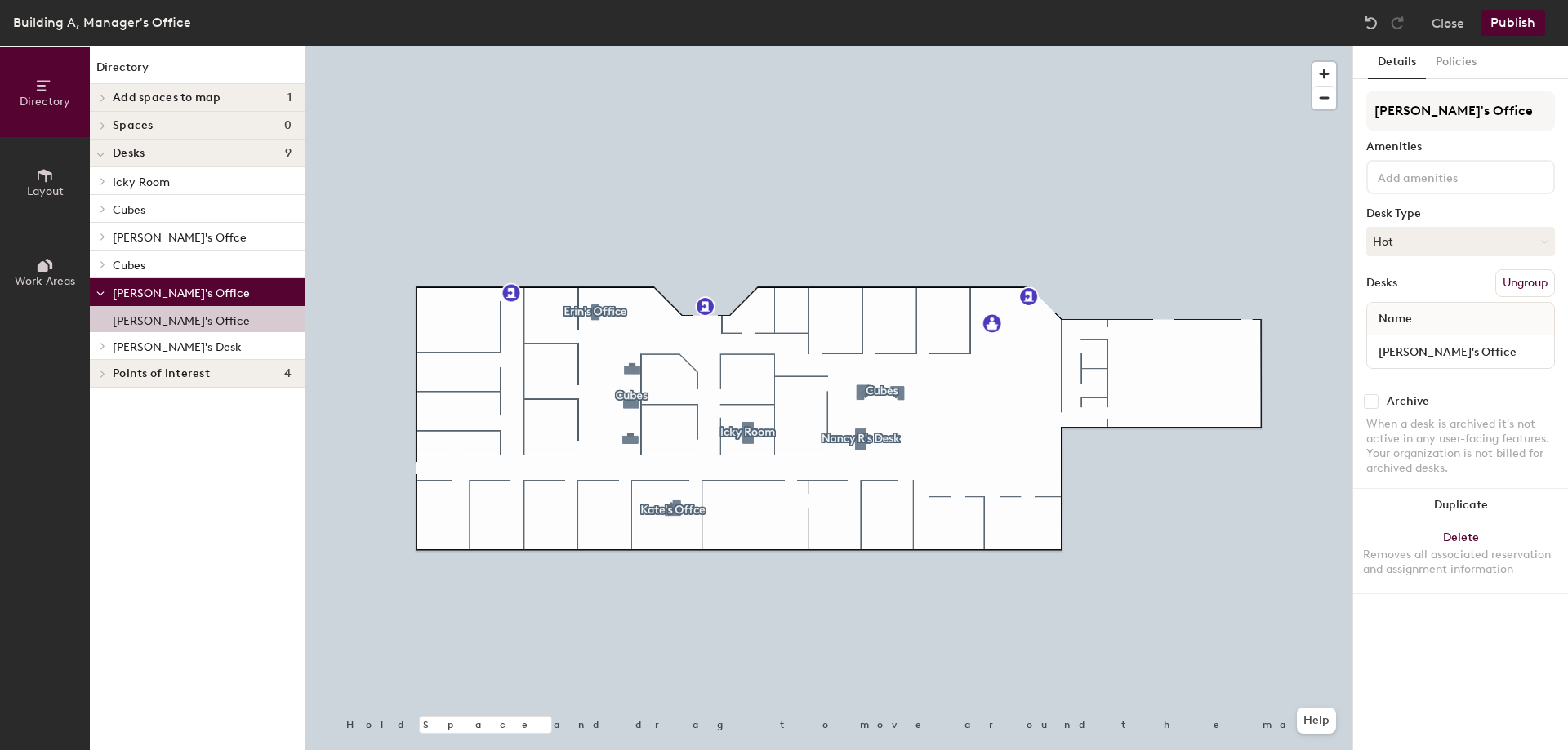
click at [146, 316] on p "[PERSON_NAME]'s Office" at bounding box center [181, 318] width 137 height 19
click at [102, 265] on icon at bounding box center [102, 264] width 6 height 8
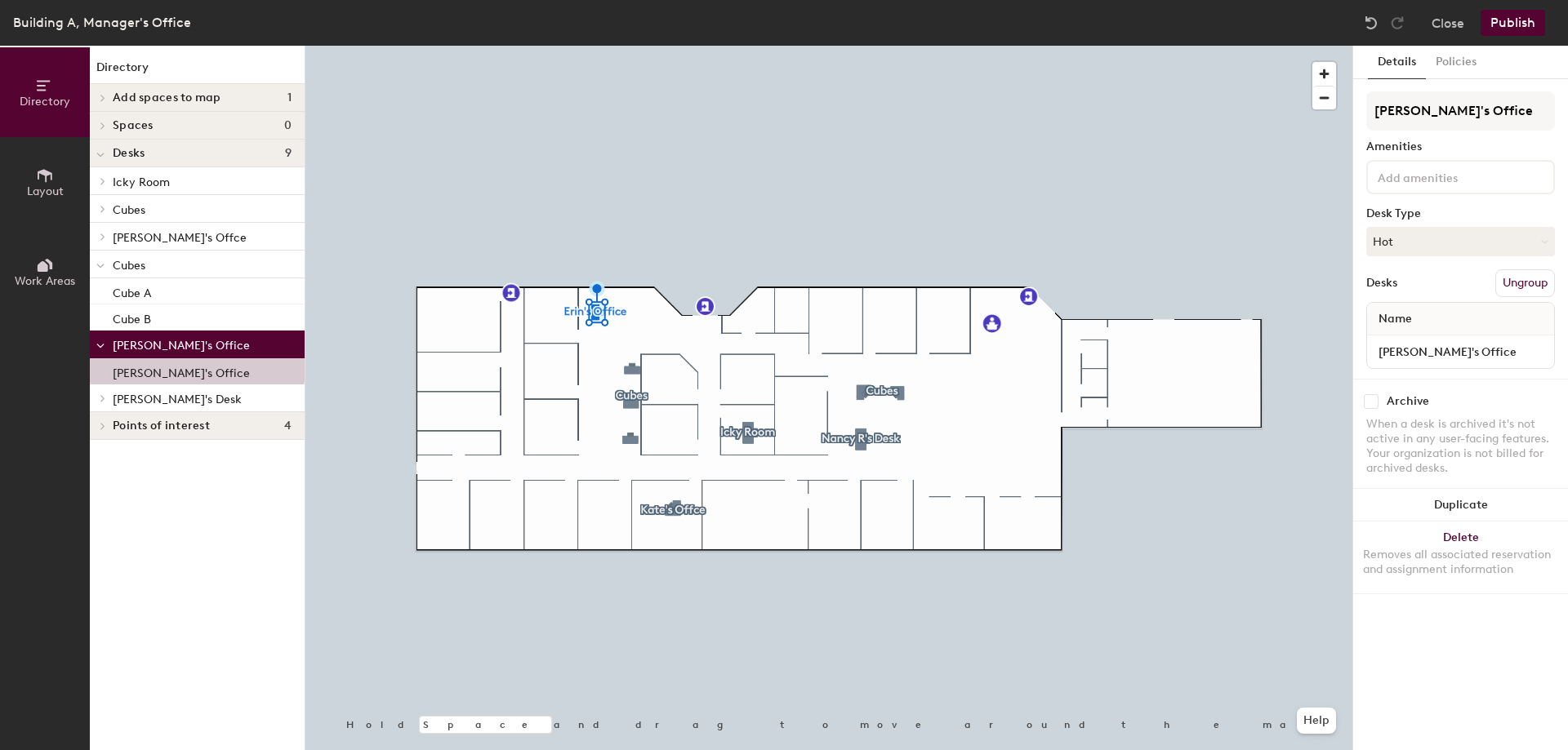
click at [104, 232] on div at bounding box center [100, 236] width 21 height 27
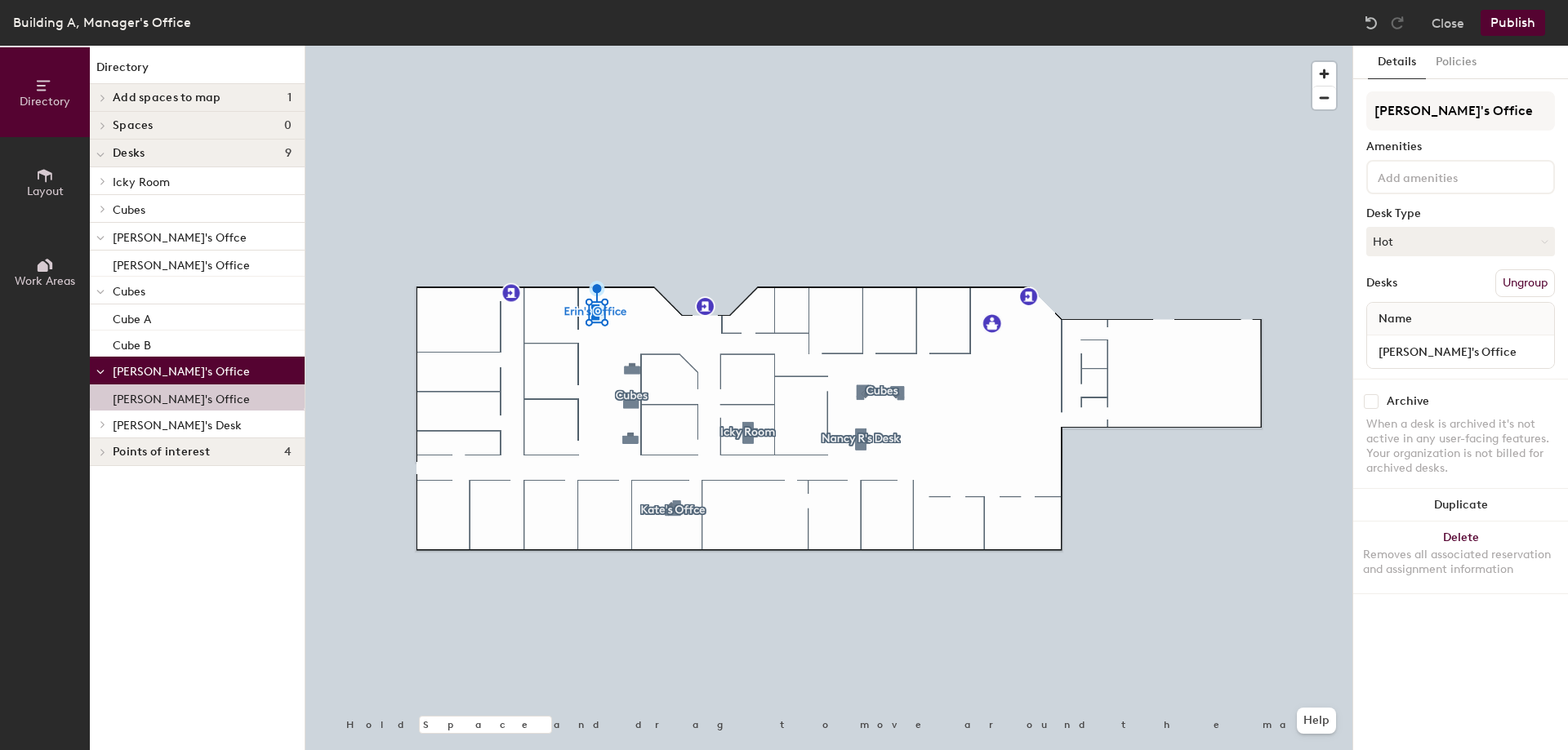
click at [99, 208] on icon at bounding box center [102, 208] width 6 height 8
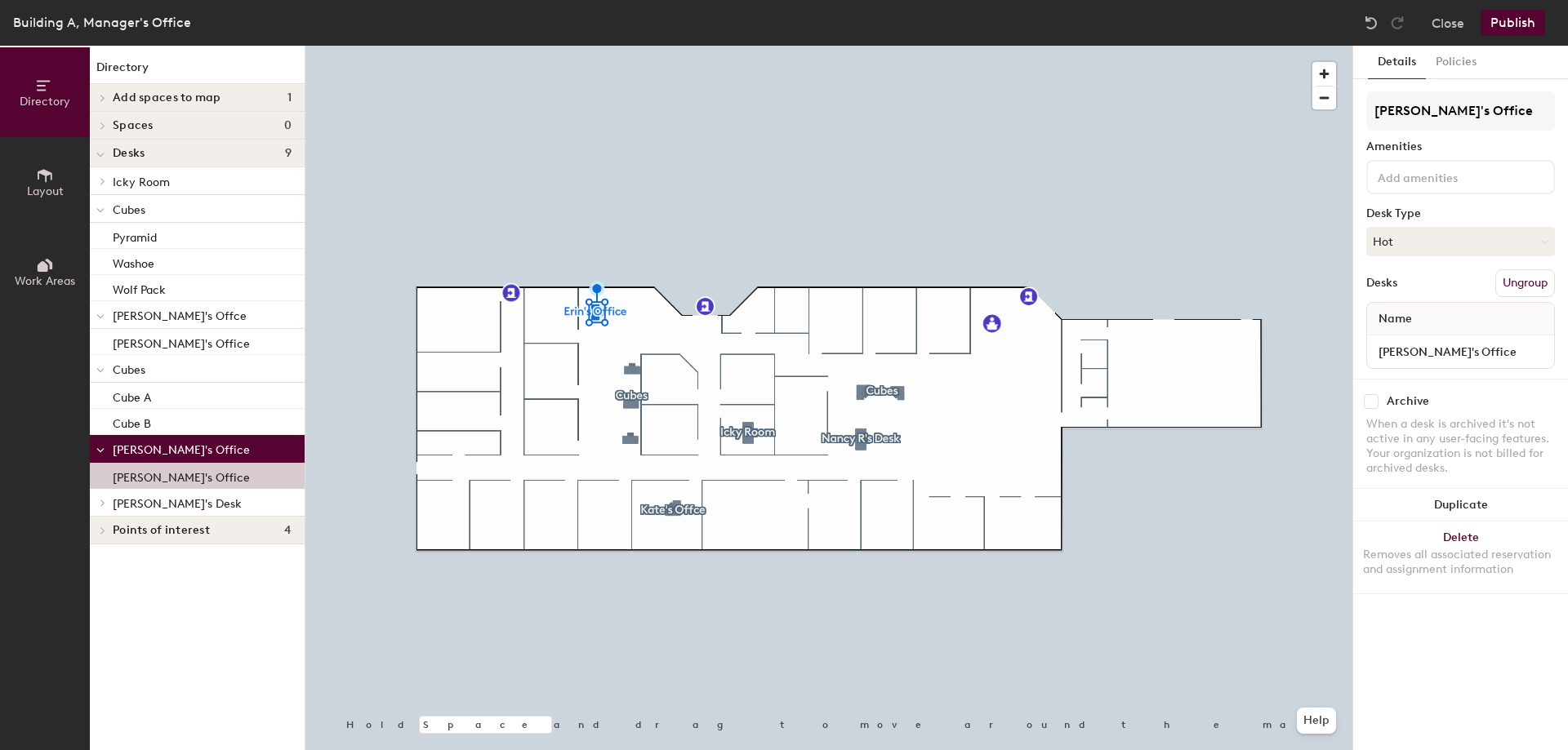
click at [103, 185] on div at bounding box center [100, 181] width 21 height 27
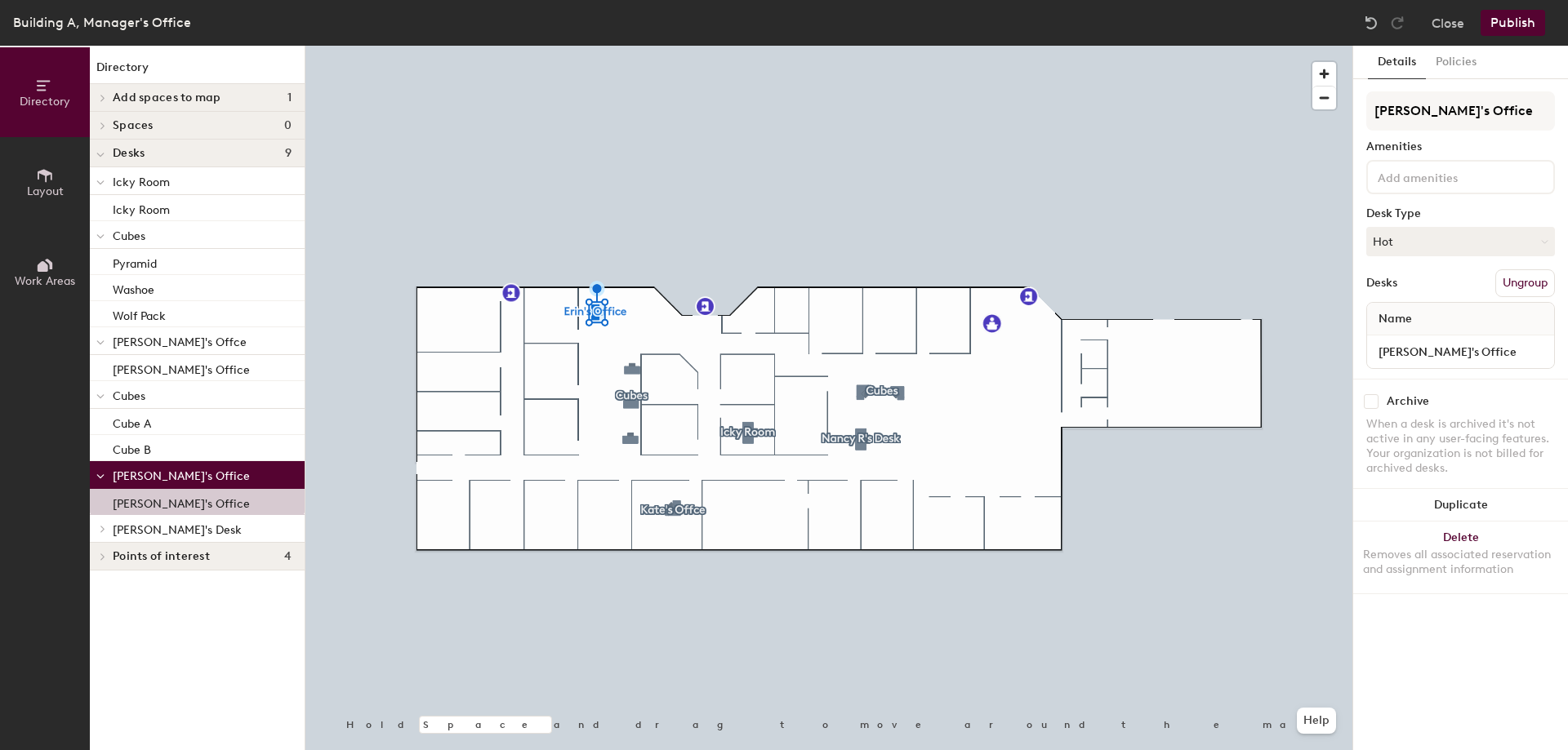
drag, startPoint x: 1398, startPoint y: 637, endPoint x: 1373, endPoint y: 645, distance: 26.2
click at [1393, 637] on div "Details Policies Erin's Office Amenities Desk Type Hot Desks Ungroup Name Erin'…" at bounding box center [1460, 398] width 215 height 704
click at [42, 274] on span "Work Areas" at bounding box center [45, 282] width 61 height 14
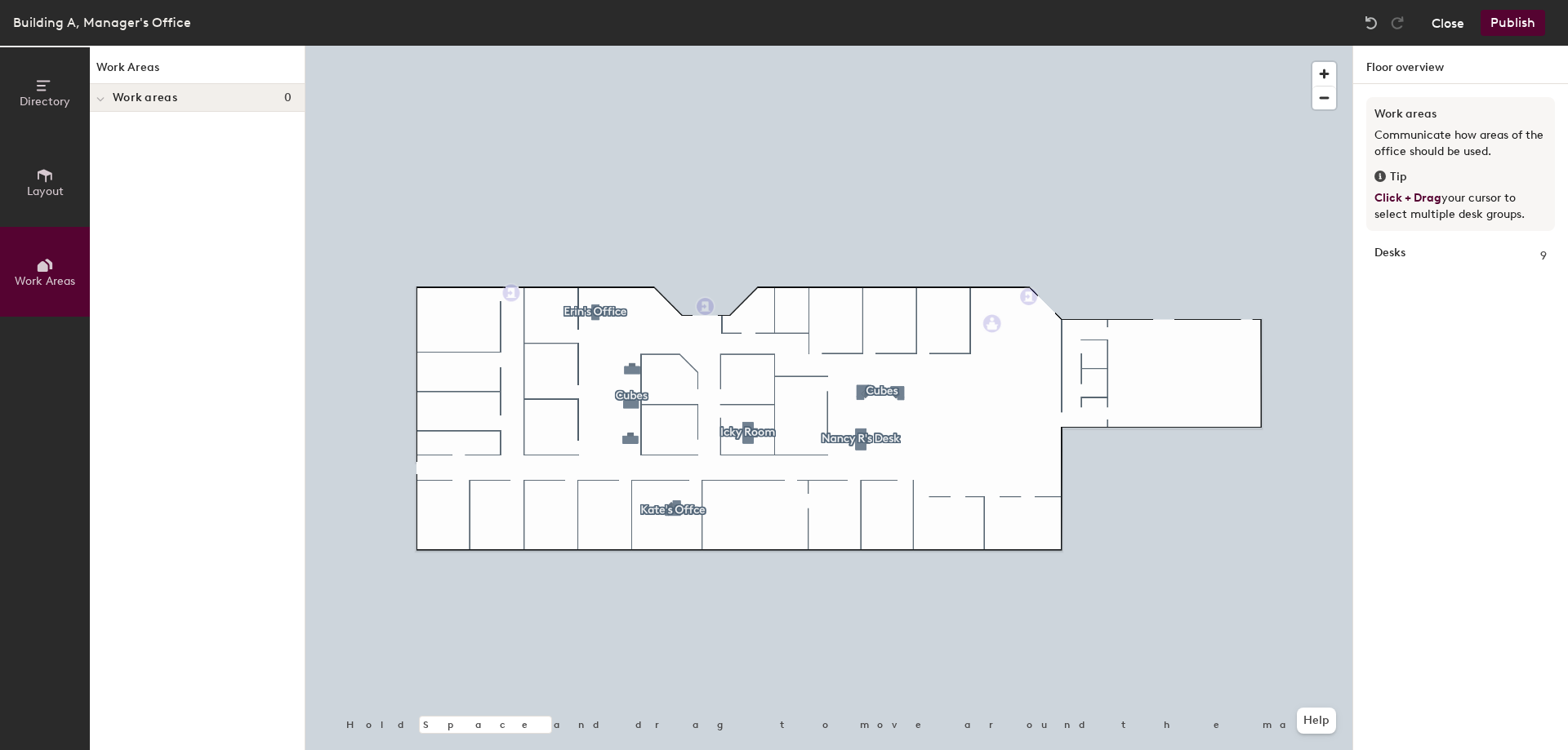
click at [1446, 21] on button "Close" at bounding box center [1447, 22] width 33 height 26
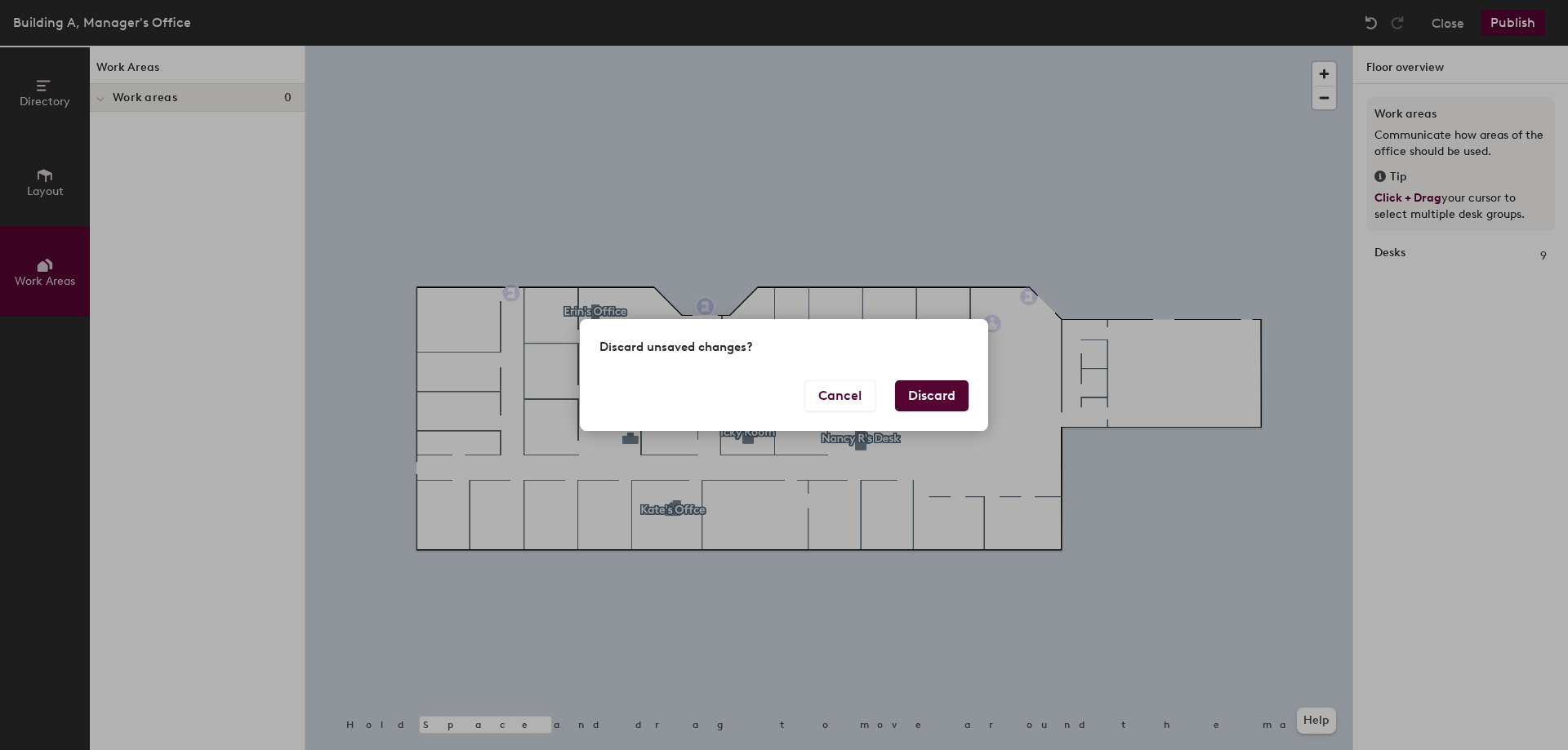
click at [923, 395] on button "Discard" at bounding box center [932, 396] width 73 height 31
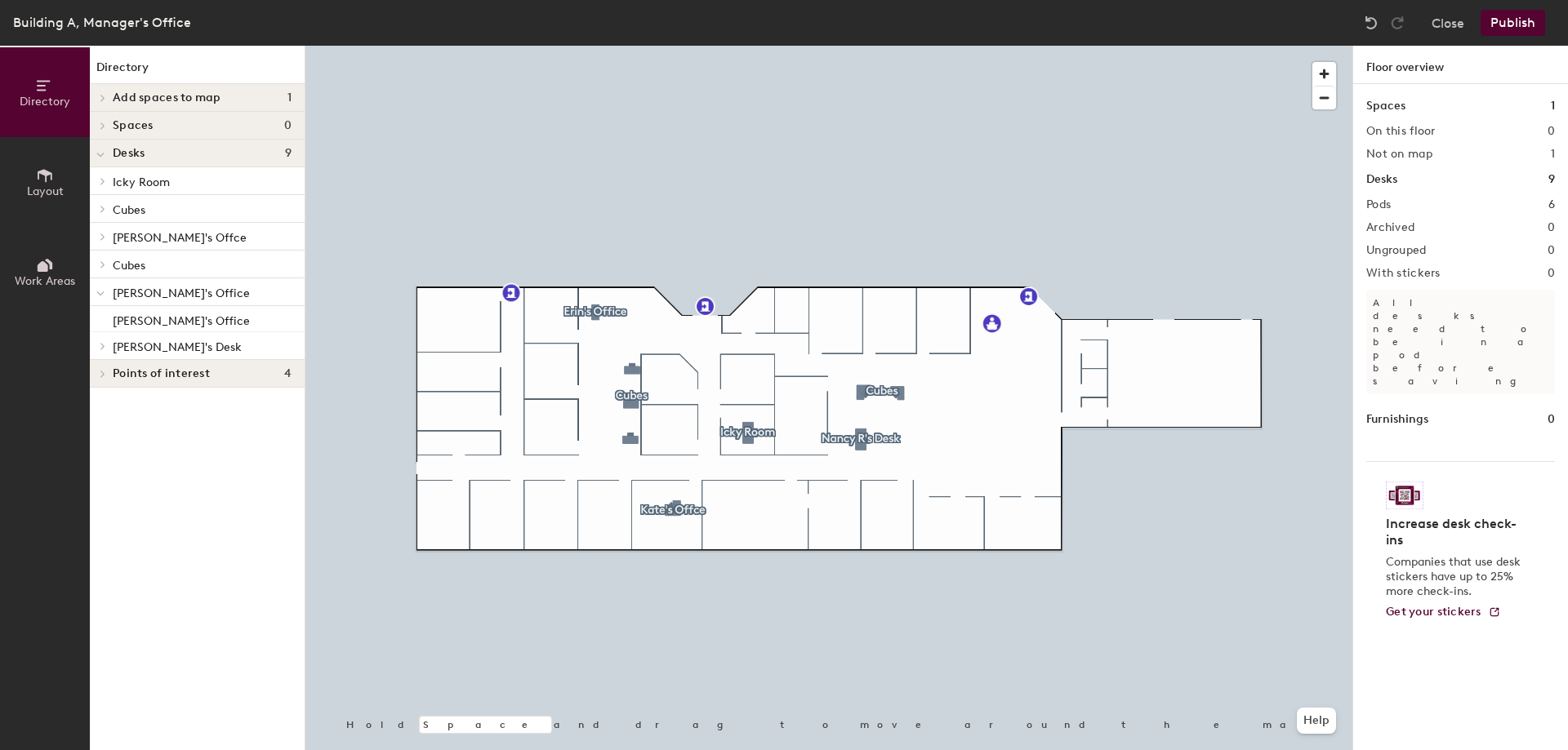
click at [1394, 202] on div "Pods 6" at bounding box center [1460, 205] width 189 height 13
click at [46, 89] on icon at bounding box center [45, 86] width 18 height 18
click at [1446, 18] on button "Close" at bounding box center [1447, 22] width 33 height 26
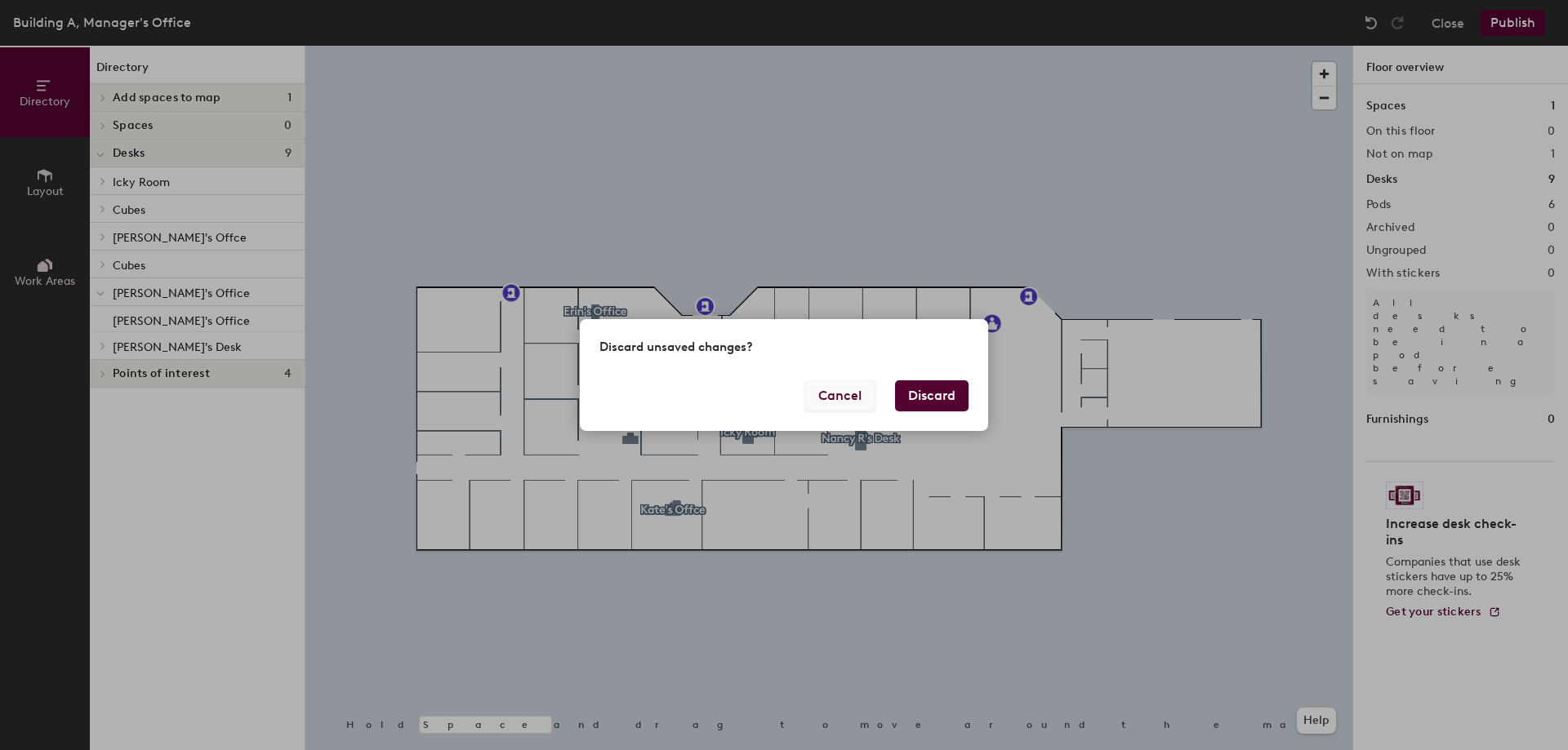
click at [852, 395] on button "Cancel" at bounding box center [839, 396] width 71 height 31
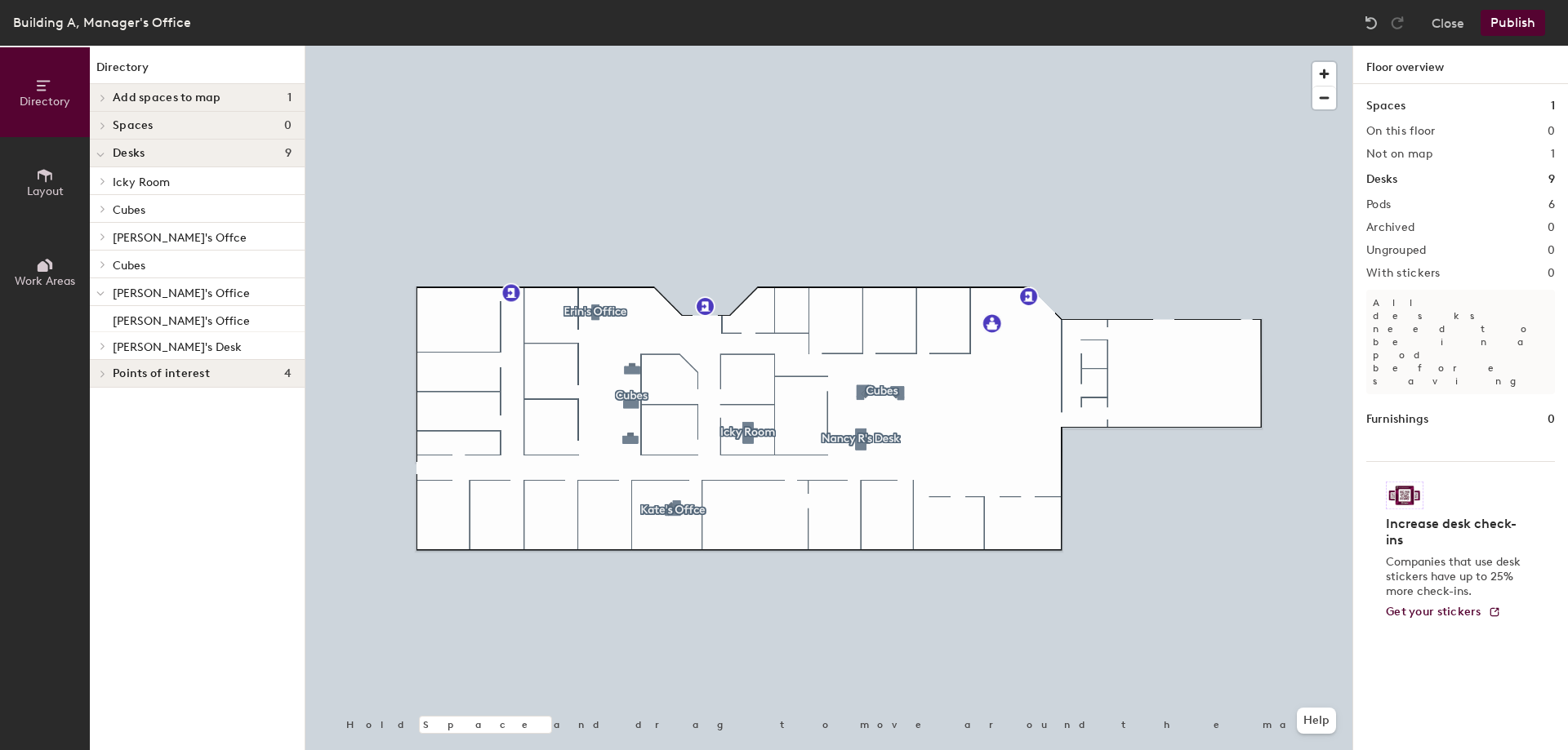
click at [1201, 46] on div at bounding box center [829, 46] width 1047 height 0
click at [36, 271] on icon at bounding box center [45, 265] width 18 height 18
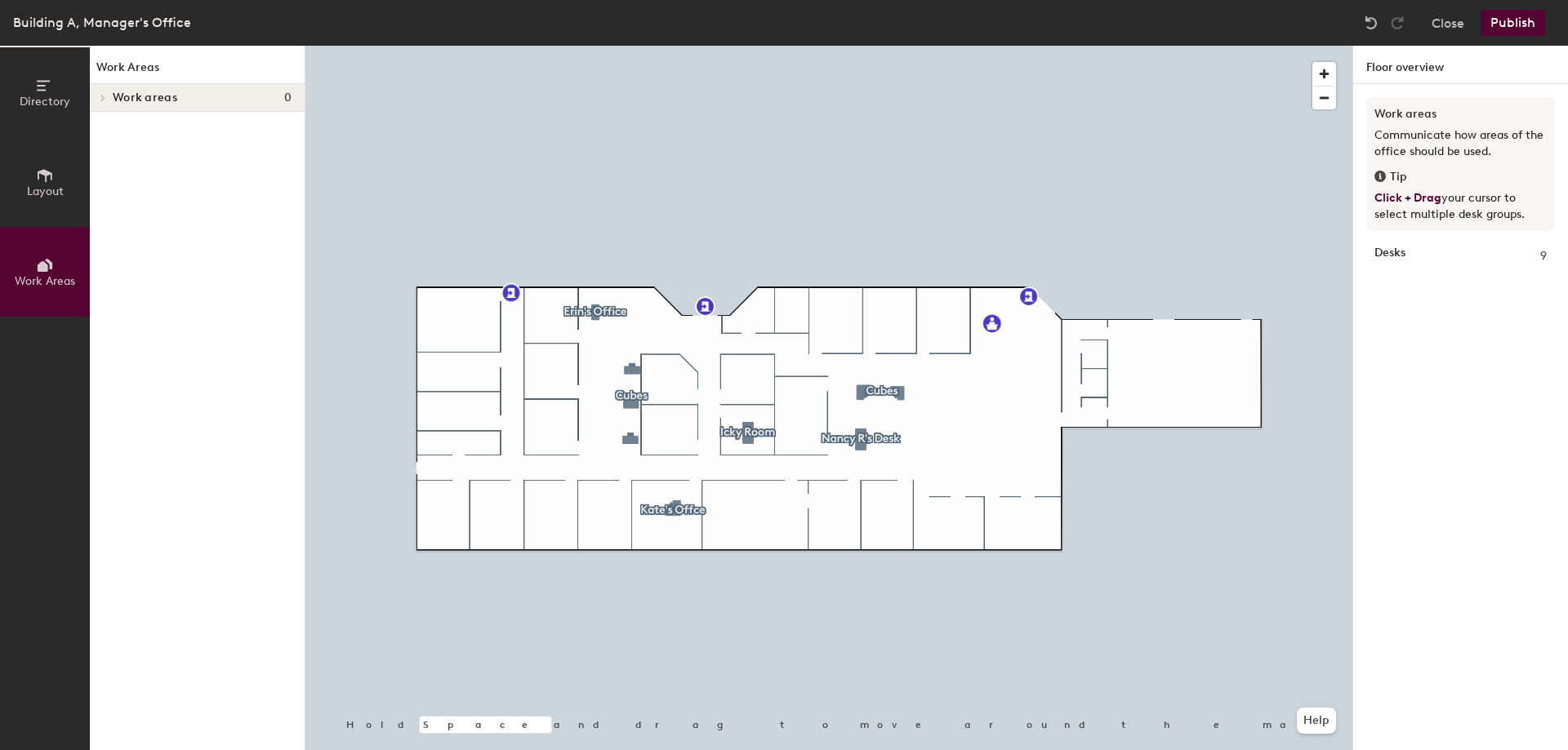
click at [46, 80] on icon at bounding box center [45, 86] width 18 height 18
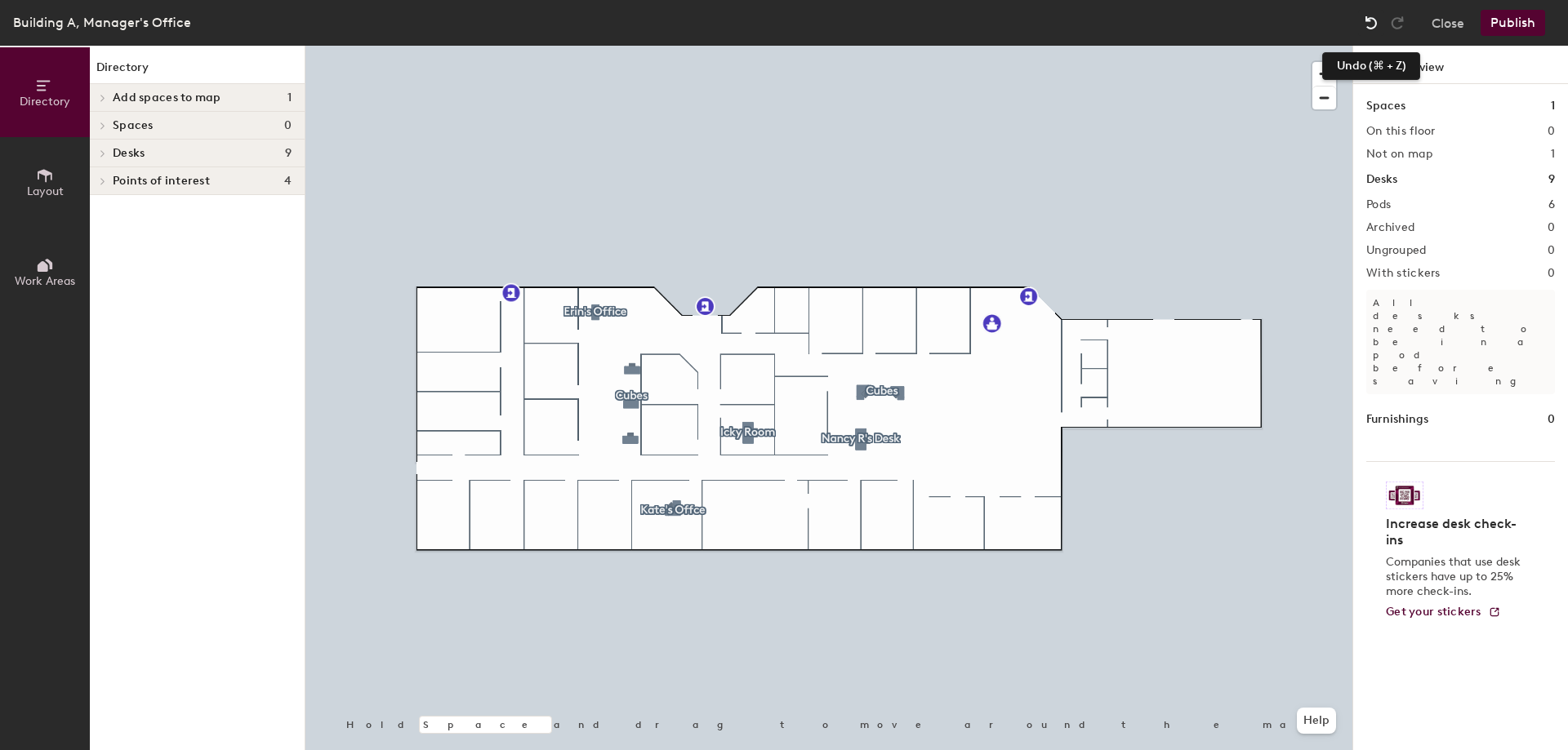
click at [1370, 24] on img at bounding box center [1370, 22] width 16 height 16
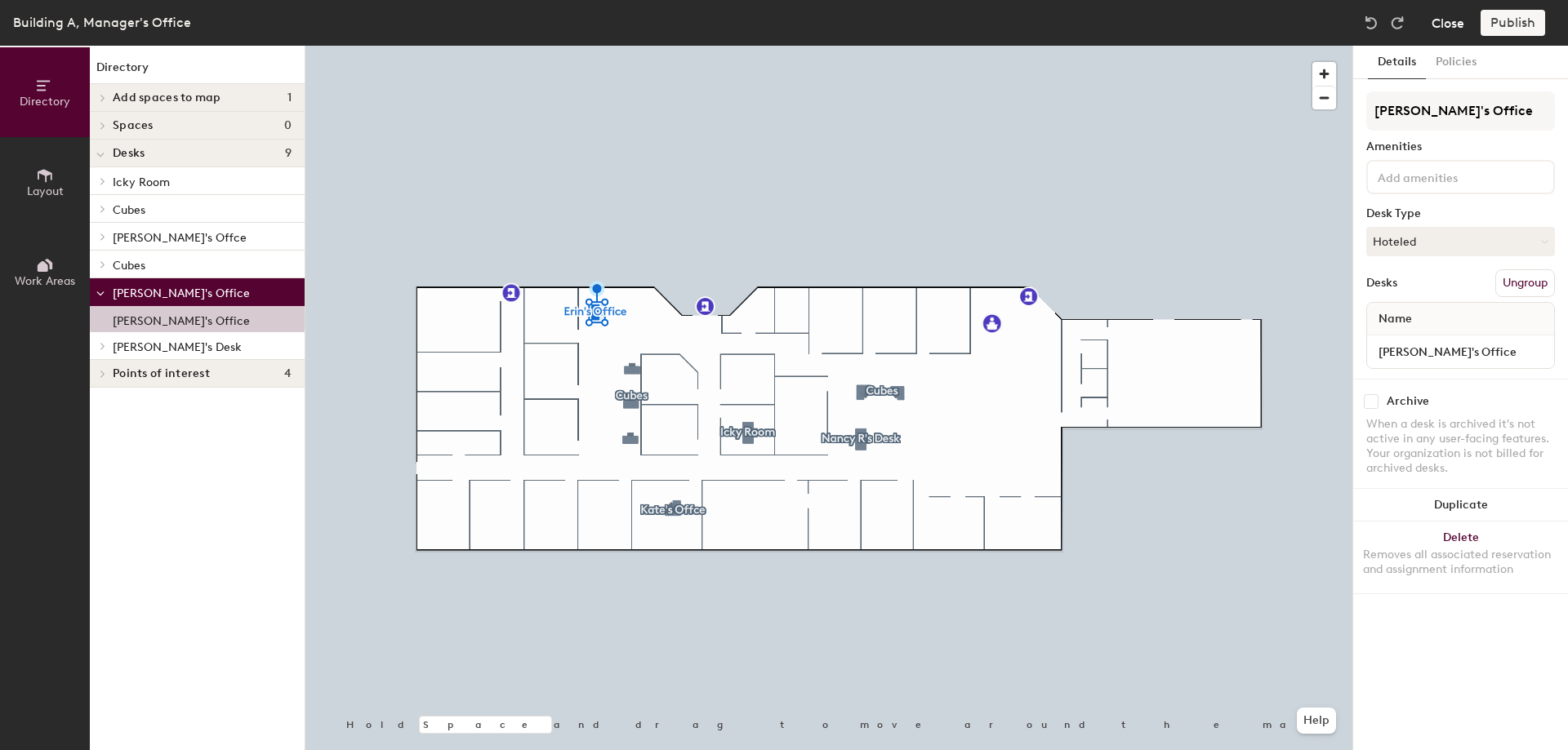
click at [1446, 12] on button "Close" at bounding box center [1447, 22] width 33 height 26
